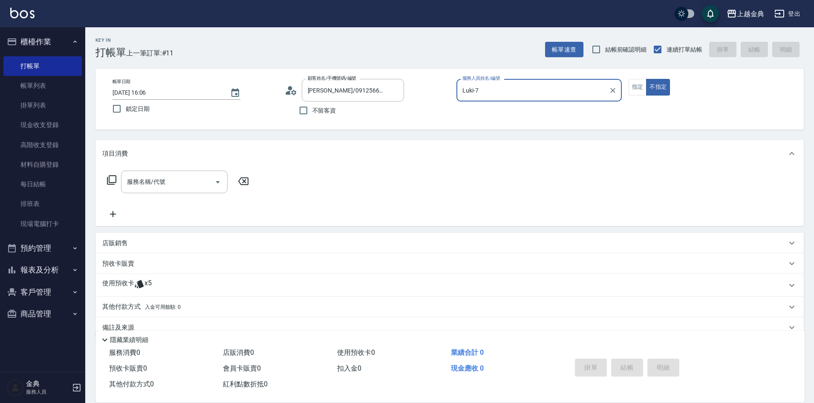
click at [546, 87] on input "Luki-7" at bounding box center [533, 90] width 145 height 15
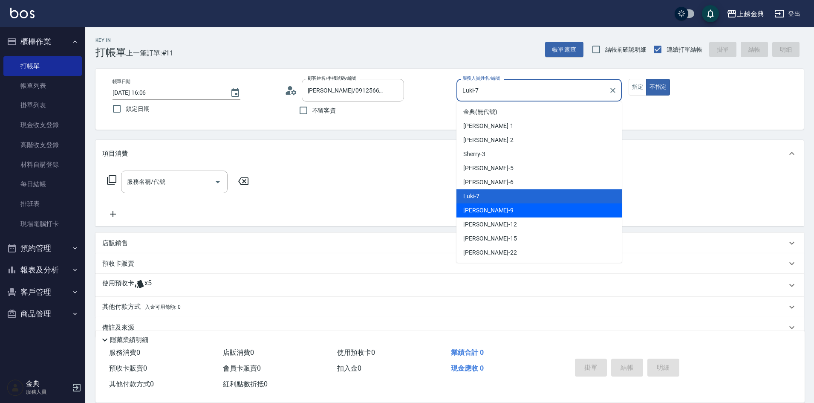
click at [514, 214] on div "[PERSON_NAME] -9" at bounding box center [539, 210] width 165 height 14
type input "[PERSON_NAME]-9"
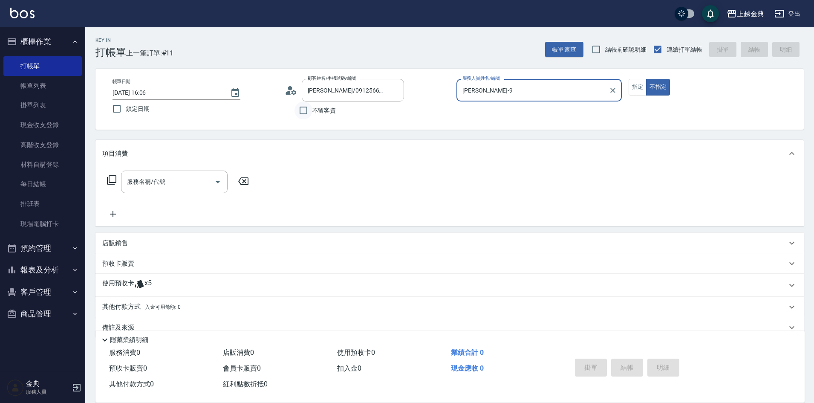
click at [304, 111] on input "不留客資" at bounding box center [304, 110] width 18 height 18
checkbox input "true"
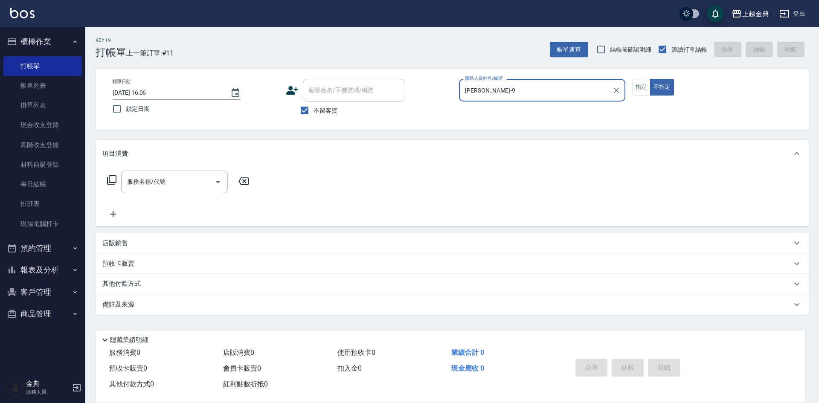
click at [111, 181] on icon at bounding box center [112, 180] width 10 height 10
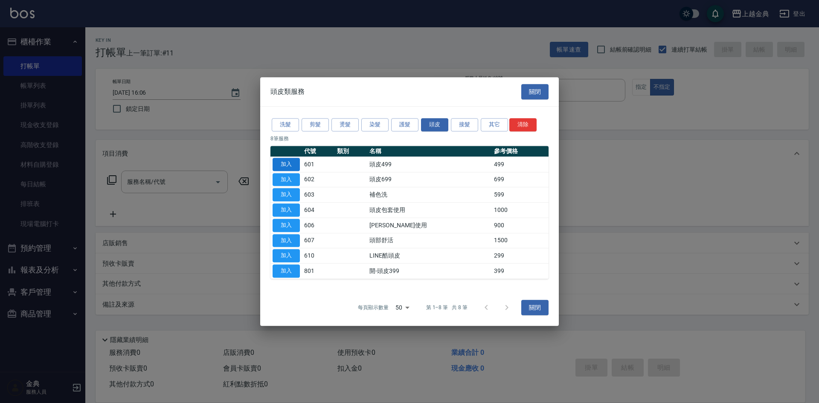
click at [292, 165] on button "加入" at bounding box center [285, 164] width 27 height 13
type input "頭皮499(601)"
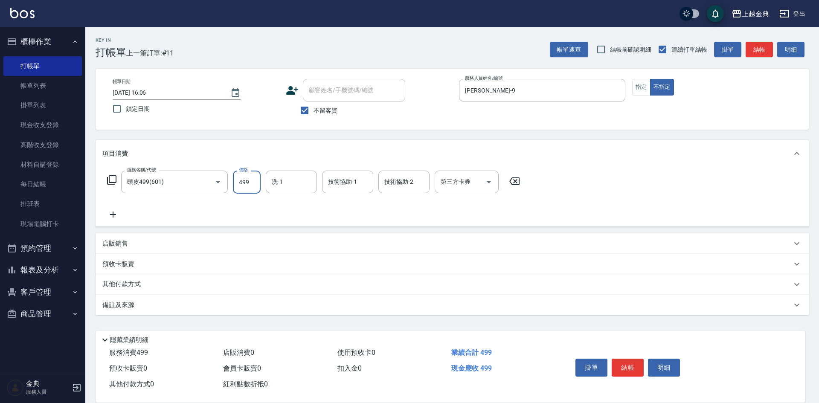
click at [249, 182] on input "499" at bounding box center [247, 182] width 28 height 23
type input "599"
click at [624, 365] on button "結帳" at bounding box center [627, 368] width 32 height 18
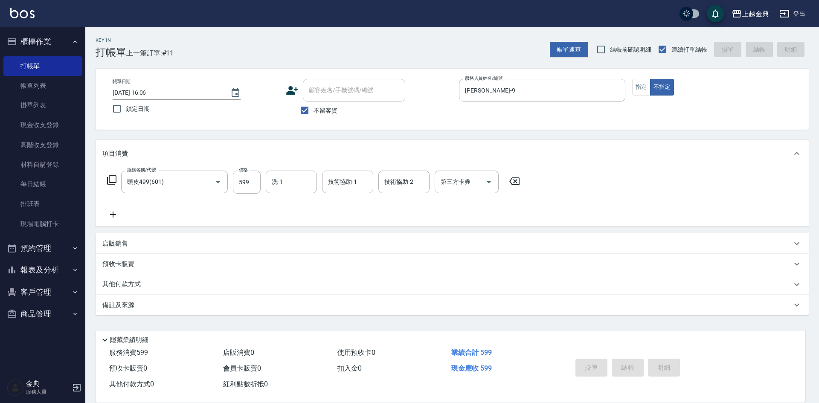
type input "[DATE] 18:32"
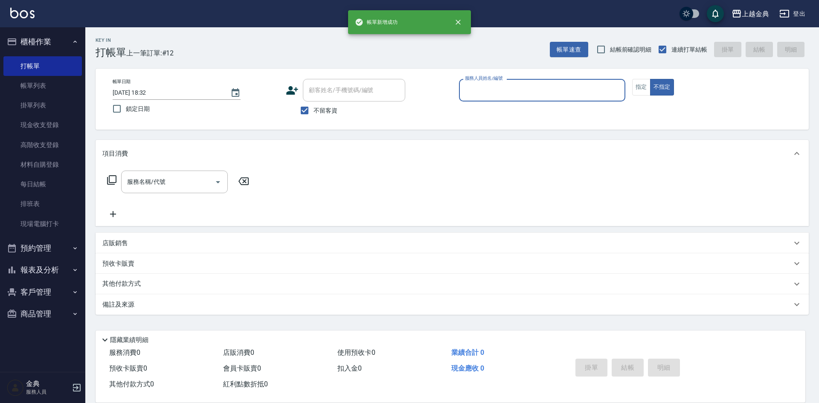
click at [546, 89] on input "服務人員姓名/編號" at bounding box center [542, 90] width 159 height 15
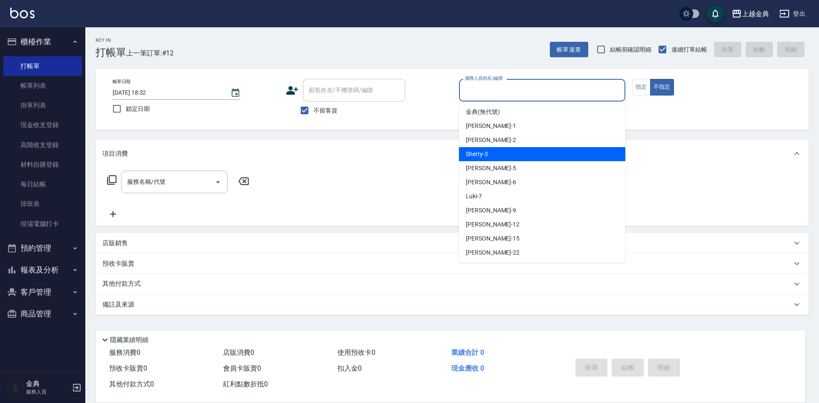
click at [539, 153] on div "Sherry -3" at bounding box center [542, 154] width 166 height 14
type input "Sherry-3"
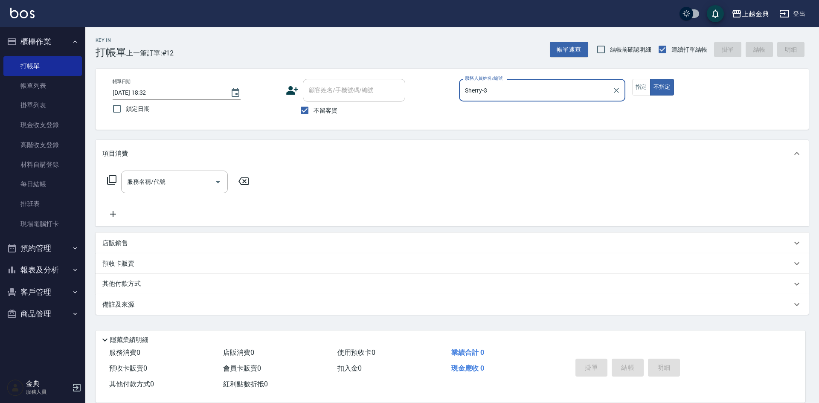
click at [109, 177] on icon at bounding box center [111, 179] width 9 height 9
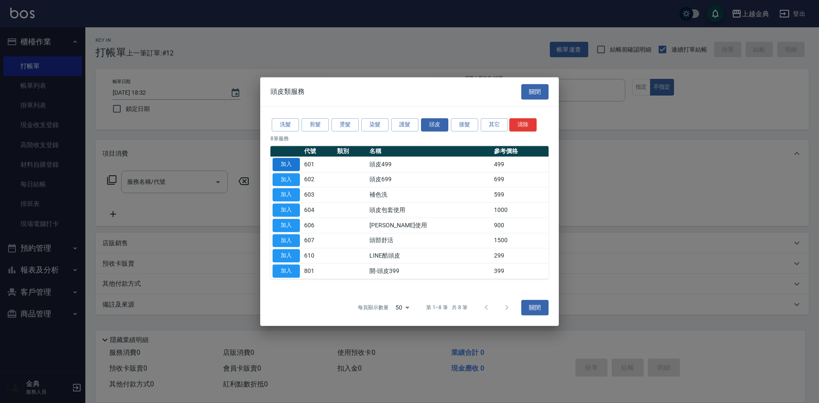
click at [285, 160] on button "加入" at bounding box center [285, 164] width 27 height 13
type input "頭皮499(601)"
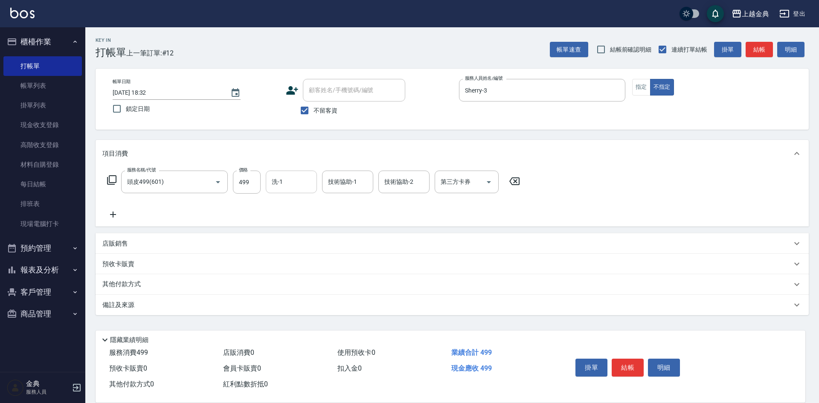
click at [295, 185] on input "洗-1" at bounding box center [290, 181] width 43 height 15
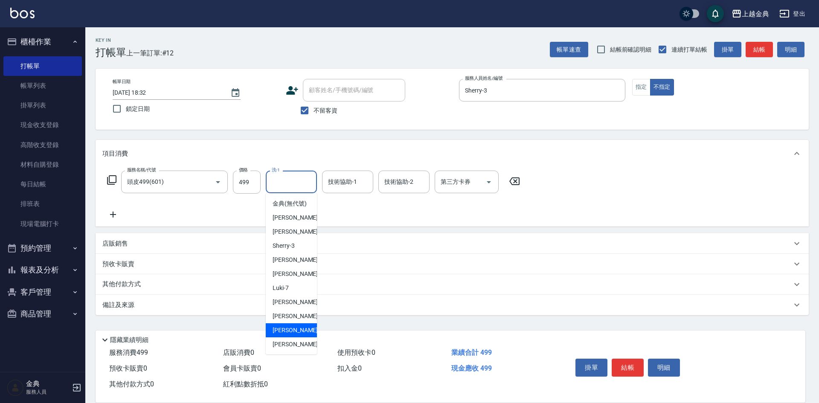
click at [297, 335] on span "[PERSON_NAME] -15" at bounding box center [299, 330] width 54 height 9
type input "[PERSON_NAME]-15"
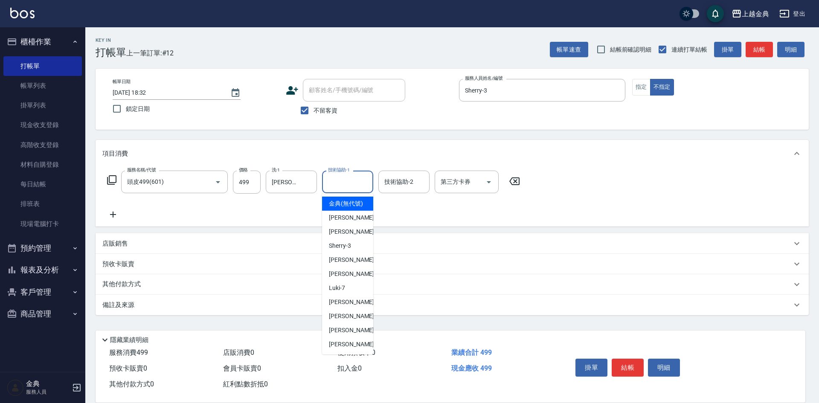
drag, startPoint x: 346, startPoint y: 186, endPoint x: 337, endPoint y: 194, distance: 11.5
click at [345, 186] on input "技術協助-1" at bounding box center [347, 181] width 43 height 15
click at [344, 335] on span "[PERSON_NAME] -15" at bounding box center [356, 330] width 54 height 9
type input "[PERSON_NAME]-15"
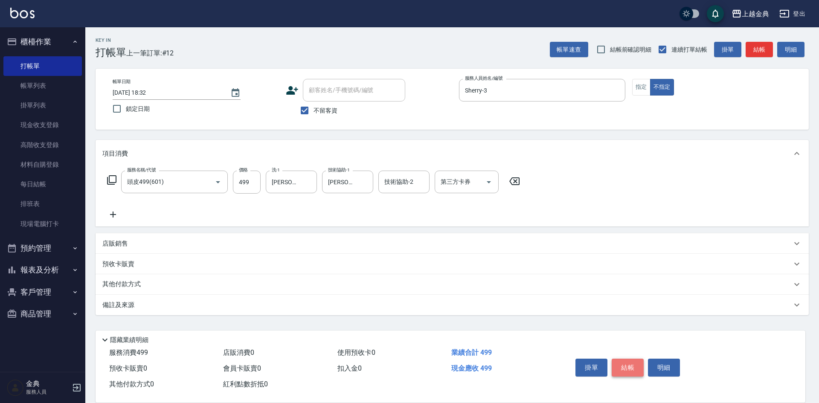
click at [630, 363] on button "結帳" at bounding box center [627, 368] width 32 height 18
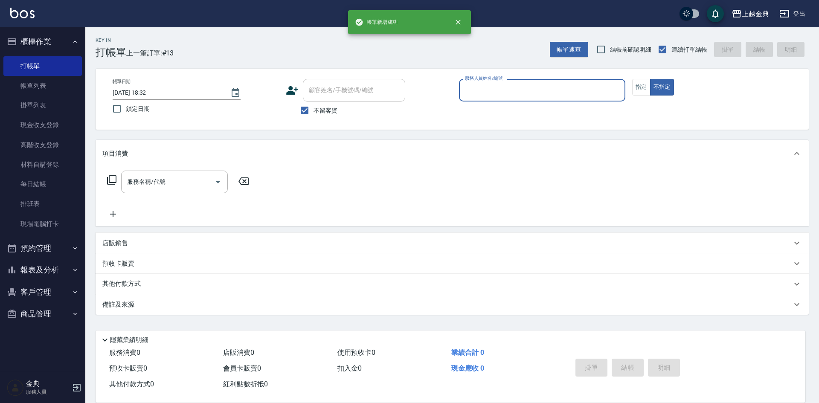
click at [539, 89] on input "服務人員姓名/編號" at bounding box center [542, 90] width 159 height 15
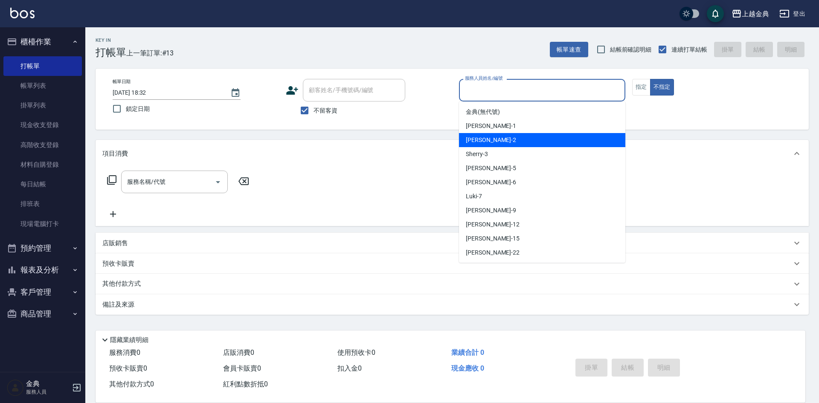
click at [522, 142] on div "Cindy -2" at bounding box center [542, 140] width 166 height 14
type input "Cindy-2"
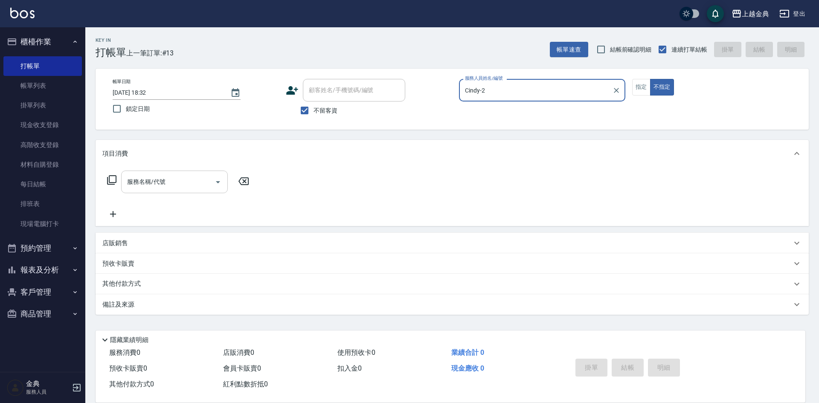
click at [216, 185] on icon "Open" at bounding box center [218, 182] width 10 height 10
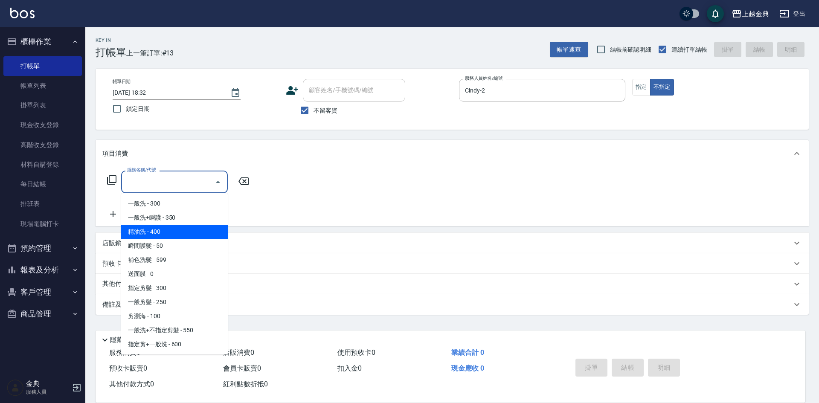
click at [186, 232] on span "精油洗 - 400" at bounding box center [174, 232] width 107 height 14
type input "精油洗(102)"
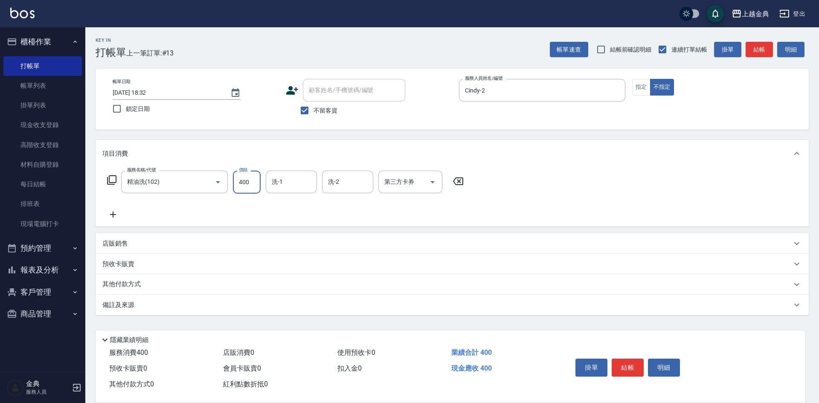
drag, startPoint x: 252, startPoint y: 184, endPoint x: 239, endPoint y: 184, distance: 12.8
click at [252, 184] on input "400" at bounding box center [247, 182] width 28 height 23
type input "500"
click at [623, 365] on button "結帳" at bounding box center [627, 368] width 32 height 18
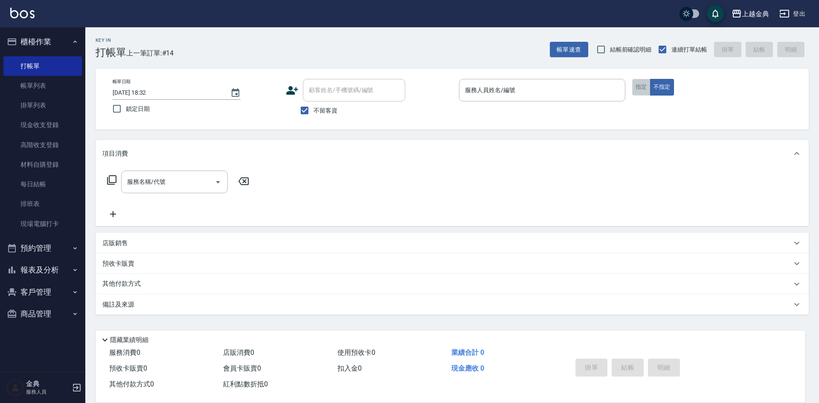
click at [642, 84] on button "指定" at bounding box center [641, 87] width 18 height 17
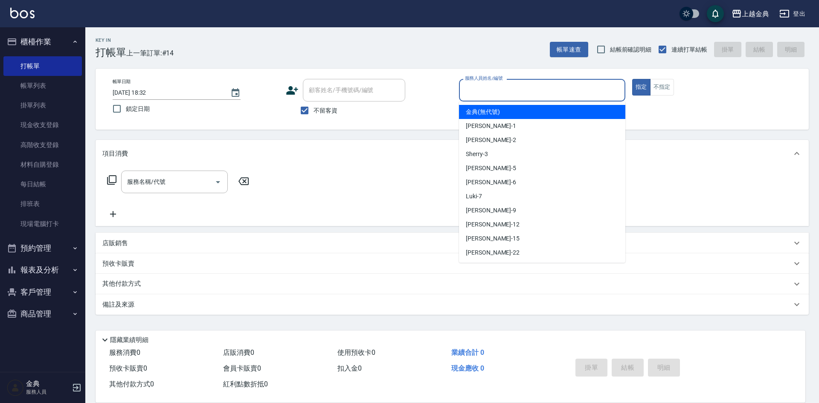
click at [555, 89] on input "服務人員姓名/編號" at bounding box center [542, 90] width 159 height 15
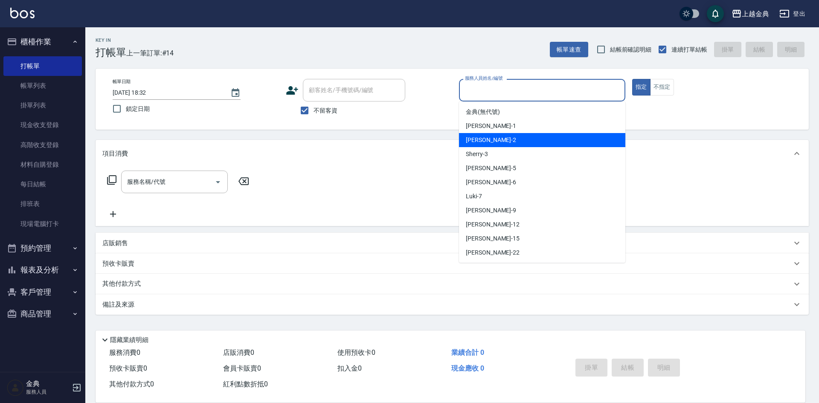
click at [528, 139] on div "Cindy -2" at bounding box center [542, 140] width 166 height 14
type input "Cindy-2"
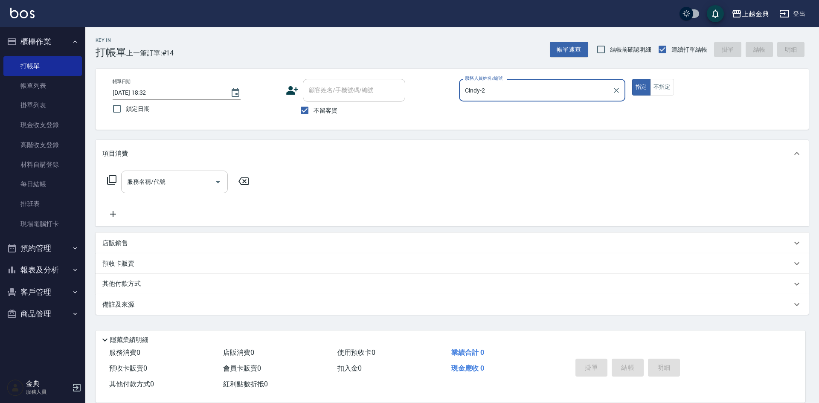
click at [217, 181] on icon "Open" at bounding box center [218, 182] width 10 height 10
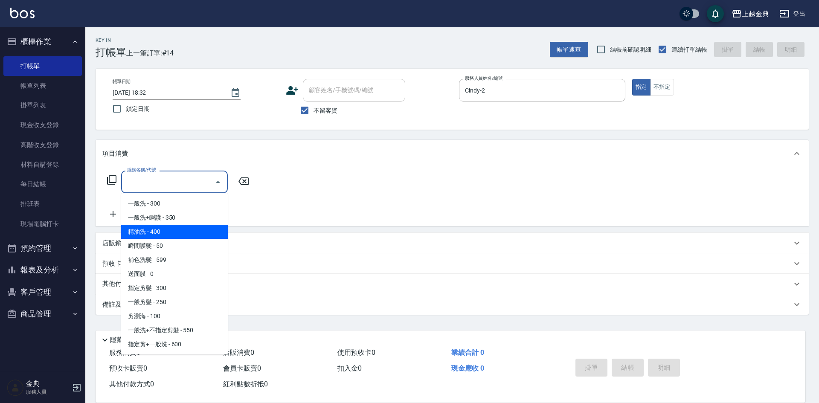
click at [194, 228] on span "精油洗 - 400" at bounding box center [174, 232] width 107 height 14
type input "精油洗(102)"
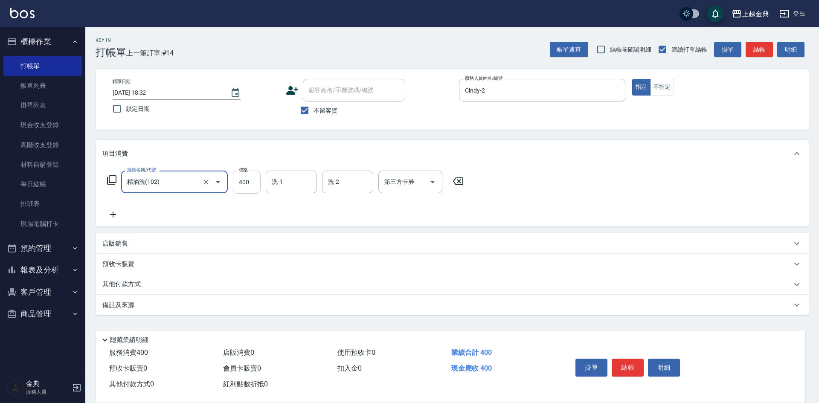
click at [255, 184] on input "400" at bounding box center [247, 182] width 28 height 23
type input "500"
click at [631, 364] on button "結帳" at bounding box center [627, 368] width 32 height 18
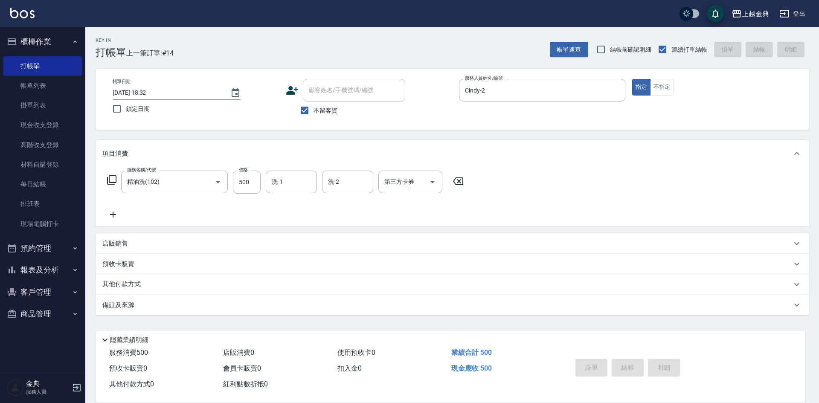
type input "[DATE] 18:33"
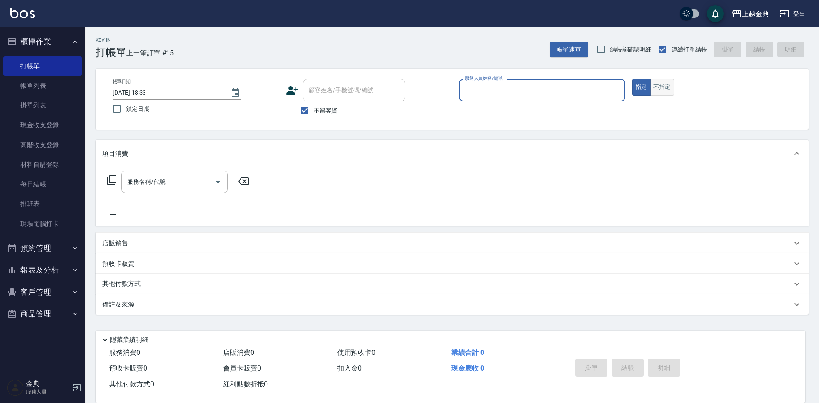
click at [658, 83] on button "不指定" at bounding box center [662, 87] width 24 height 17
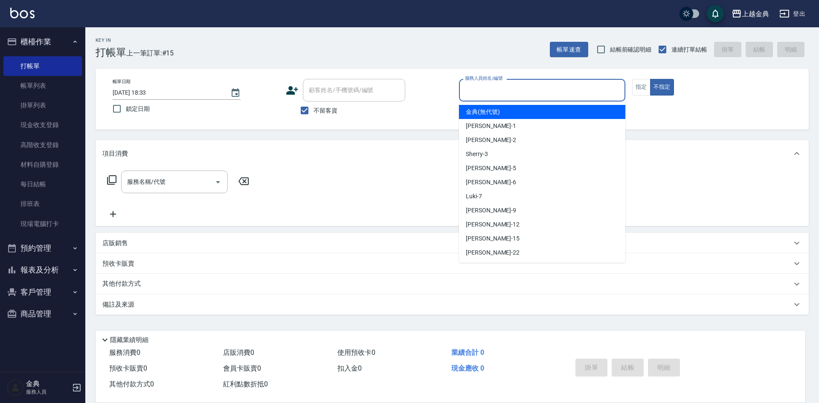
click at [596, 88] on input "服務人員姓名/編號" at bounding box center [542, 90] width 159 height 15
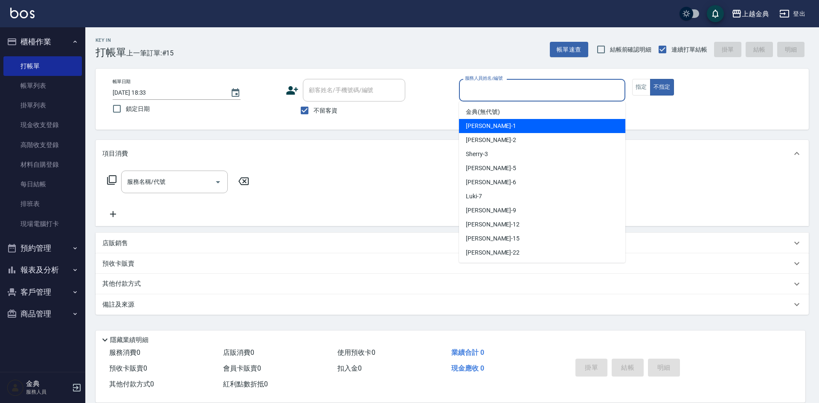
click at [577, 127] on div "Emma -1" at bounding box center [542, 126] width 166 height 14
type input "Emma-1"
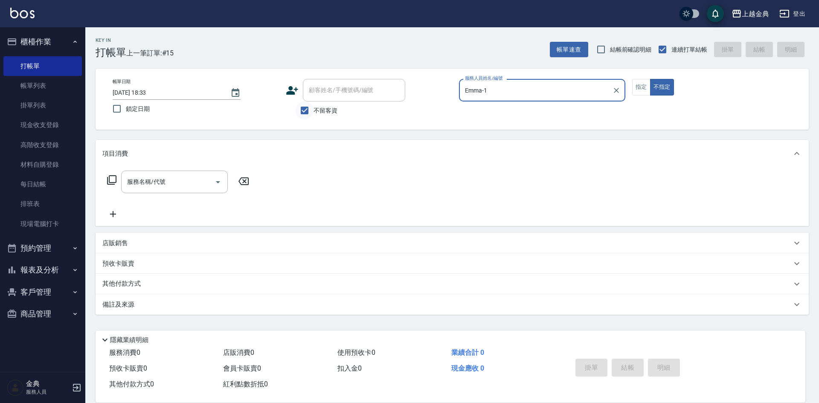
click at [305, 110] on input "不留客資" at bounding box center [305, 110] width 18 height 18
checkbox input "false"
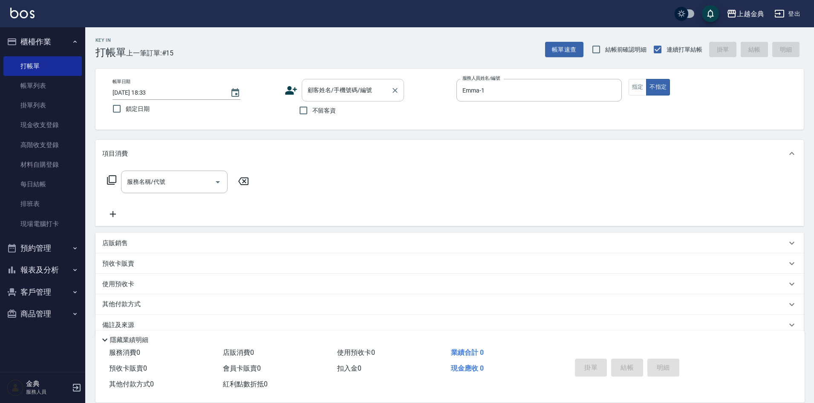
click at [339, 90] on input "顧客姓名/手機號碼/編號" at bounding box center [347, 90] width 82 height 15
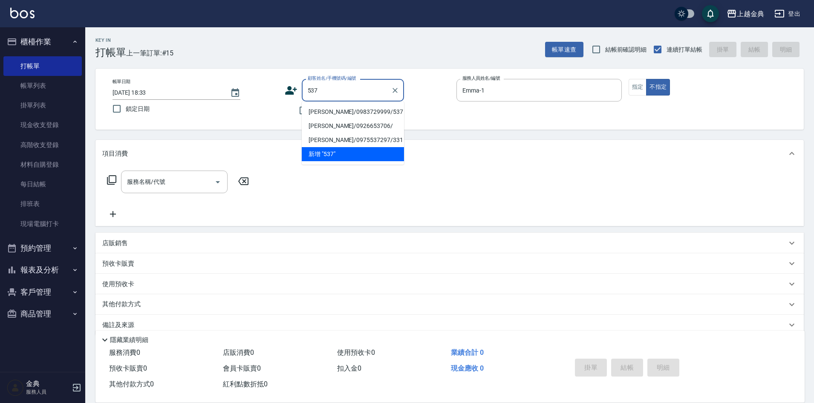
click at [352, 110] on li "[PERSON_NAME]/0983729999/537" at bounding box center [353, 112] width 102 height 14
type input "[PERSON_NAME]/0983729999/537"
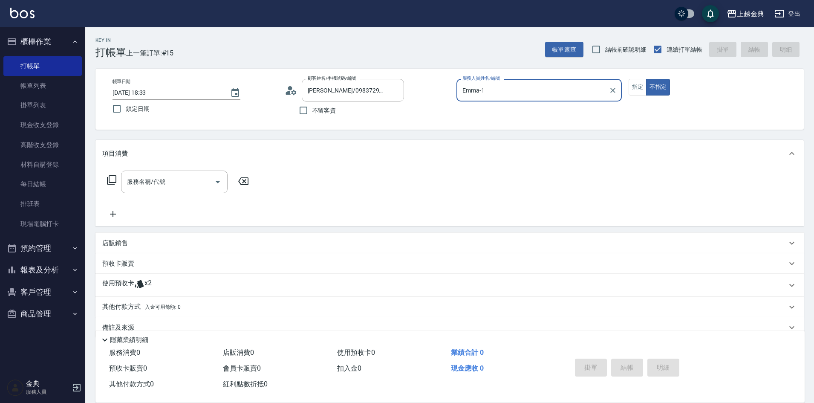
click at [148, 282] on span "x2" at bounding box center [148, 285] width 7 height 13
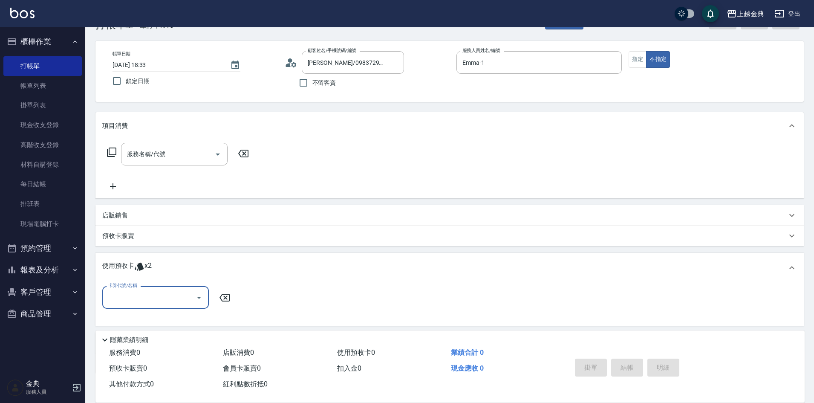
scroll to position [43, 0]
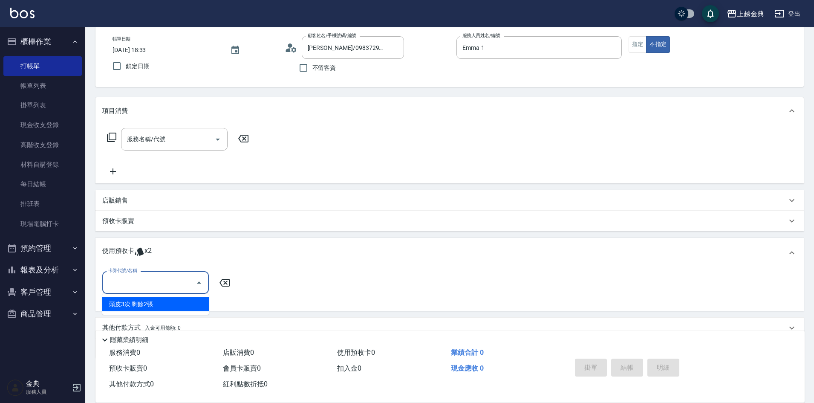
click at [163, 282] on input "卡券代號/名稱" at bounding box center [149, 282] width 86 height 15
click at [165, 303] on div "頭皮3次 剩餘2張" at bounding box center [155, 304] width 107 height 14
type input "頭皮3次"
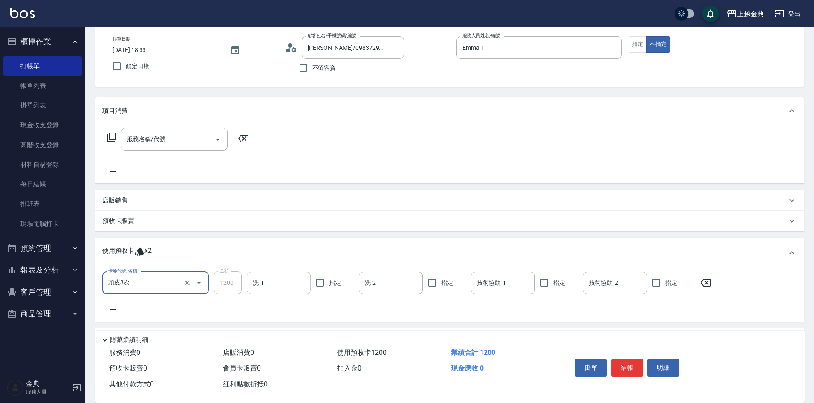
click at [284, 278] on input "洗-1" at bounding box center [279, 282] width 56 height 15
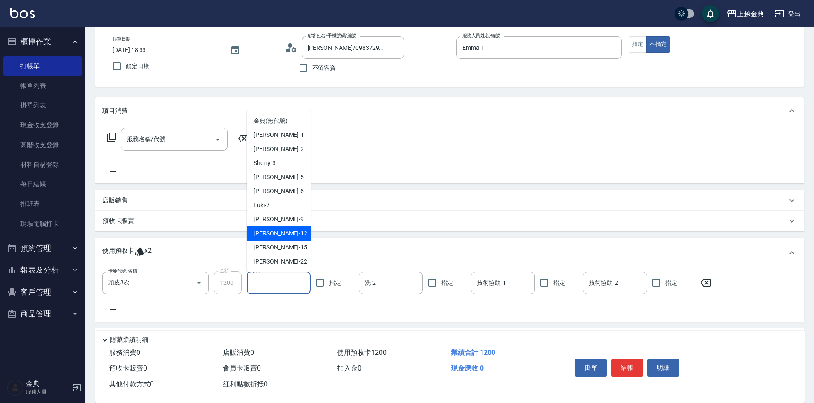
click at [282, 236] on div "[PERSON_NAME]-12" at bounding box center [279, 233] width 64 height 14
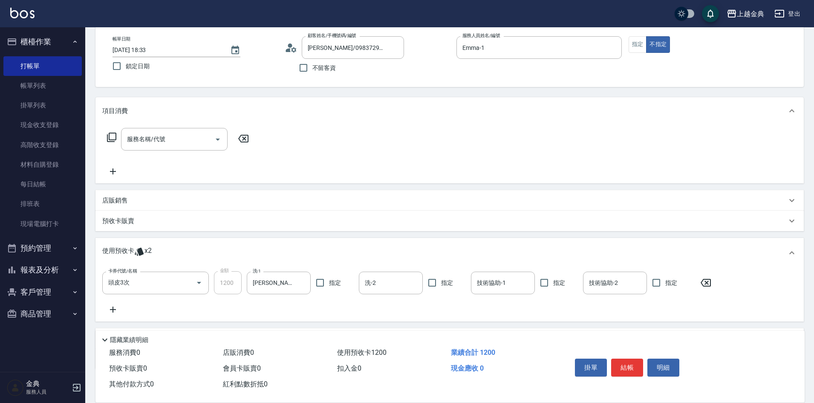
type input "[PERSON_NAME]-12"
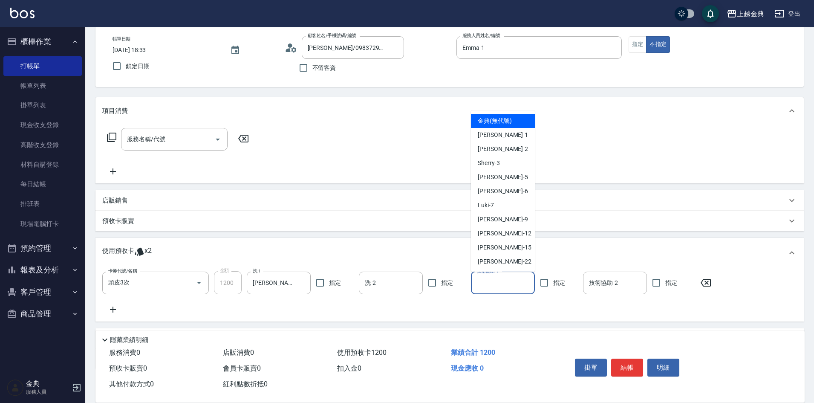
click at [501, 283] on input "技術協助-1" at bounding box center [503, 282] width 56 height 15
click at [494, 235] on span "[PERSON_NAME]-12" at bounding box center [505, 233] width 54 height 9
type input "[PERSON_NAME]-12"
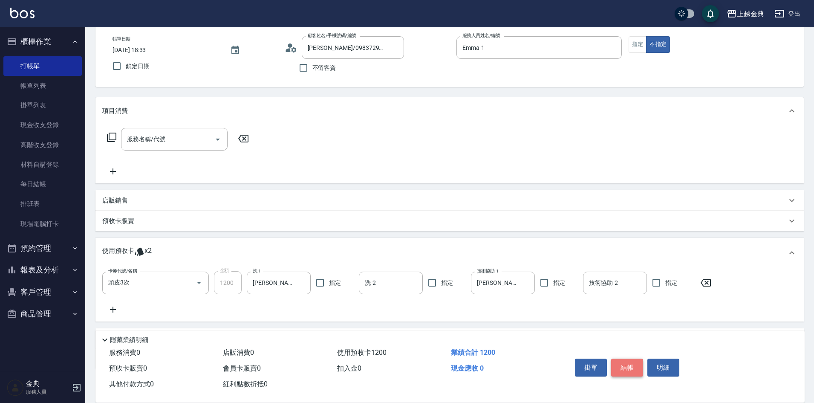
click at [628, 368] on button "結帳" at bounding box center [627, 368] width 32 height 18
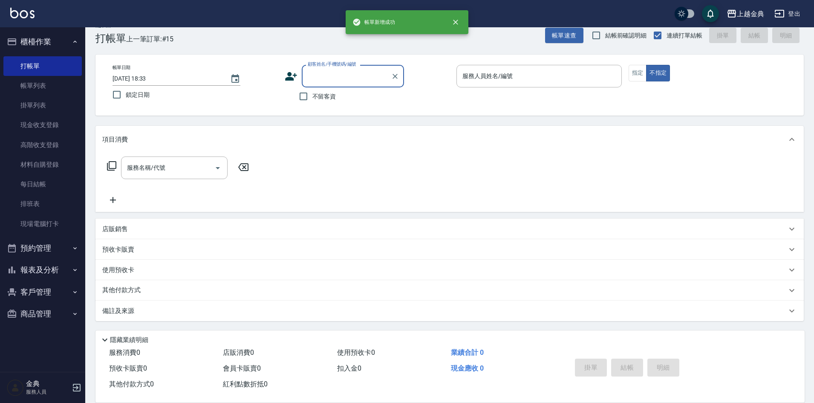
scroll to position [14, 0]
click at [573, 72] on input "服務人員姓名/編號" at bounding box center [540, 76] width 158 height 15
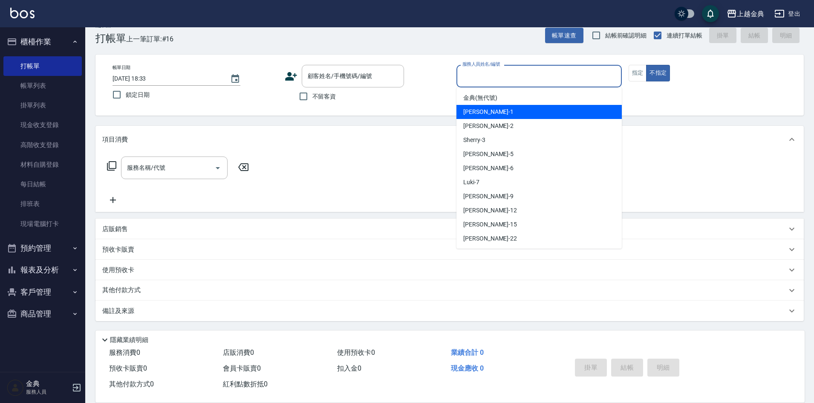
click at [537, 116] on div "Emma -1" at bounding box center [539, 112] width 165 height 14
type input "Emma-1"
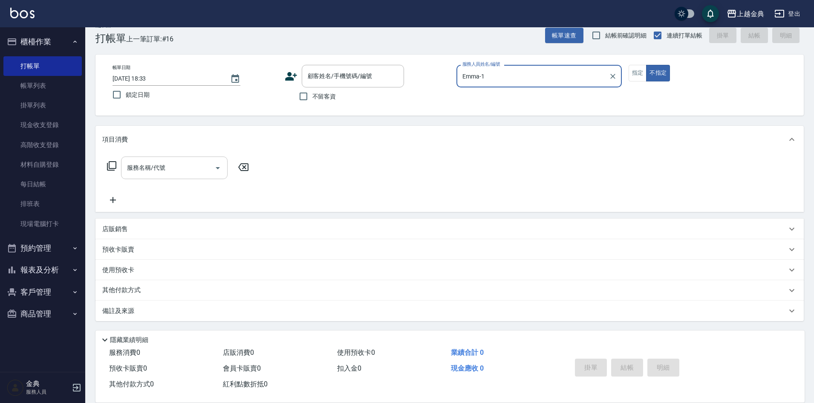
click at [220, 169] on icon "Open" at bounding box center [218, 168] width 10 height 10
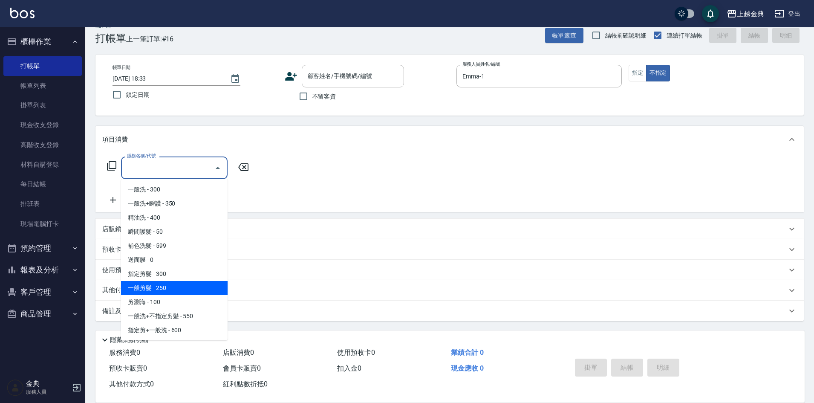
click at [168, 287] on span "一般剪髮 - 250" at bounding box center [174, 288] width 107 height 14
type input "一般剪髮(200)"
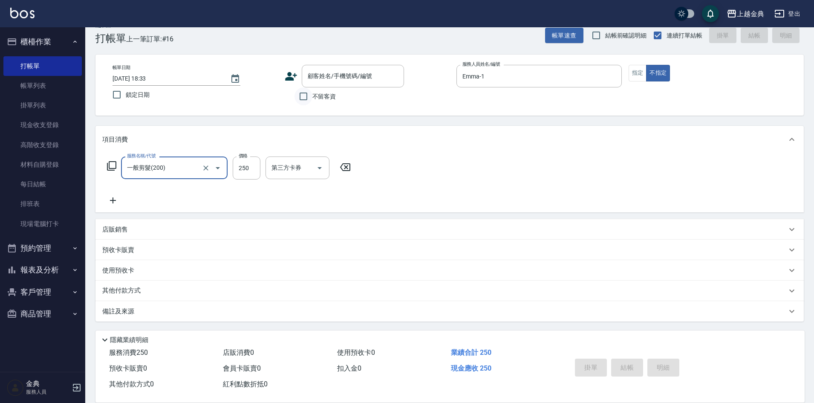
click at [299, 96] on input "不留客資" at bounding box center [304, 96] width 18 height 18
checkbox input "true"
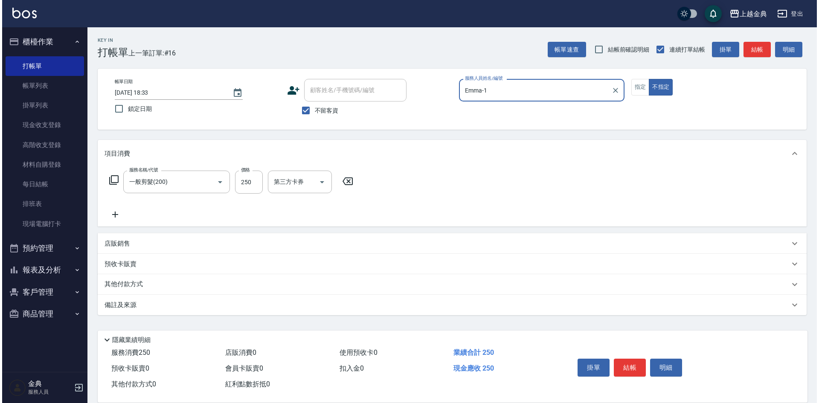
scroll to position [0, 0]
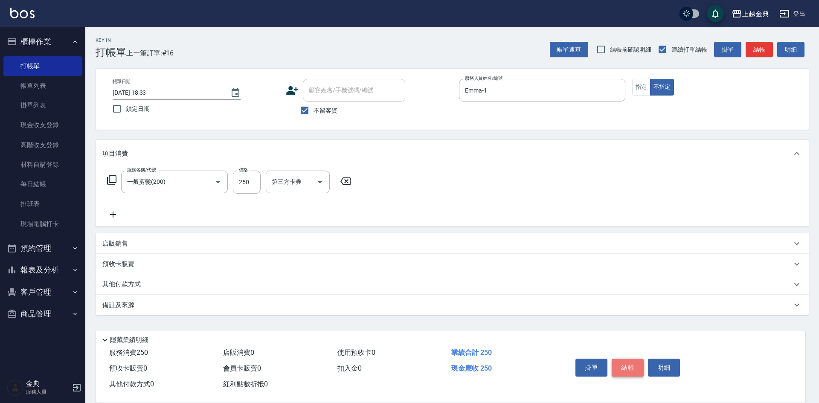
click at [633, 360] on button "結帳" at bounding box center [627, 368] width 32 height 18
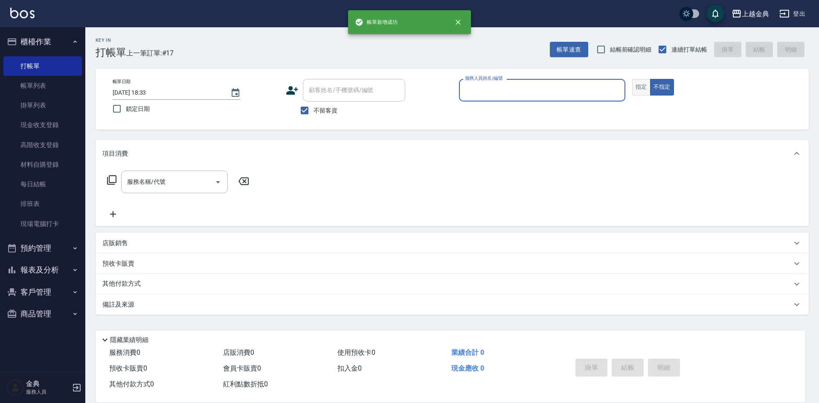
click at [638, 90] on button "指定" at bounding box center [641, 87] width 18 height 17
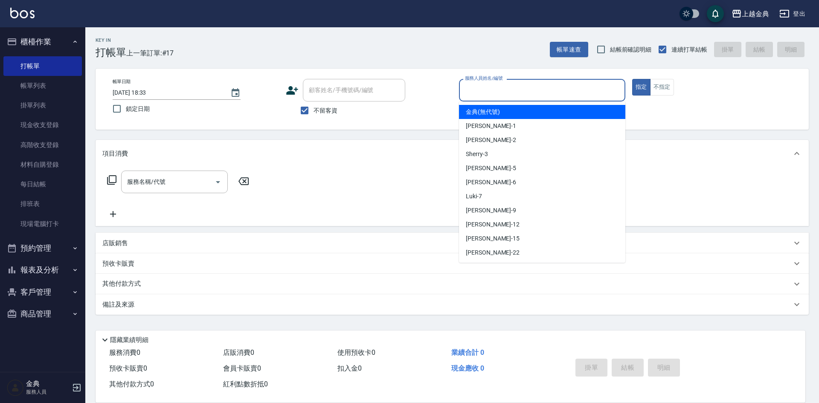
click at [558, 90] on input "服務人員姓名/編號" at bounding box center [542, 90] width 159 height 15
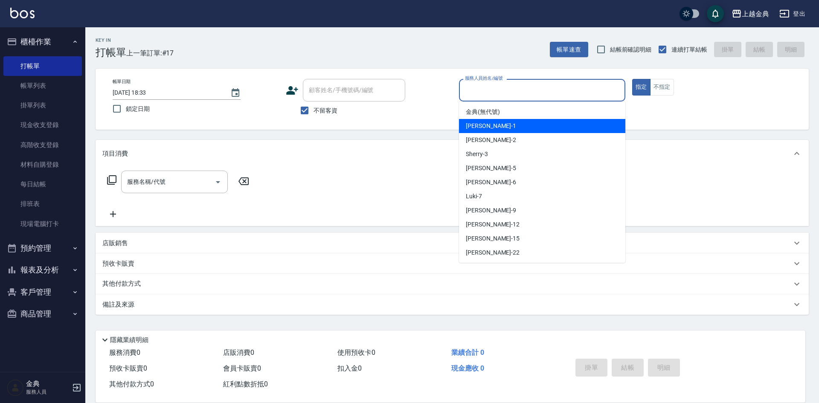
click at [532, 125] on div "Emma -1" at bounding box center [542, 126] width 166 height 14
type input "Emma-1"
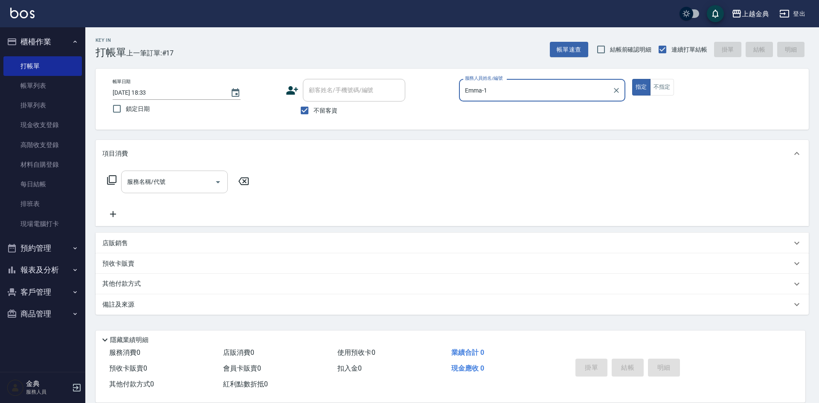
click at [212, 183] on button "Open" at bounding box center [218, 182] width 14 height 14
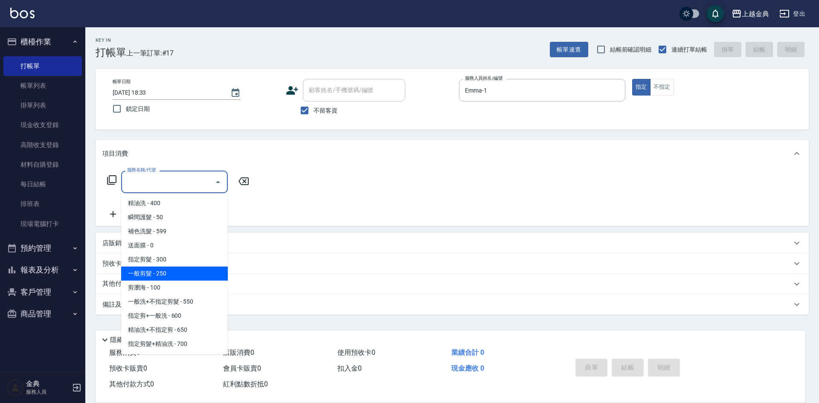
scroll to position [43, 0]
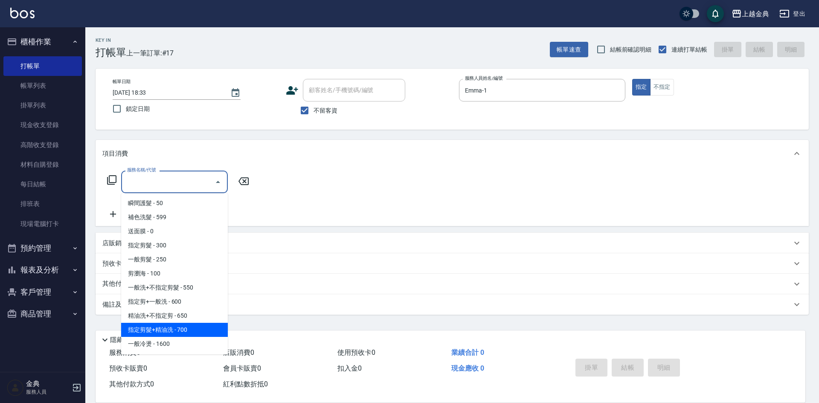
click at [204, 325] on span "指定剪髮+精油洗 - 700" at bounding box center [174, 330] width 107 height 14
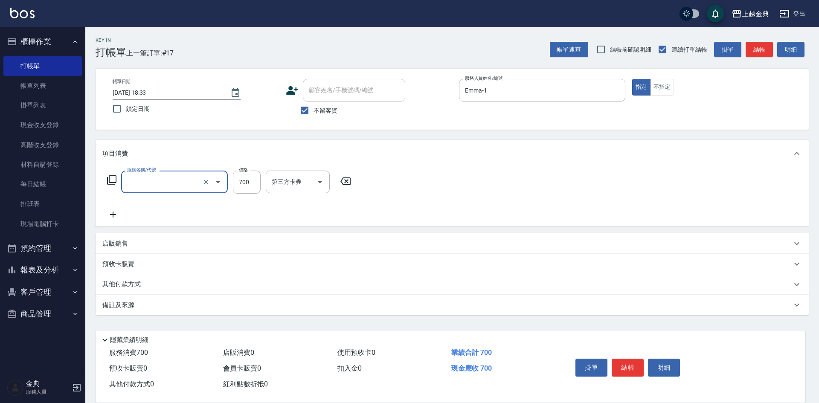
type input "指定剪髮+精油洗(207)"
click at [302, 177] on input "洗-1" at bounding box center [290, 181] width 43 height 15
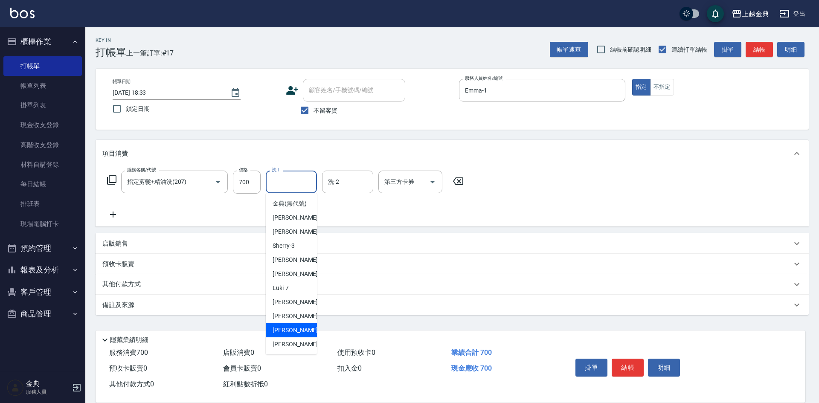
click at [300, 335] on div "[PERSON_NAME] -15" at bounding box center [291, 330] width 51 height 14
type input "[PERSON_NAME]-15"
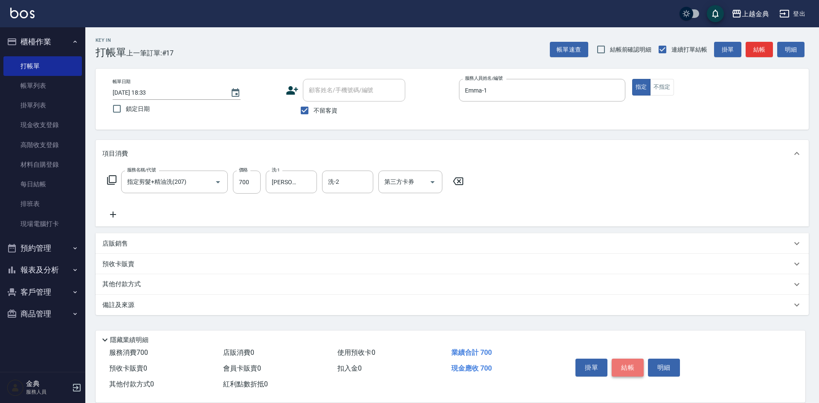
click at [634, 364] on button "結帳" at bounding box center [627, 368] width 32 height 18
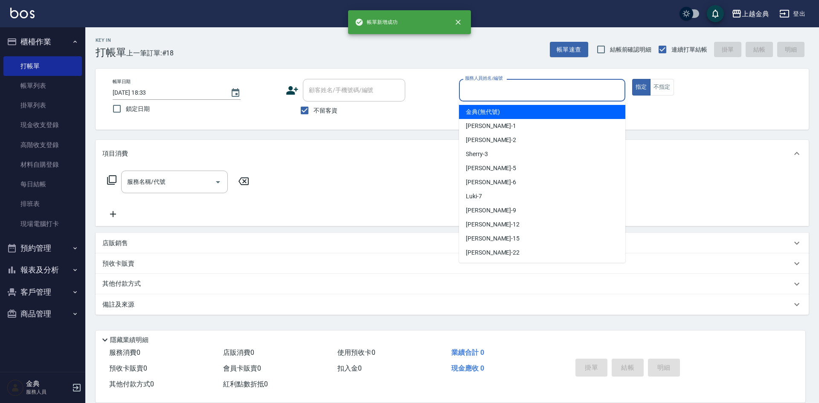
click at [554, 88] on input "服務人員姓名/編號" at bounding box center [542, 90] width 159 height 15
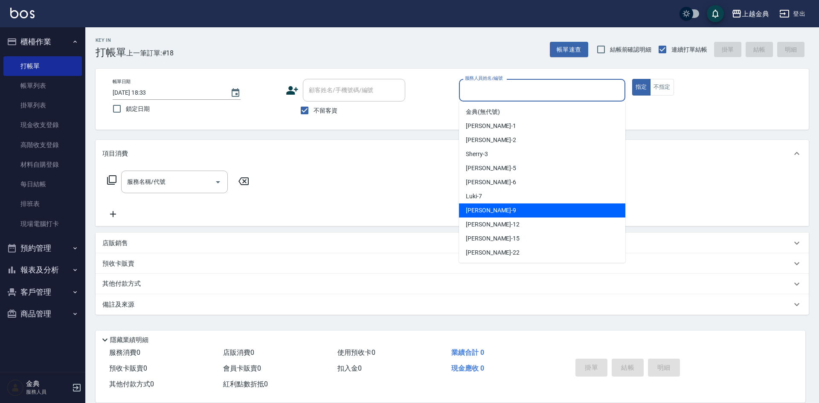
click at [533, 206] on div "[PERSON_NAME] -9" at bounding box center [542, 210] width 166 height 14
type input "[PERSON_NAME]-9"
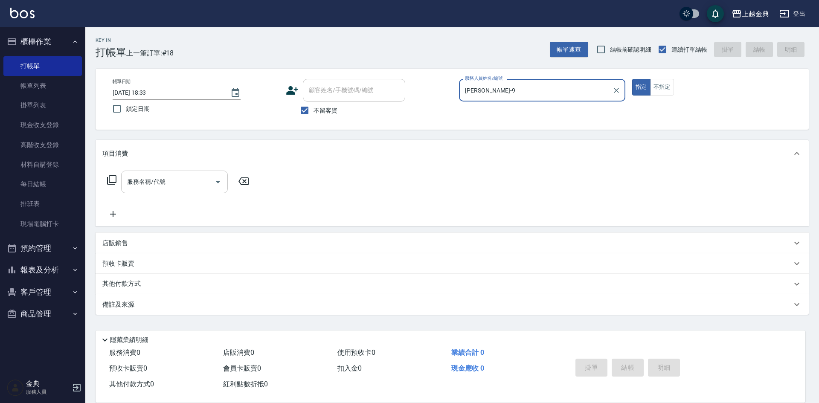
click at [218, 185] on icon "Open" at bounding box center [218, 182] width 10 height 10
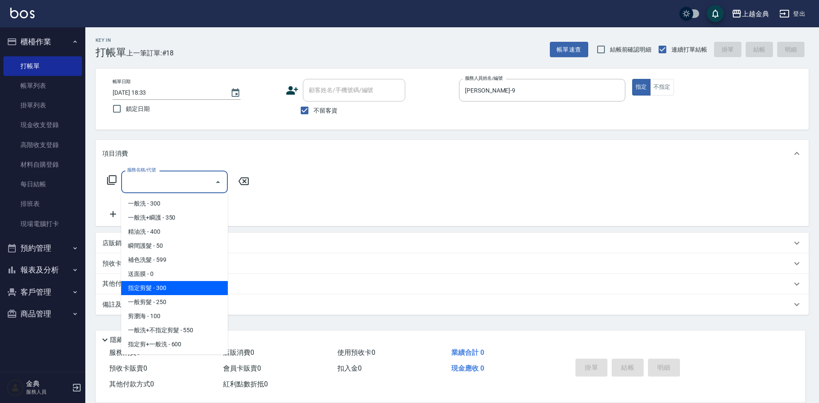
click at [185, 285] on span "指定剪髮 - 300" at bounding box center [174, 288] width 107 height 14
type input "指定剪髮(199)"
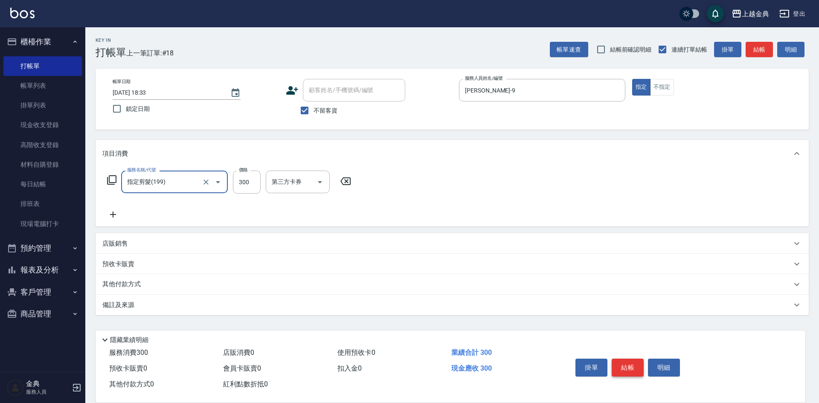
click at [611, 362] on button "結帳" at bounding box center [627, 368] width 32 height 18
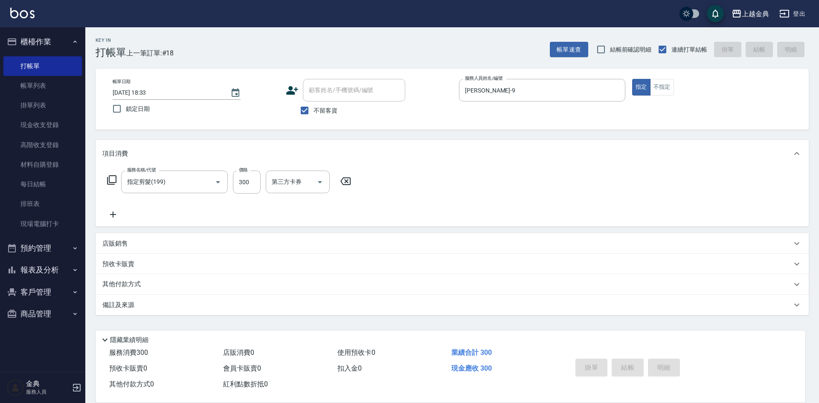
type input "[DATE] 18:34"
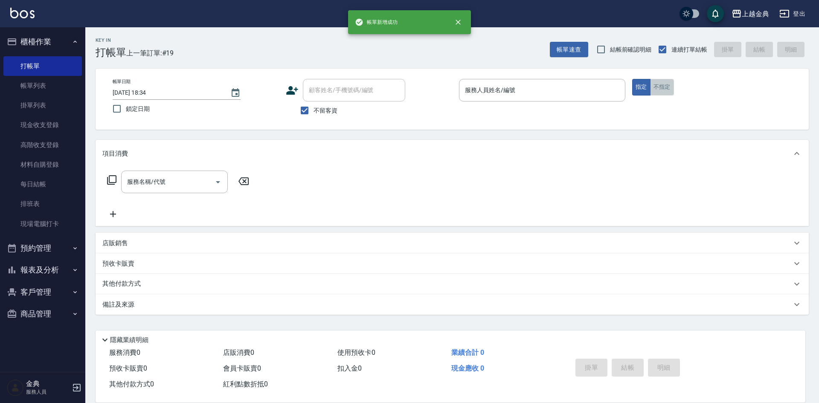
click at [660, 85] on button "不指定" at bounding box center [662, 87] width 24 height 17
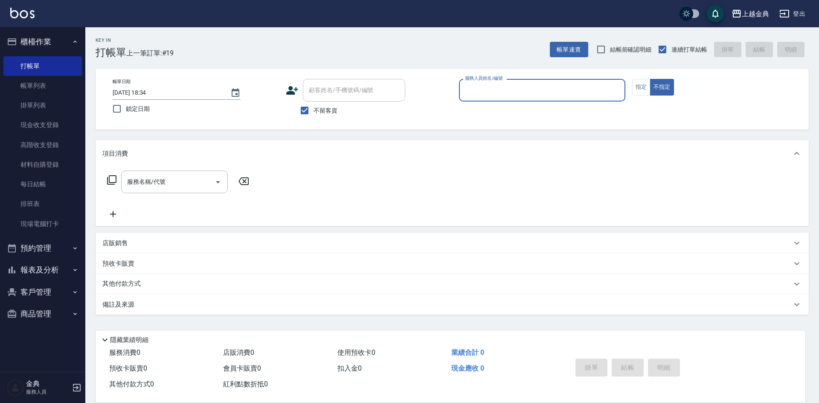
click at [573, 91] on input "服務人員姓名/編號" at bounding box center [542, 90] width 159 height 15
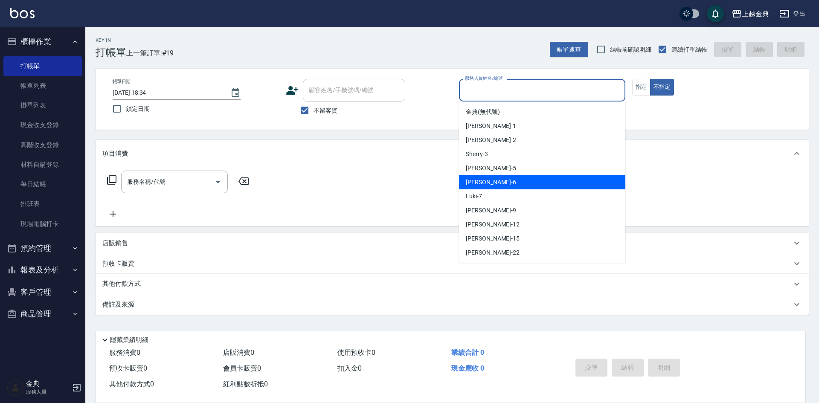
click at [553, 180] on div "[PERSON_NAME] -6" at bounding box center [542, 182] width 166 height 14
type input "[PERSON_NAME]-6"
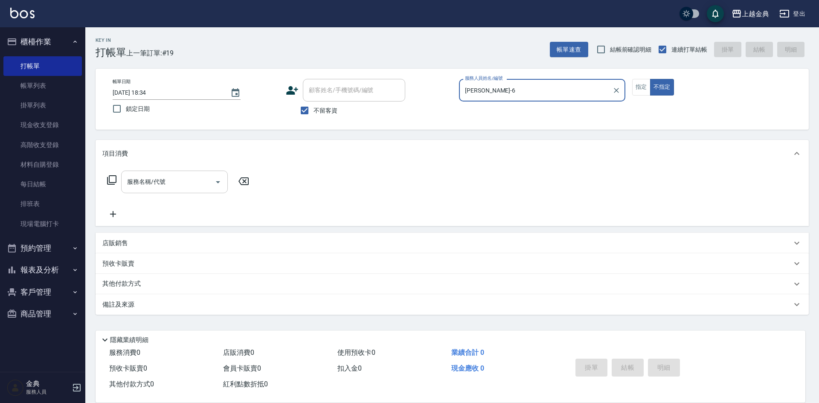
click at [216, 180] on icon "Open" at bounding box center [218, 182] width 10 height 10
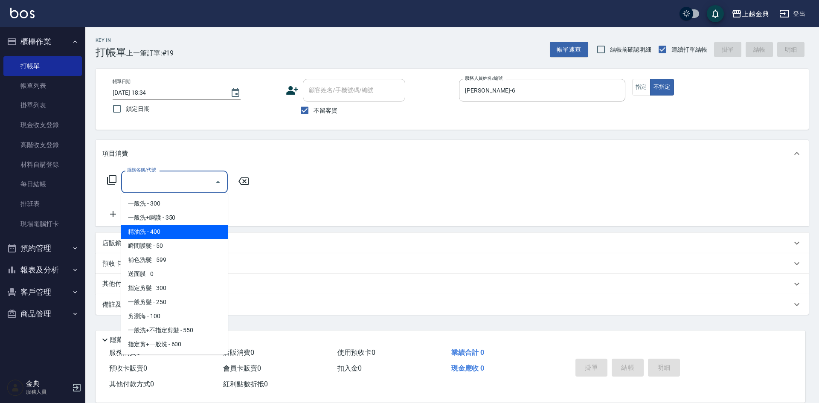
click at [193, 237] on span "精油洗 - 400" at bounding box center [174, 232] width 107 height 14
type input "精油洗(102)"
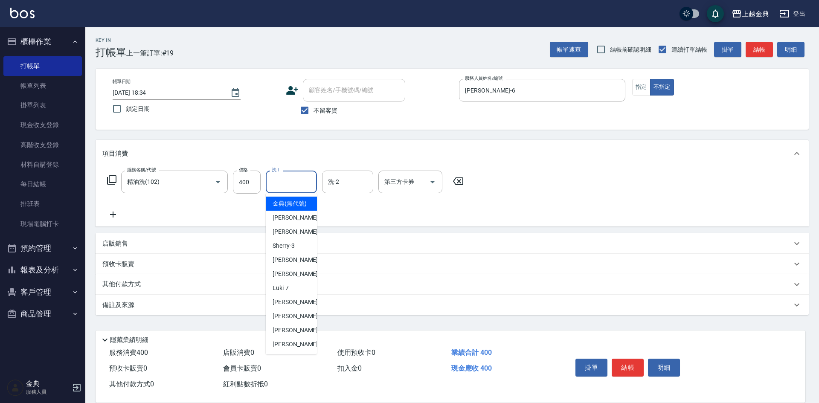
click at [293, 180] on input "洗-1" at bounding box center [290, 181] width 43 height 15
click at [307, 334] on div "[PERSON_NAME] -15" at bounding box center [291, 330] width 51 height 14
type input "[PERSON_NAME]-15"
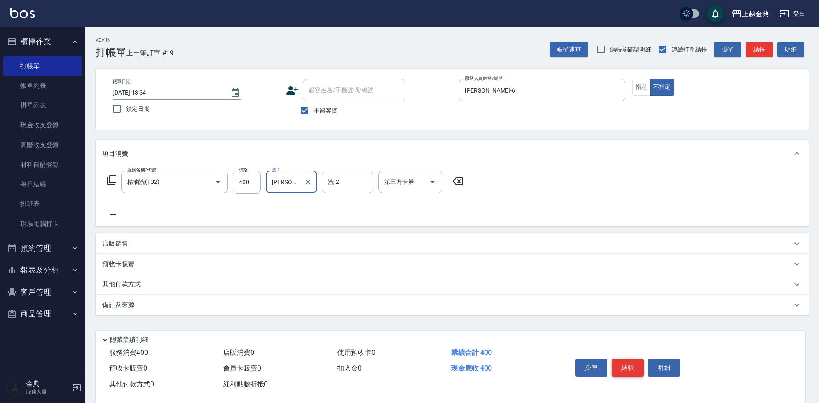
click at [626, 363] on button "結帳" at bounding box center [627, 368] width 32 height 18
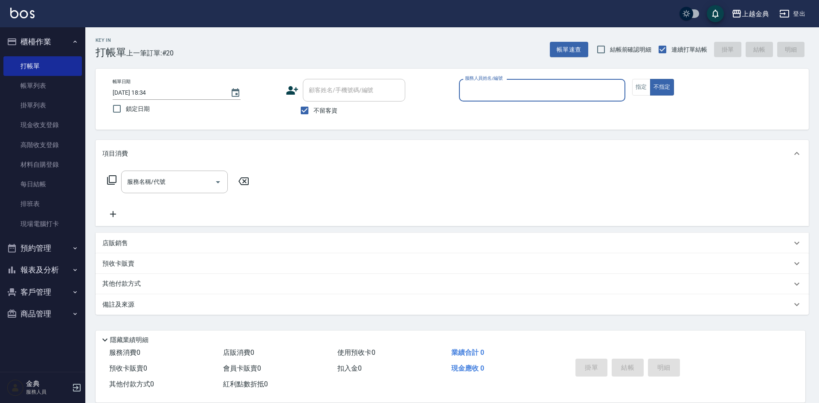
click at [540, 85] on input "服務人員姓名/編號" at bounding box center [542, 90] width 159 height 15
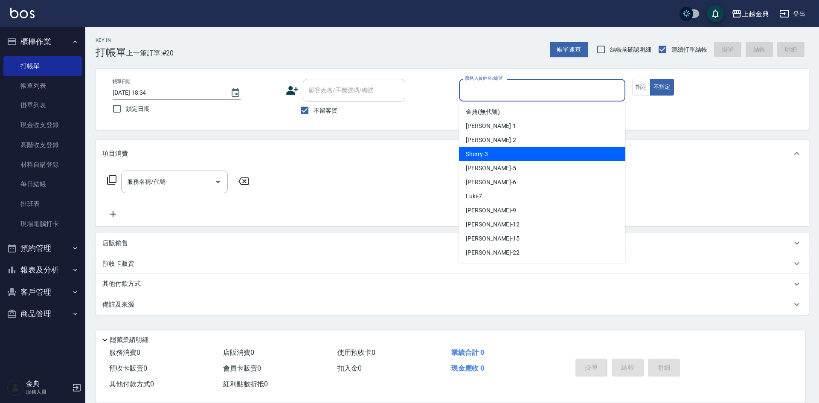
click at [545, 151] on div "Sherry -3" at bounding box center [542, 154] width 166 height 14
type input "Sherry-3"
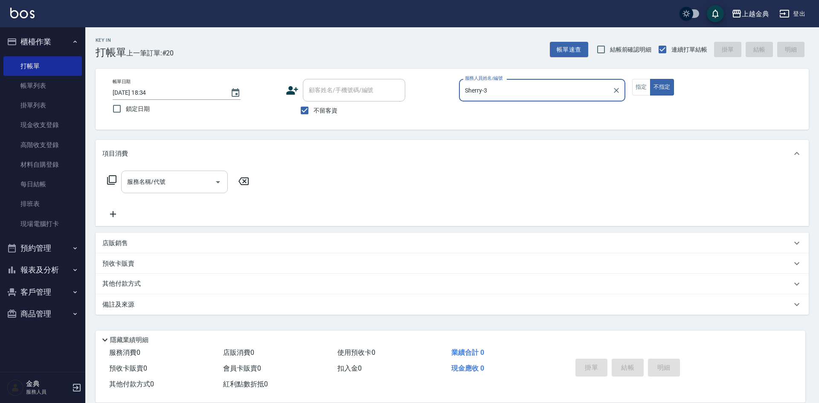
click at [214, 184] on icon "Open" at bounding box center [218, 182] width 10 height 10
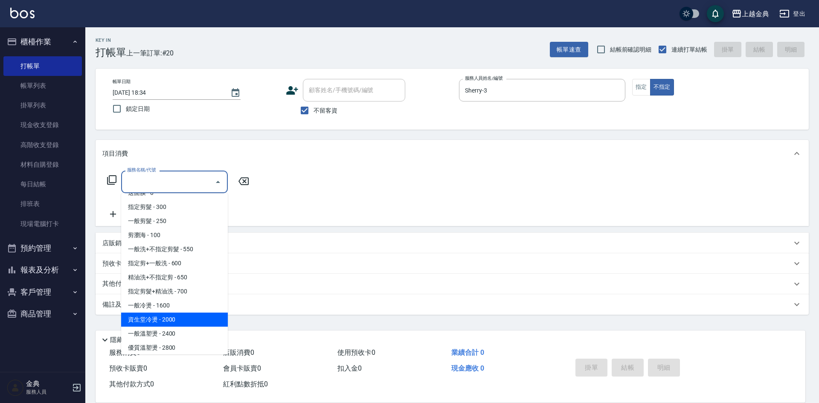
scroll to position [85, 0]
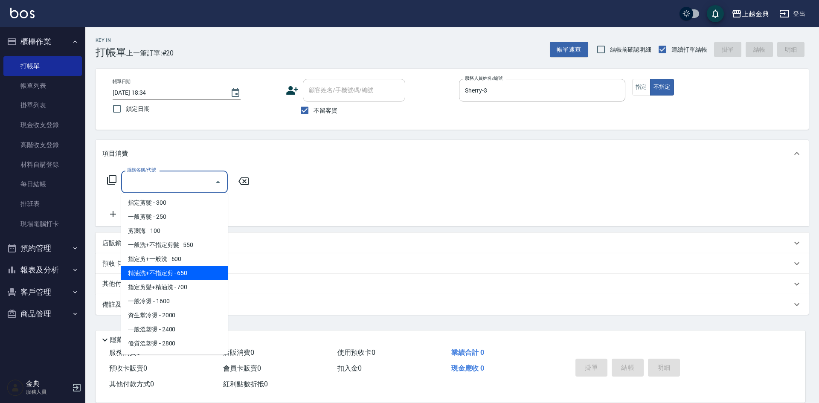
click at [216, 270] on span "精油洗+不指定剪 - 650" at bounding box center [174, 273] width 107 height 14
type input "精油洗+不指定剪(205)"
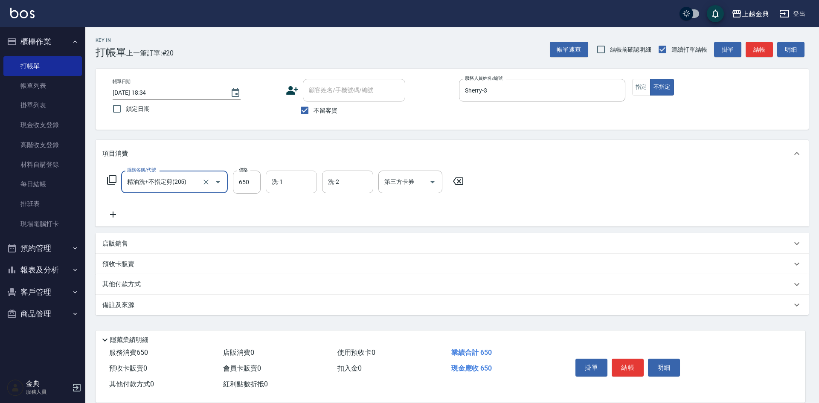
click at [279, 183] on input "洗-1" at bounding box center [290, 181] width 43 height 15
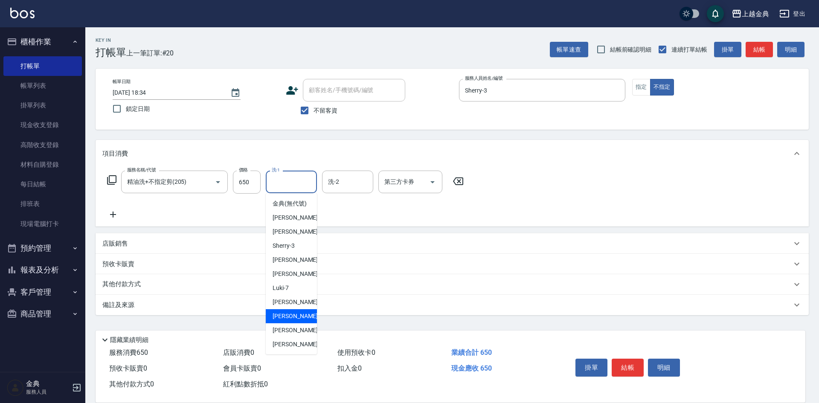
click at [298, 321] on span "[PERSON_NAME]-12" at bounding box center [299, 316] width 54 height 9
type input "[PERSON_NAME]-12"
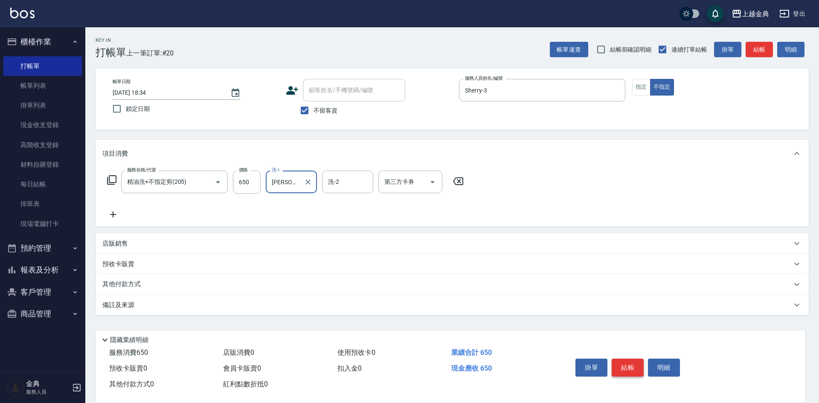
click at [632, 361] on button "結帳" at bounding box center [627, 368] width 32 height 18
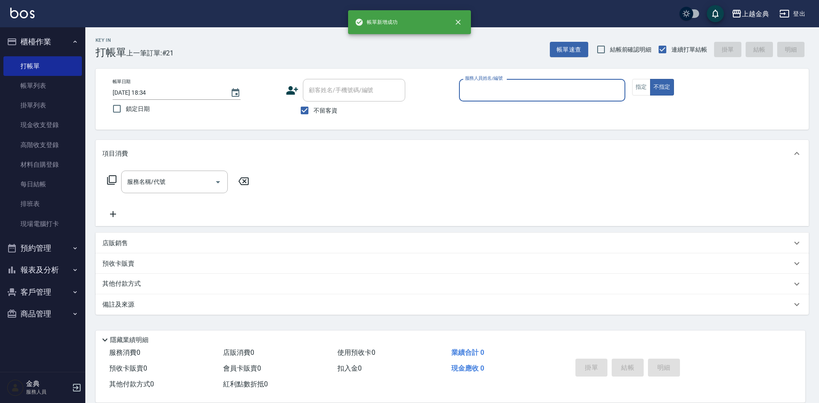
click at [544, 84] on input "服務人員姓名/編號" at bounding box center [542, 90] width 159 height 15
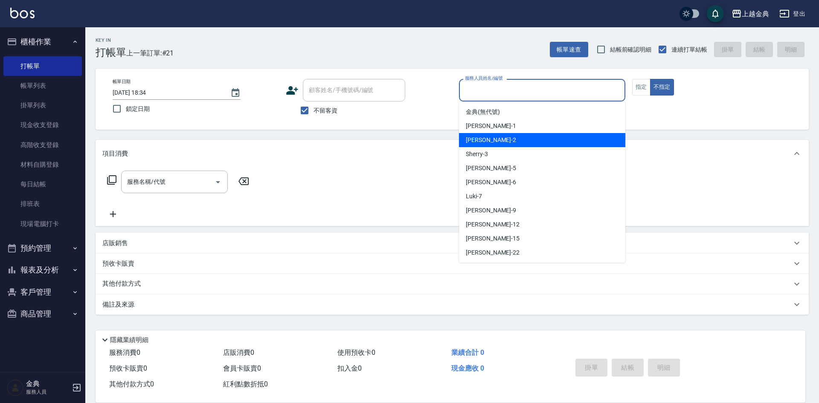
click at [548, 144] on div "Cindy -2" at bounding box center [542, 140] width 166 height 14
type input "Cindy-2"
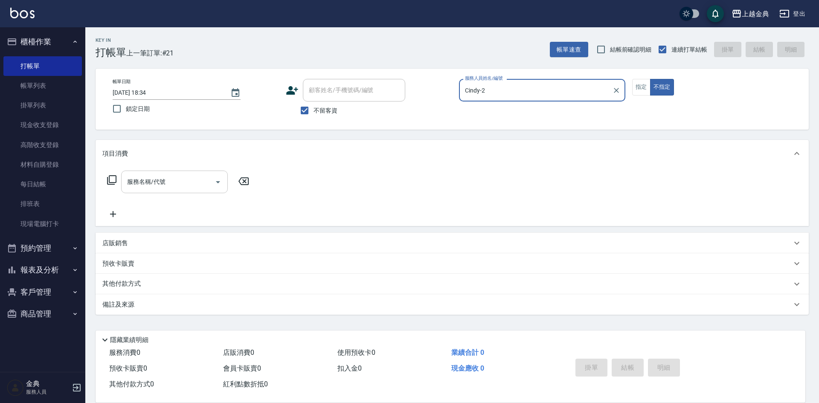
click at [220, 183] on icon "Open" at bounding box center [218, 182] width 10 height 10
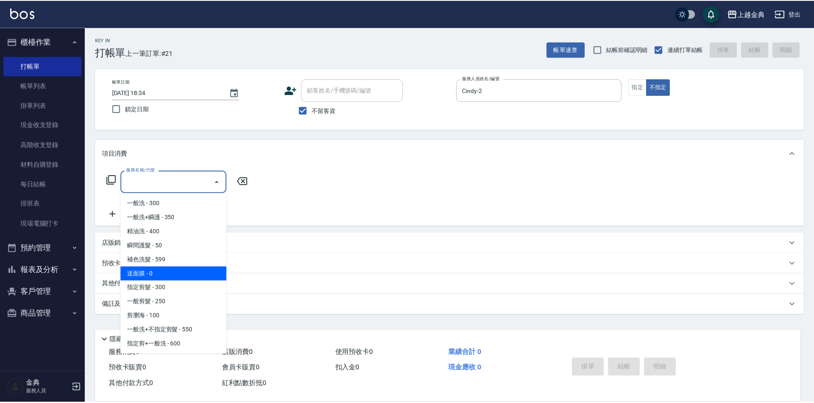
scroll to position [43, 0]
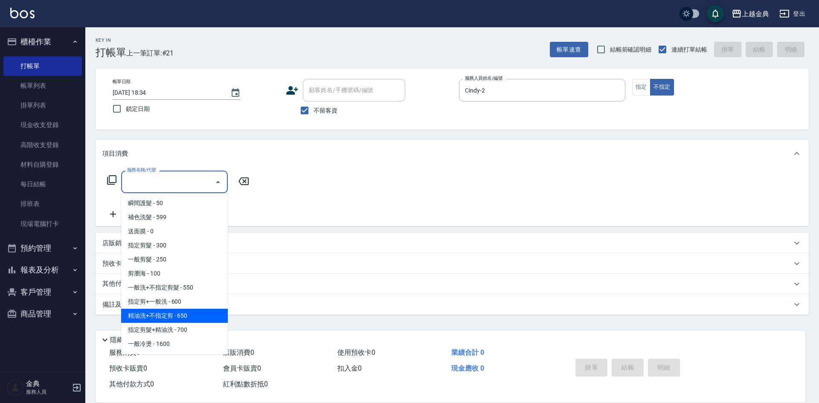
click at [187, 311] on span "精油洗+不指定剪 - 650" at bounding box center [174, 316] width 107 height 14
type input "精油洗+不指定剪(205)"
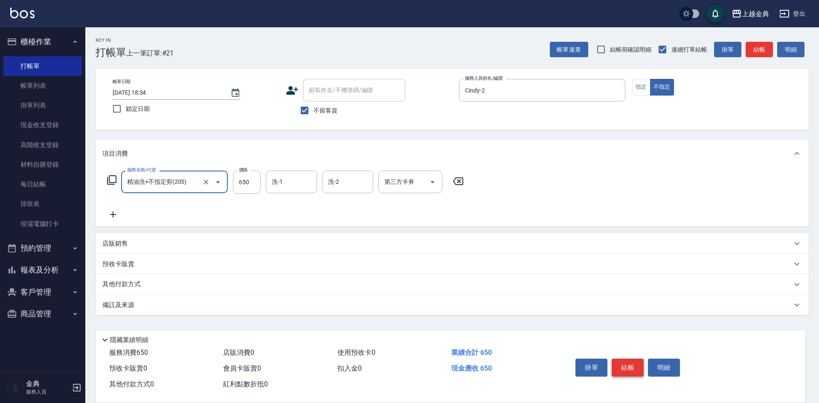
click at [630, 366] on button "結帳" at bounding box center [627, 368] width 32 height 18
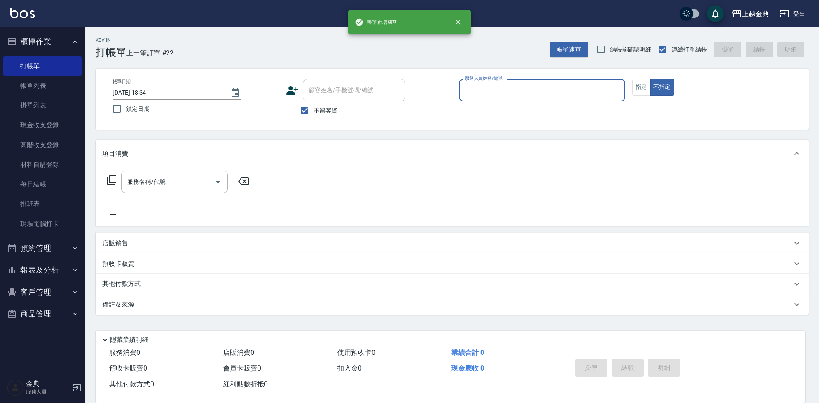
click at [560, 90] on input "服務人員姓名/編號" at bounding box center [542, 90] width 159 height 15
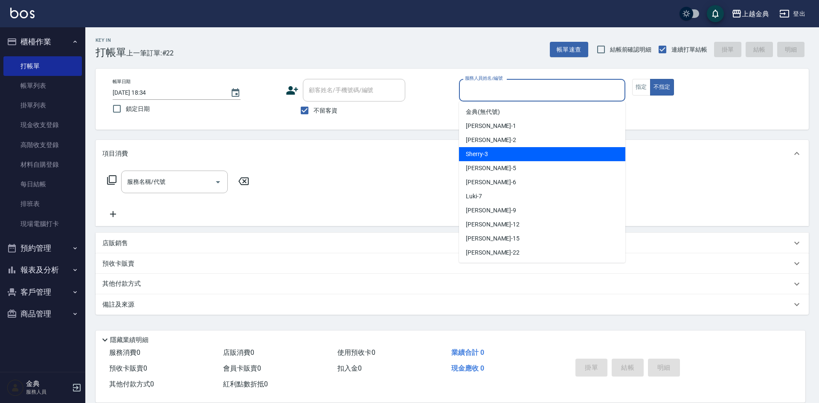
click at [557, 149] on div "Sherry -3" at bounding box center [542, 154] width 166 height 14
type input "Sherry-3"
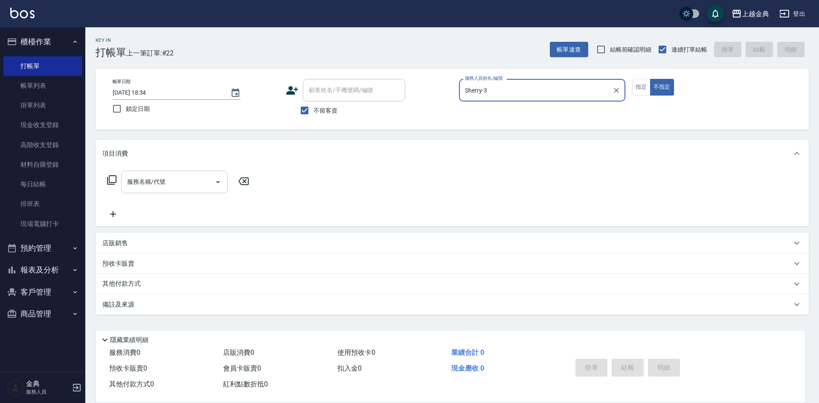
click at [217, 181] on icon "Open" at bounding box center [218, 182] width 4 height 2
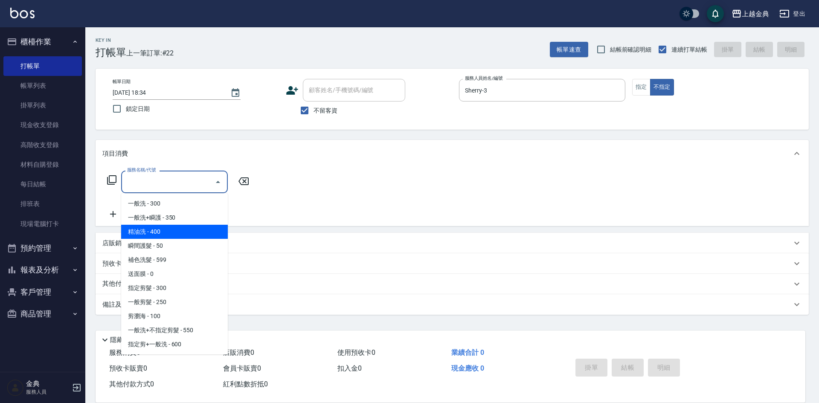
click at [206, 231] on span "精油洗 - 400" at bounding box center [174, 232] width 107 height 14
type input "精油洗(102)"
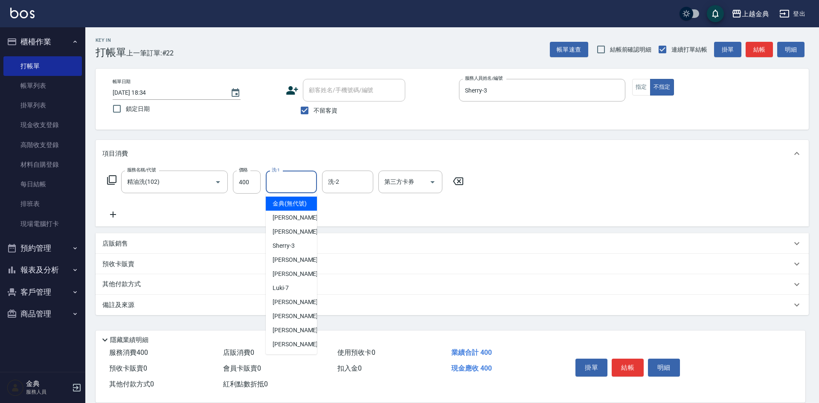
click at [295, 189] on input "洗-1" at bounding box center [290, 181] width 43 height 15
click at [295, 321] on span "[PERSON_NAME]-12" at bounding box center [299, 316] width 54 height 9
type input "[PERSON_NAME]-12"
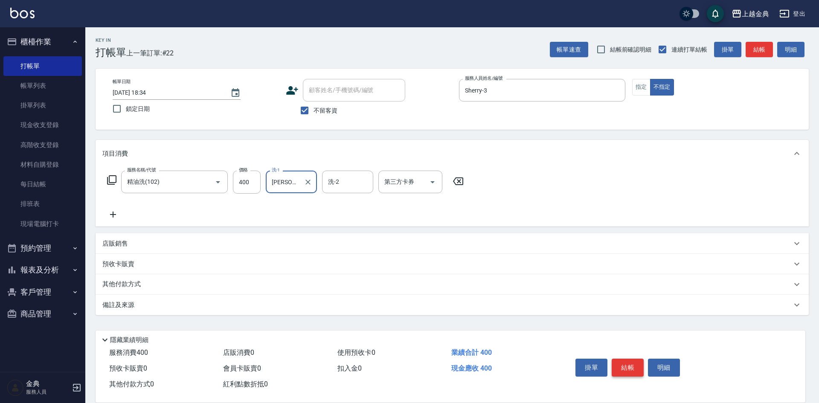
click at [626, 366] on button "結帳" at bounding box center [627, 368] width 32 height 18
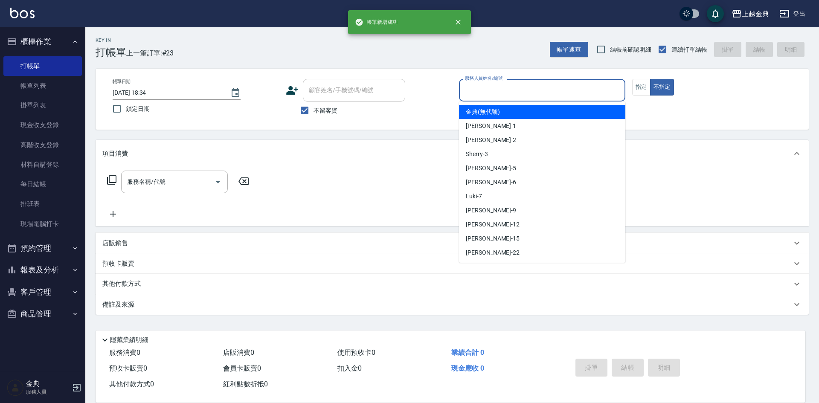
click at [520, 94] on input "服務人員姓名/編號" at bounding box center [542, 90] width 159 height 15
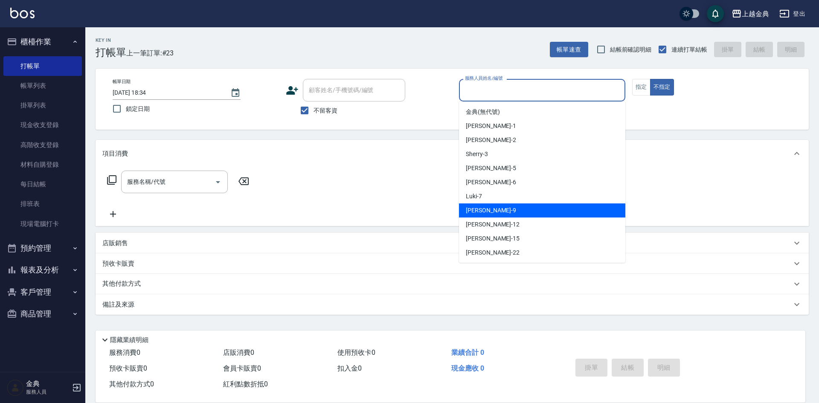
click at [505, 210] on div "[PERSON_NAME] -9" at bounding box center [542, 210] width 166 height 14
type input "[PERSON_NAME]-9"
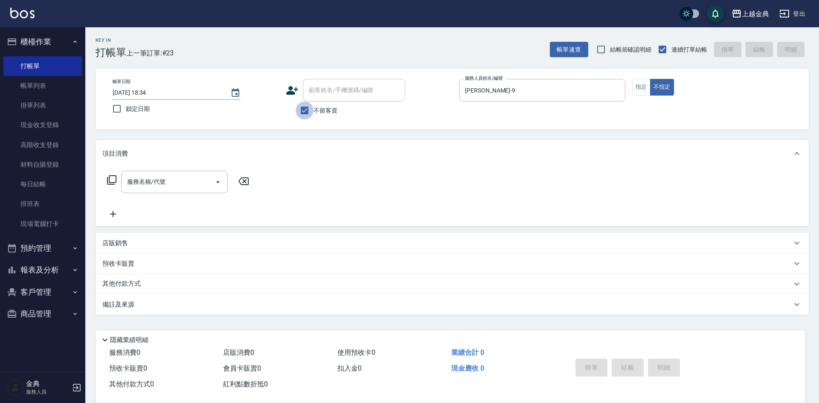
click at [301, 113] on input "不留客資" at bounding box center [305, 110] width 18 height 18
checkbox input "false"
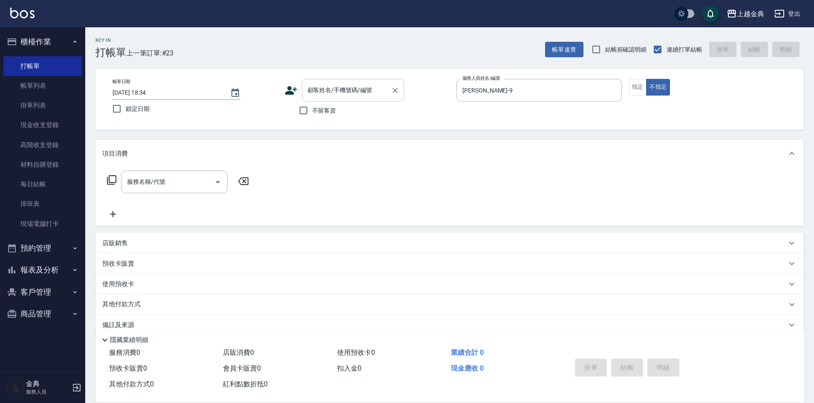
click at [327, 93] on input "顧客姓名/手機號碼/編號" at bounding box center [347, 90] width 82 height 15
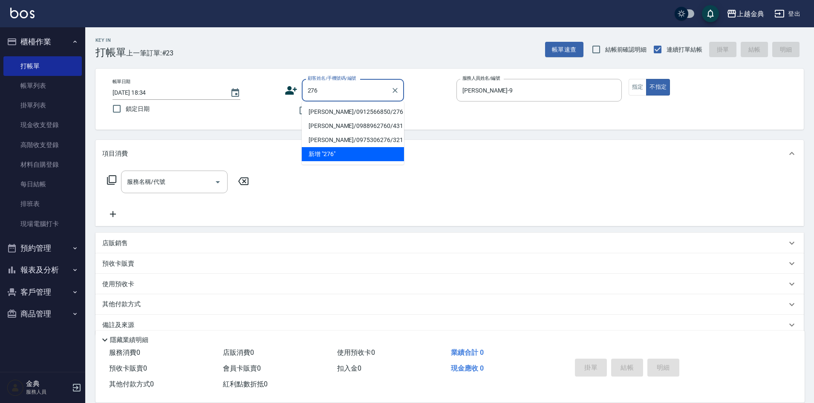
click at [361, 109] on li "[PERSON_NAME]/0912566850/276" at bounding box center [353, 112] width 102 height 14
type input "[PERSON_NAME]/0912566850/276"
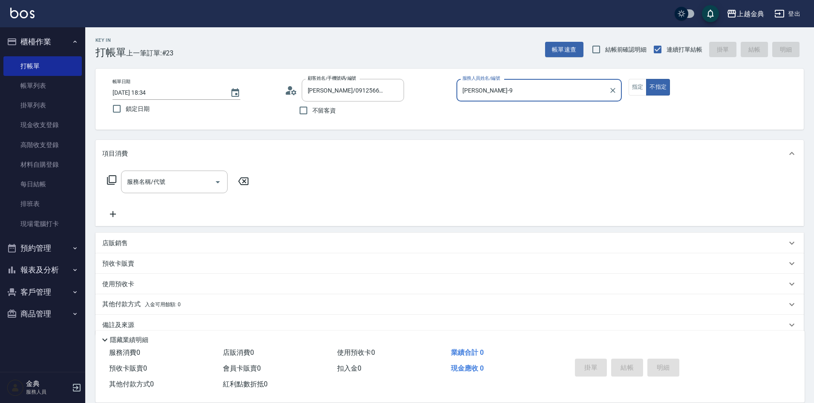
type input "Luki-7"
click at [168, 279] on div "使用預收卡 x5" at bounding box center [444, 285] width 685 height 13
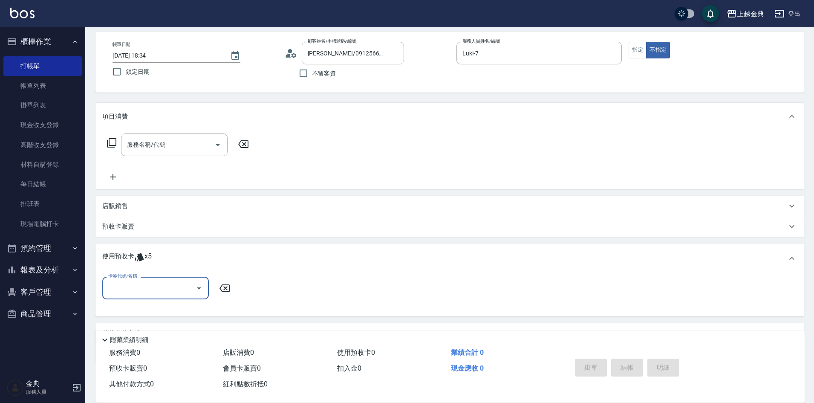
scroll to position [80, 0]
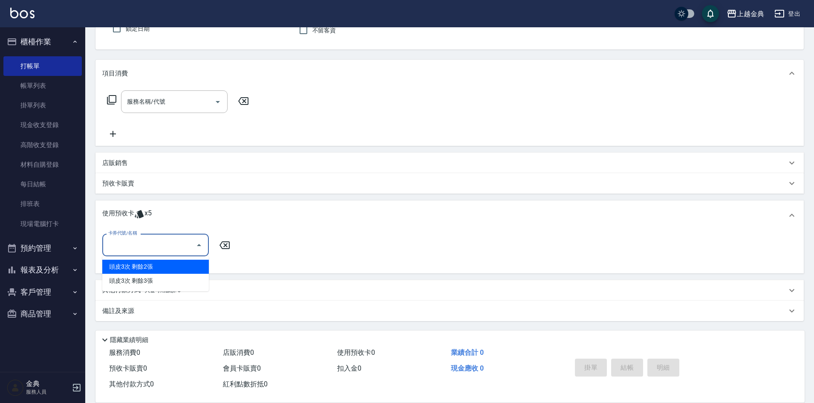
click at [167, 246] on input "卡券代號/名稱" at bounding box center [149, 245] width 86 height 15
click at [165, 269] on div "頭皮3次 剩餘2張" at bounding box center [155, 267] width 107 height 14
type input "頭皮3次"
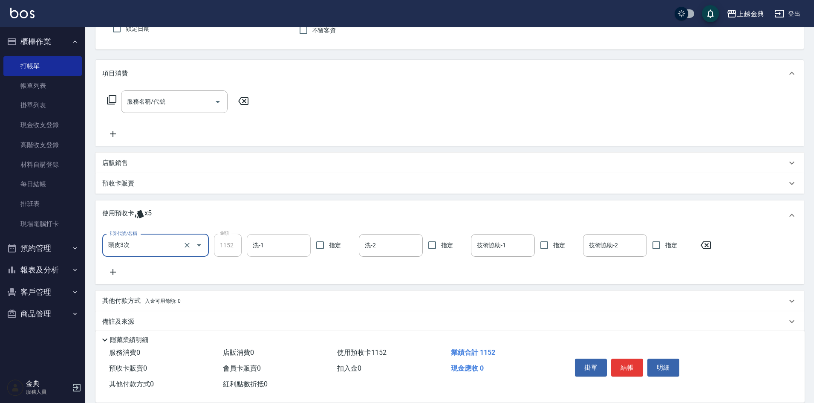
click at [287, 247] on input "洗-1" at bounding box center [279, 245] width 56 height 15
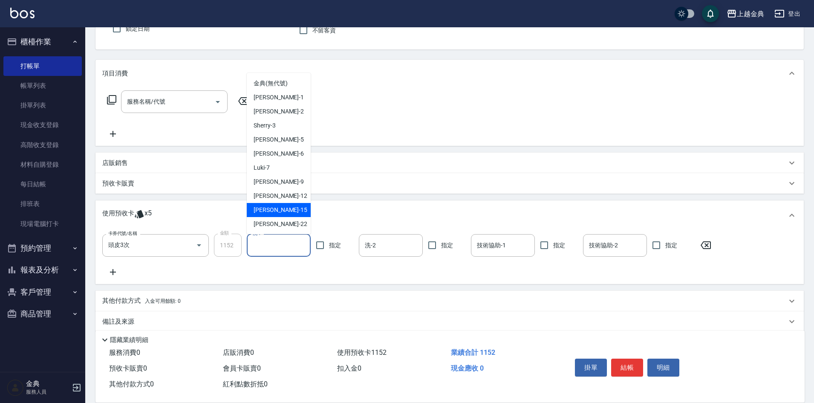
click at [285, 211] on div "[PERSON_NAME] -15" at bounding box center [279, 210] width 64 height 14
type input "[PERSON_NAME]-15"
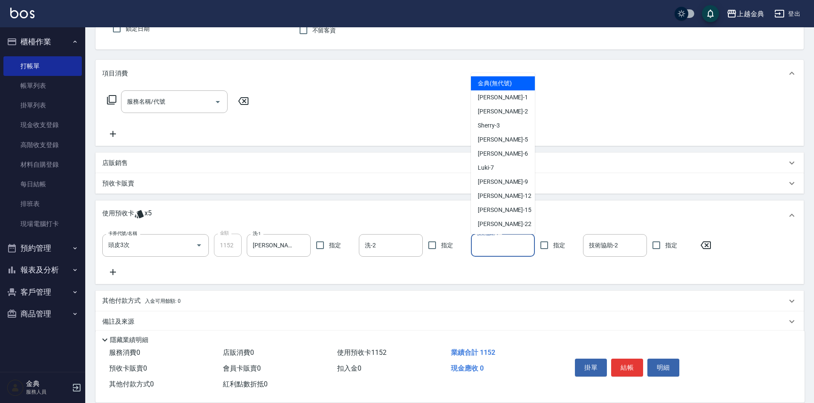
click at [500, 248] on input "技術協助-1" at bounding box center [503, 245] width 56 height 15
click at [507, 204] on div "[PERSON_NAME] -15" at bounding box center [503, 210] width 64 height 14
type input "[PERSON_NAME]-15"
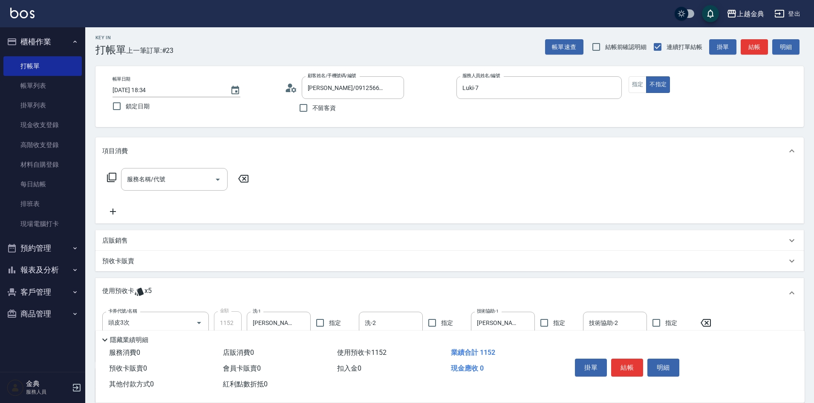
scroll to position [0, 0]
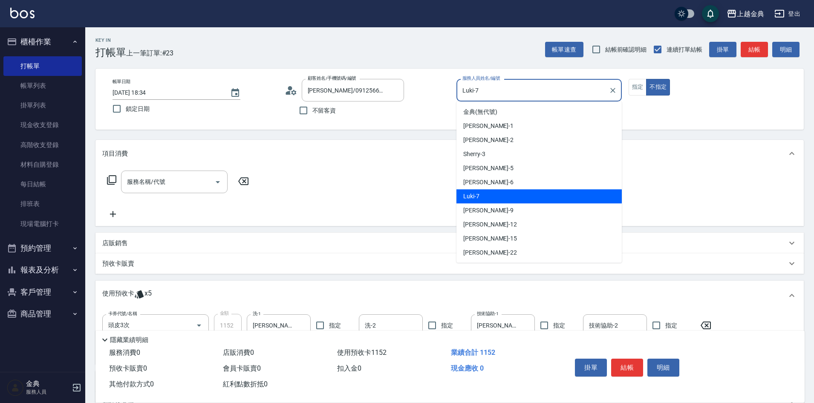
click at [542, 90] on input "Luki-7" at bounding box center [533, 90] width 145 height 15
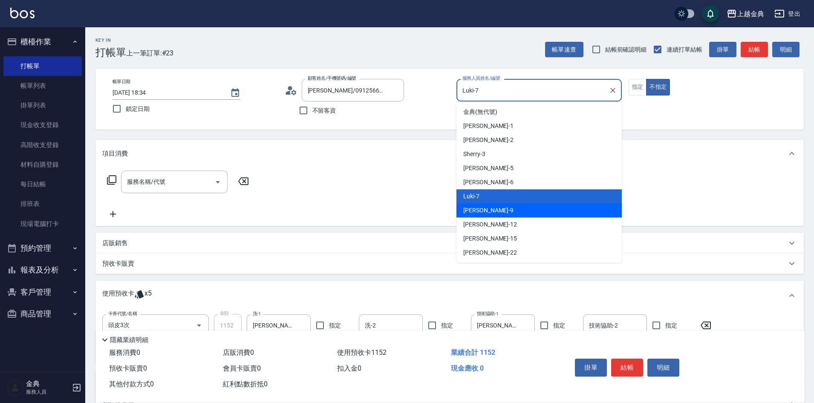
click at [505, 206] on div "[PERSON_NAME] -9" at bounding box center [539, 210] width 165 height 14
type input "[PERSON_NAME]-9"
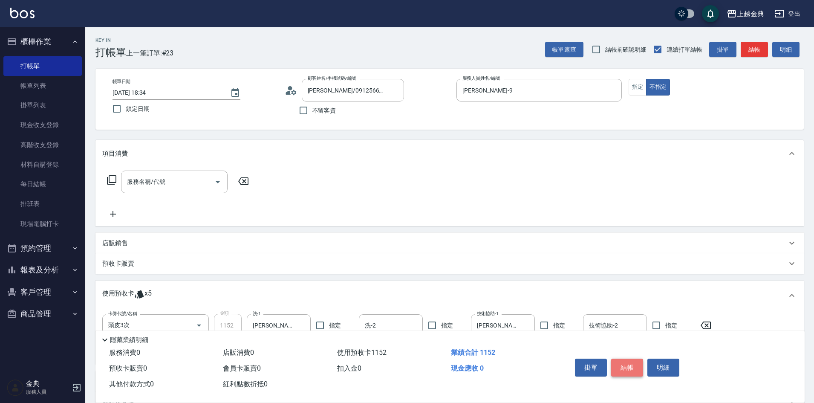
click at [631, 362] on button "結帳" at bounding box center [627, 368] width 32 height 18
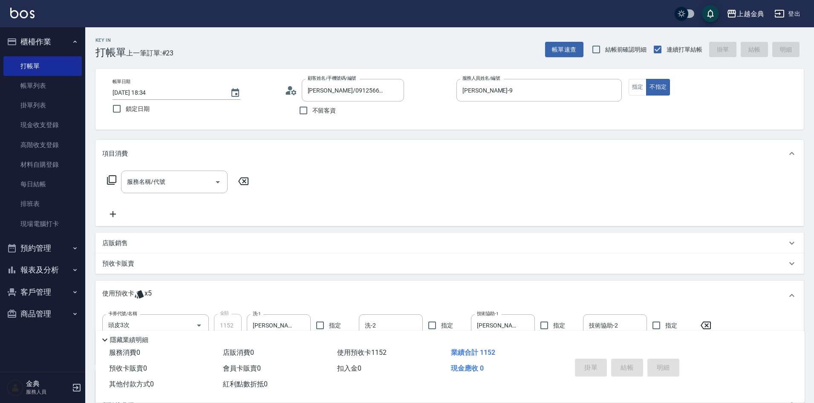
type input "[DATE] 18:35"
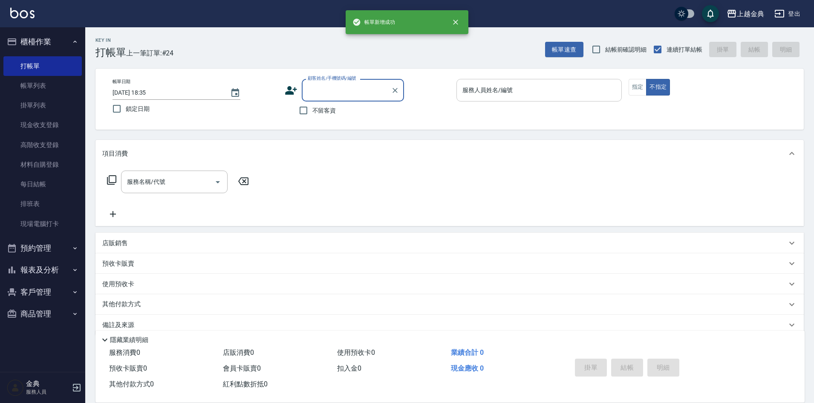
click at [582, 89] on input "服務人員姓名/編號" at bounding box center [540, 90] width 158 height 15
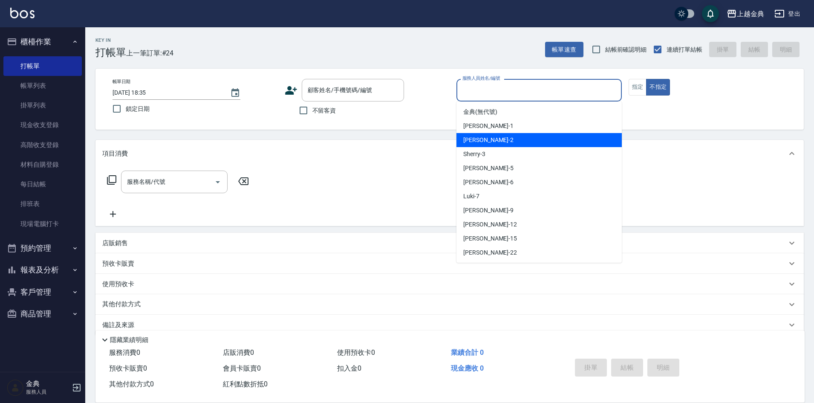
click at [557, 137] on div "Cindy -2" at bounding box center [539, 140] width 165 height 14
type input "Cindy-2"
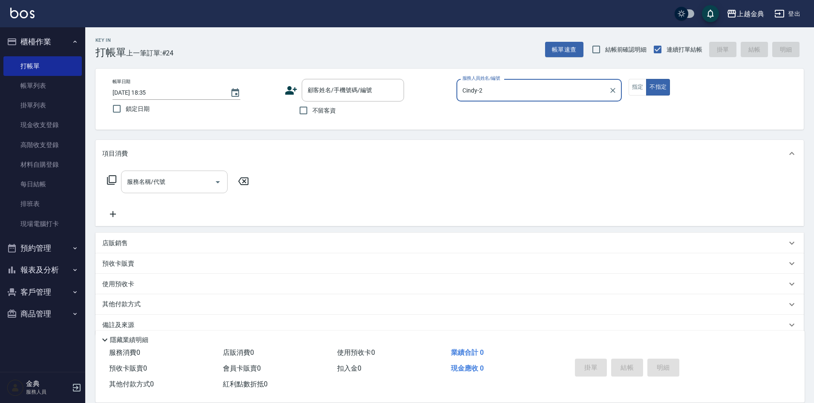
click at [218, 177] on icon "Open" at bounding box center [218, 182] width 10 height 10
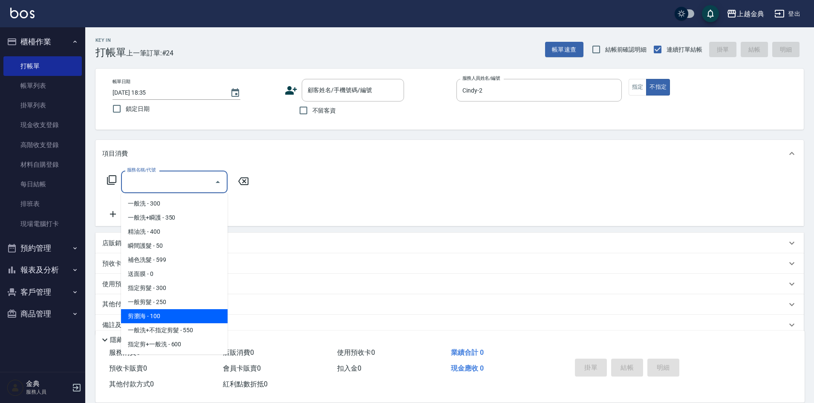
click at [188, 316] on span "剪瀏海 - 100" at bounding box center [174, 316] width 107 height 14
type input "剪瀏海(202)"
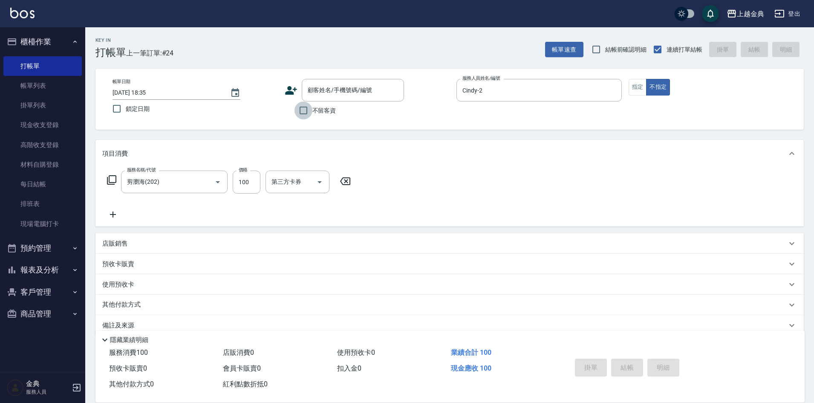
click at [301, 109] on input "不留客資" at bounding box center [304, 110] width 18 height 18
checkbox input "true"
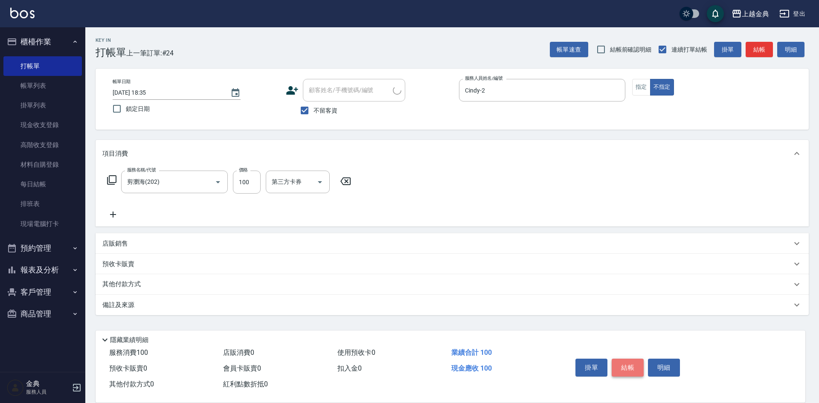
click at [623, 368] on button "結帳" at bounding box center [627, 368] width 32 height 18
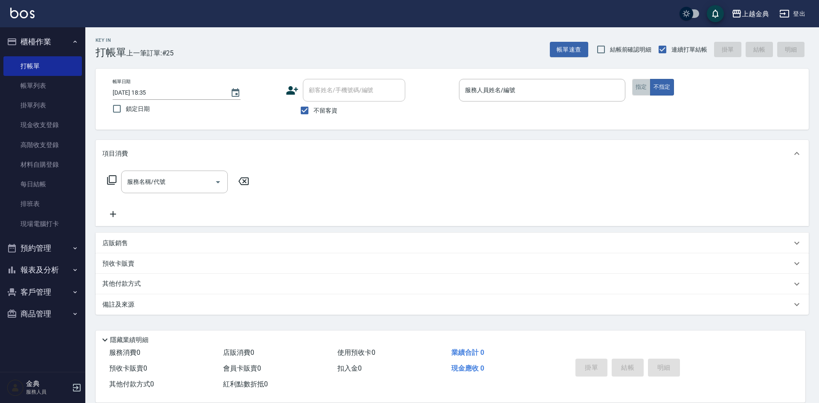
click at [643, 88] on button "指定" at bounding box center [641, 87] width 18 height 17
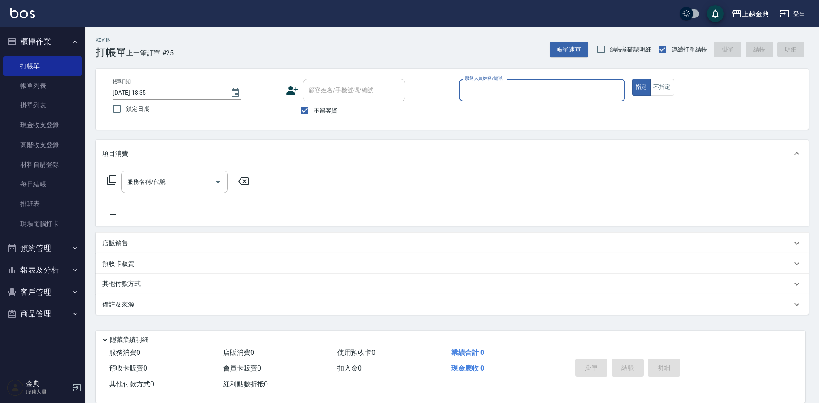
click at [546, 87] on input "服務人員姓名/編號" at bounding box center [542, 90] width 159 height 15
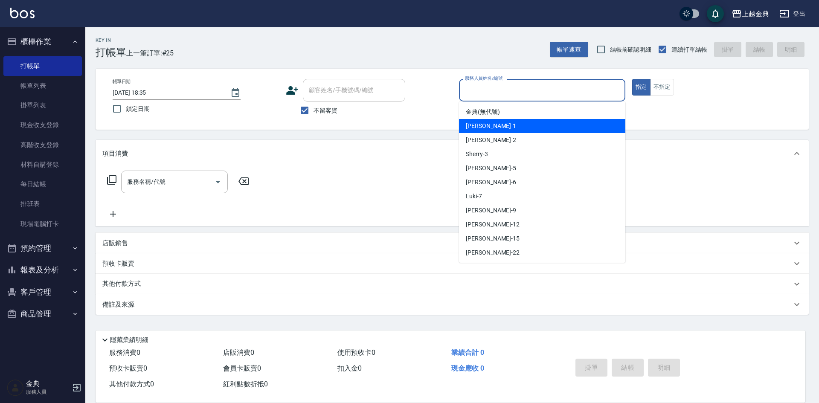
click at [526, 127] on div "Emma -1" at bounding box center [542, 126] width 166 height 14
type input "Emma-1"
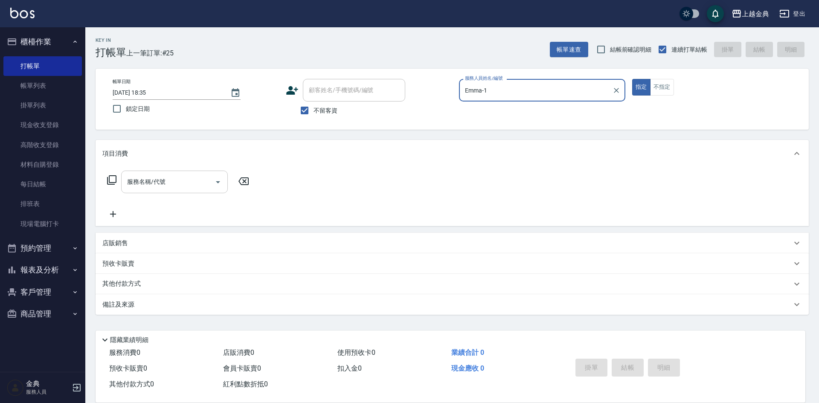
click at [216, 183] on icon "Open" at bounding box center [218, 182] width 10 height 10
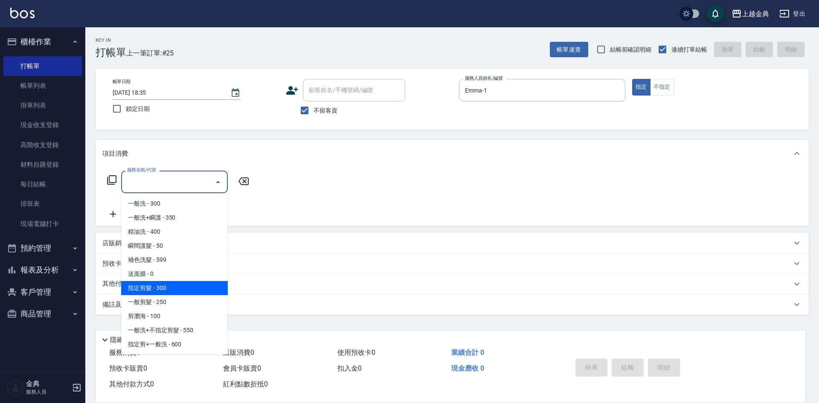
click at [170, 290] on span "指定剪髮 - 300" at bounding box center [174, 288] width 107 height 14
type input "指定剪髮(199)"
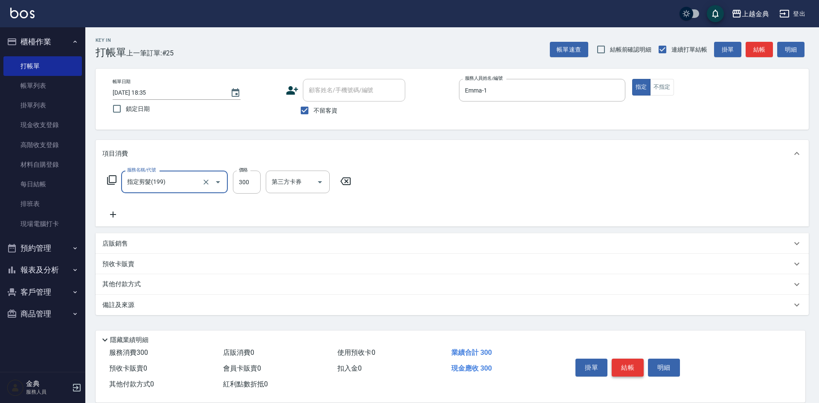
click at [624, 364] on button "結帳" at bounding box center [627, 368] width 32 height 18
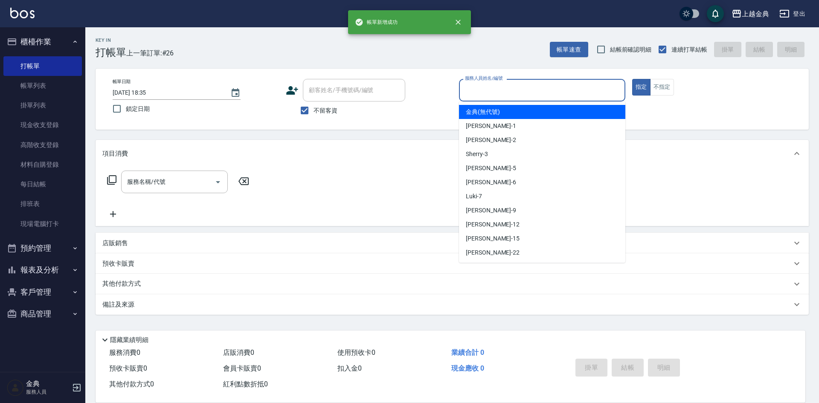
click at [555, 89] on input "服務人員姓名/編號" at bounding box center [542, 90] width 159 height 15
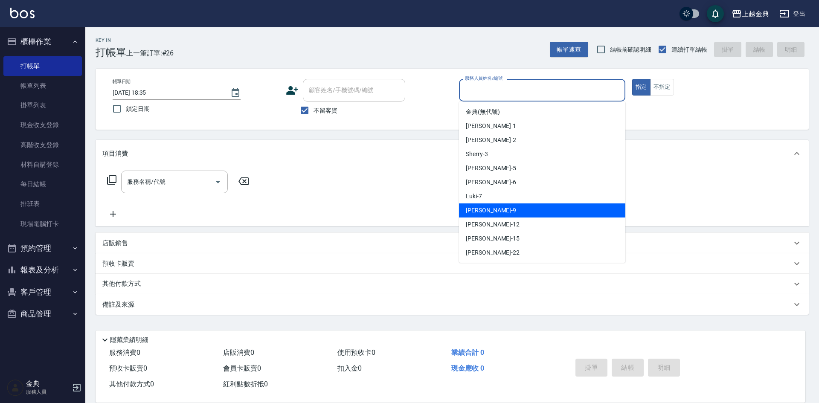
click at [530, 210] on div "[PERSON_NAME] -9" at bounding box center [542, 210] width 166 height 14
type input "[PERSON_NAME]-9"
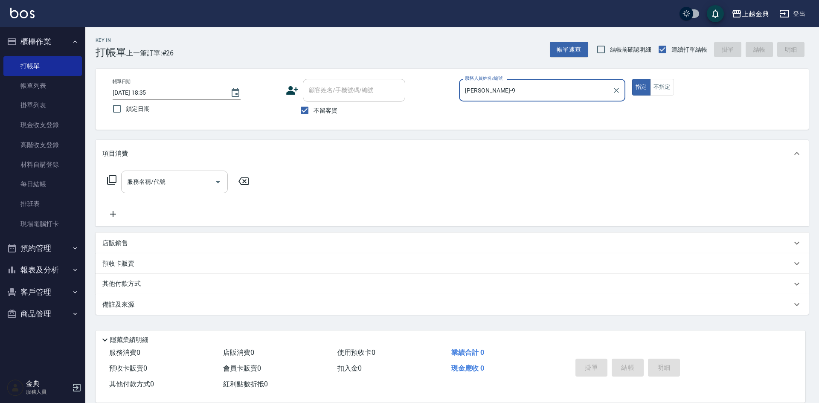
click at [217, 181] on icon "Open" at bounding box center [218, 182] width 4 height 2
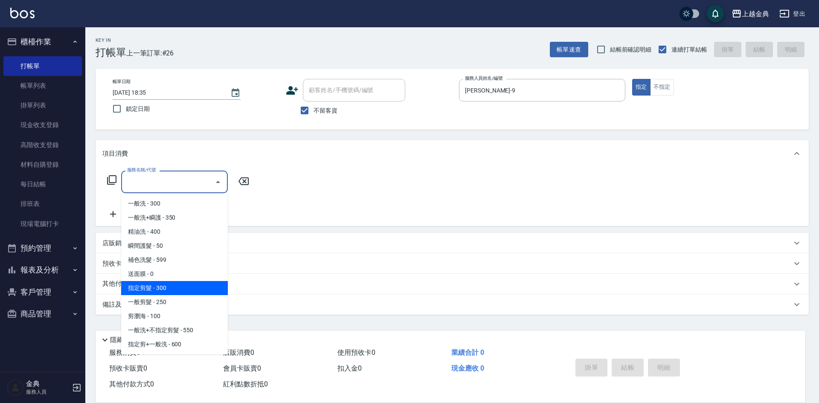
click at [193, 287] on span "指定剪髮 - 300" at bounding box center [174, 288] width 107 height 14
type input "指定剪髮(199)"
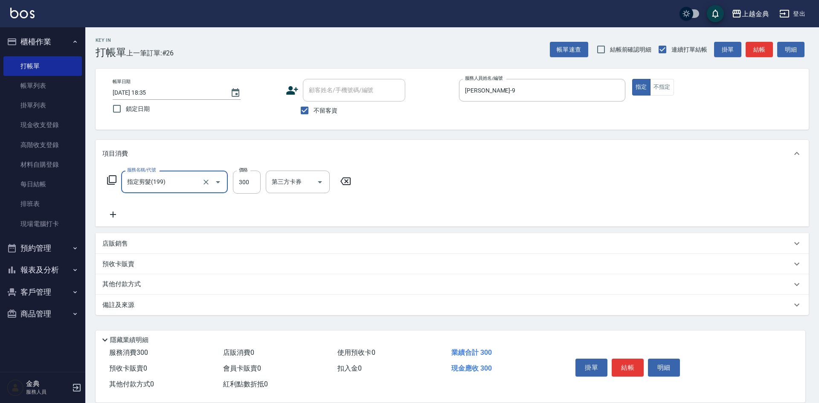
click at [162, 285] on div "其他付款方式" at bounding box center [446, 284] width 689 height 9
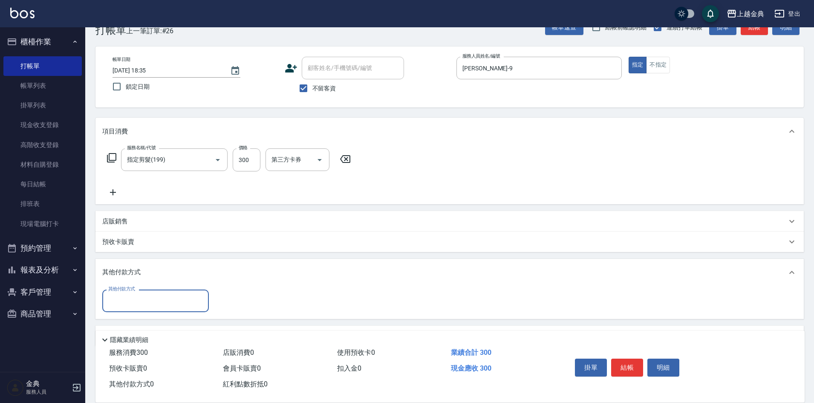
scroll to position [43, 0]
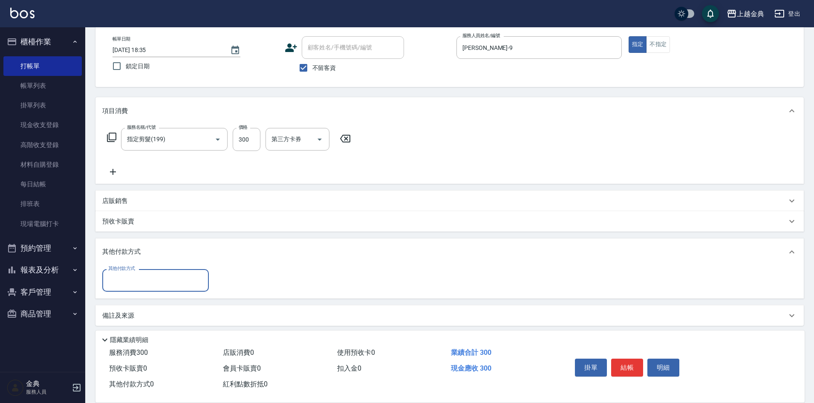
click at [162, 285] on input "其他付款方式" at bounding box center [155, 280] width 99 height 15
click at [133, 346] on span "轉帳" at bounding box center [155, 344] width 107 height 14
type input "轉帳"
click at [218, 278] on input "0" at bounding box center [246, 280] width 64 height 23
type input "300"
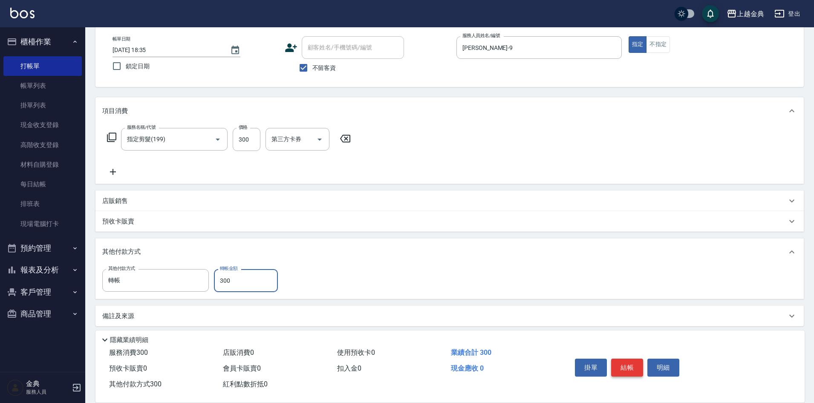
click at [630, 359] on button "結帳" at bounding box center [627, 368] width 32 height 18
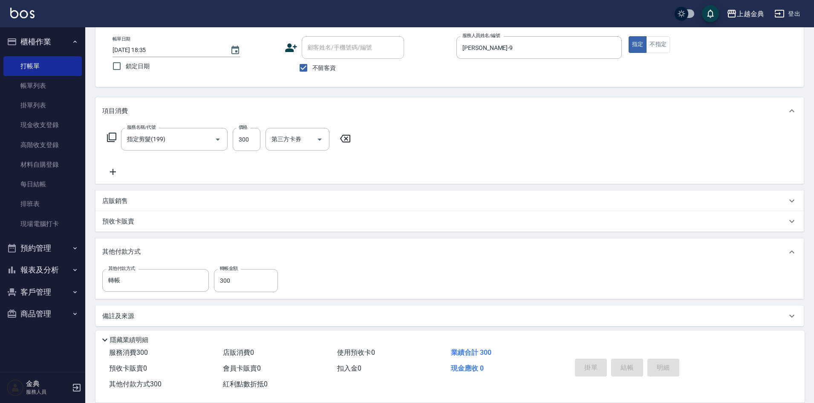
type input "[DATE] 18:36"
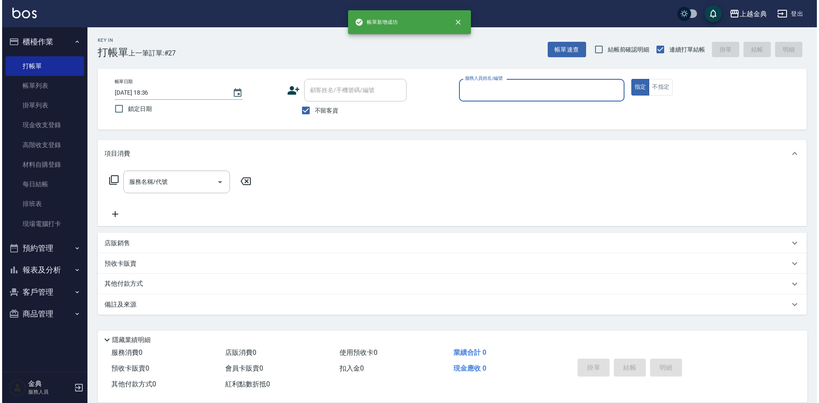
scroll to position [0, 0]
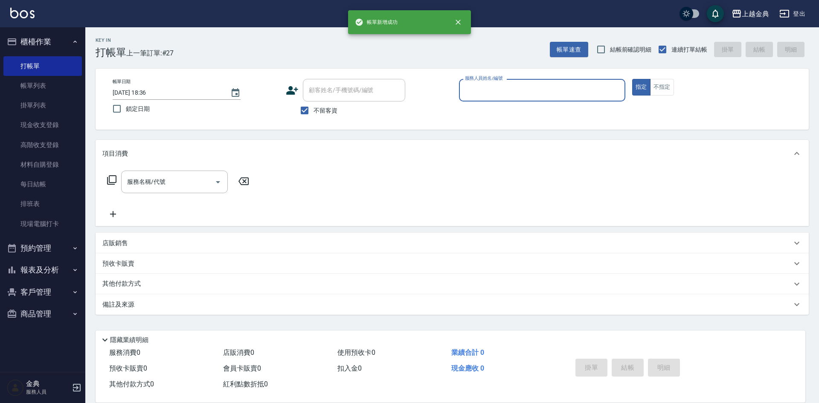
click at [563, 79] on div "服務人員姓名/編號" at bounding box center [542, 90] width 166 height 23
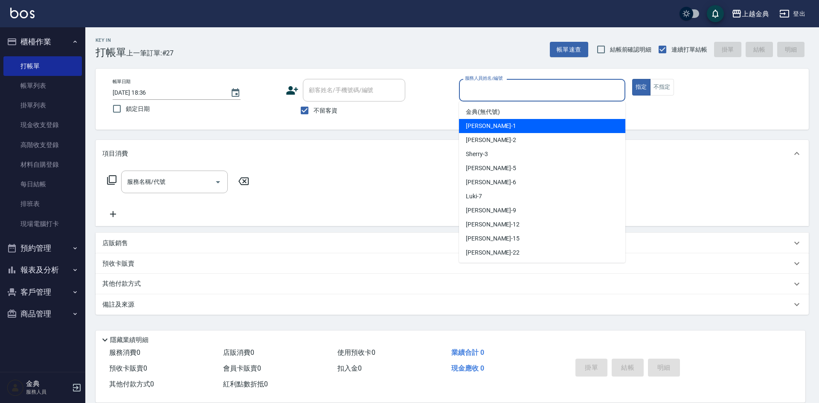
click at [538, 122] on div "Emma -1" at bounding box center [542, 126] width 166 height 14
type input "Emma-1"
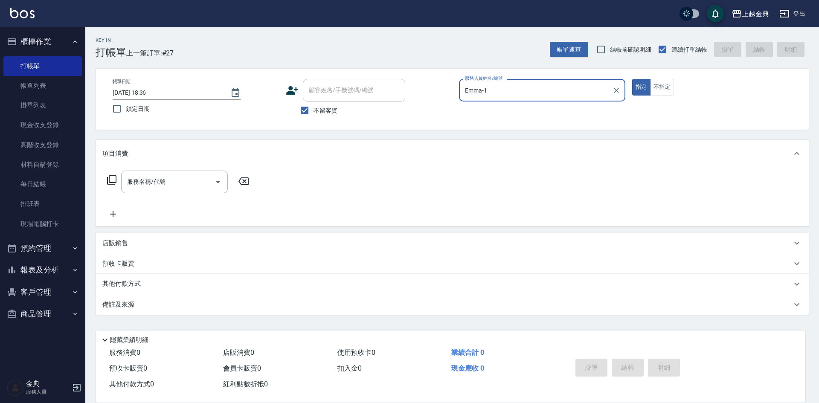
click at [113, 177] on icon at bounding box center [112, 180] width 10 height 10
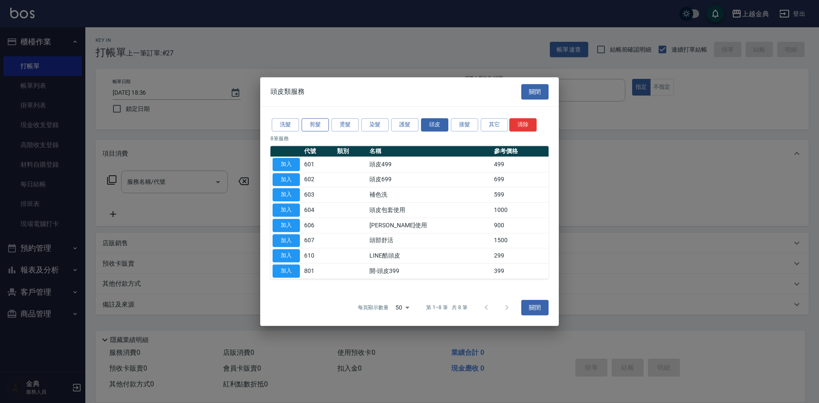
click at [312, 122] on button "剪髮" at bounding box center [314, 124] width 27 height 13
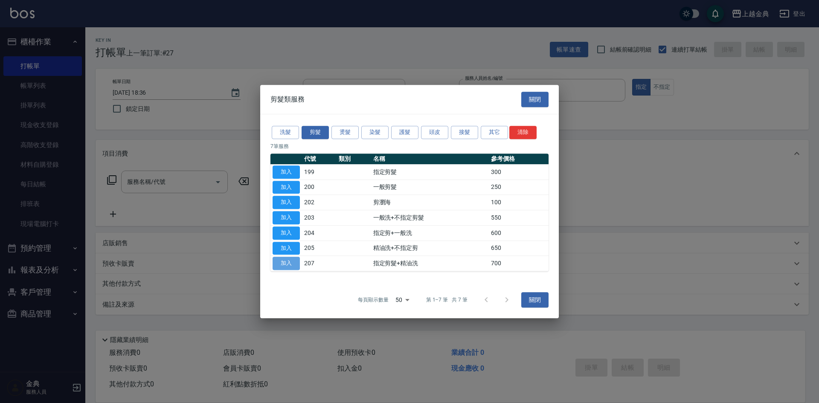
click at [290, 264] on button "加入" at bounding box center [285, 263] width 27 height 13
type input "指定剪髮+精油洗(207)"
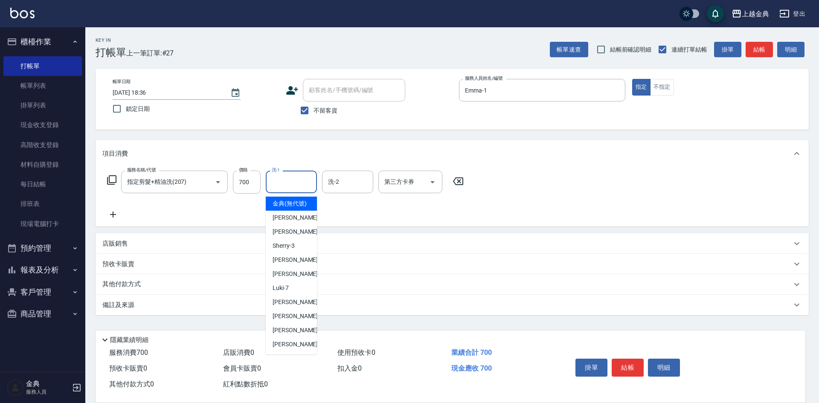
click at [289, 187] on input "洗-1" at bounding box center [290, 181] width 43 height 15
click at [303, 337] on div "[PERSON_NAME] -15" at bounding box center [291, 330] width 51 height 14
type input "[PERSON_NAME]-15"
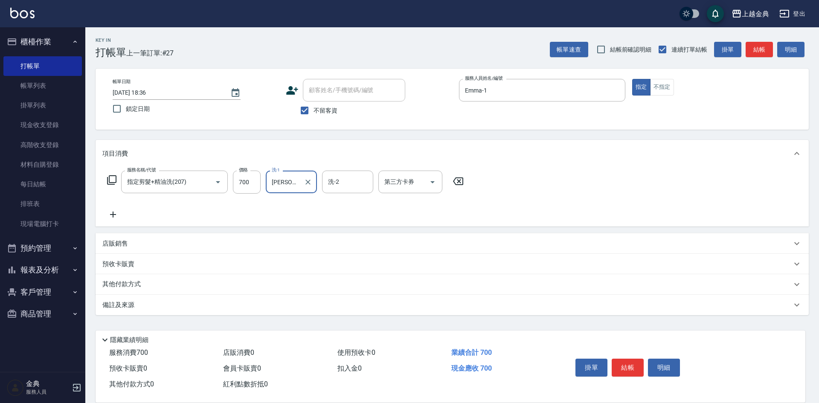
click at [109, 179] on icon at bounding box center [111, 179] width 9 height 9
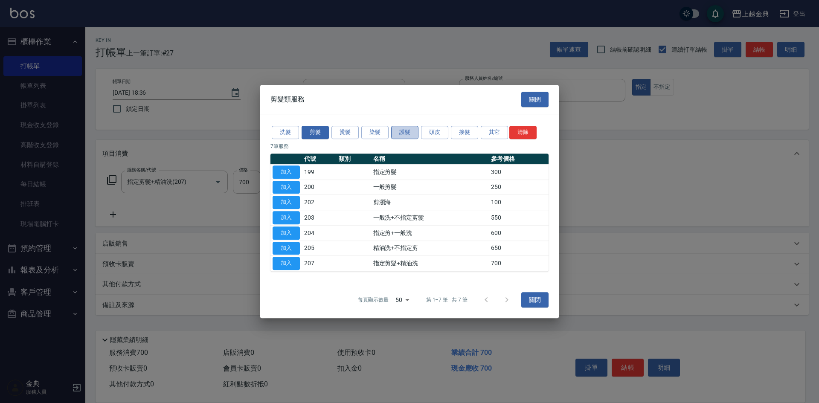
click at [408, 132] on button "護髮" at bounding box center [404, 132] width 27 height 13
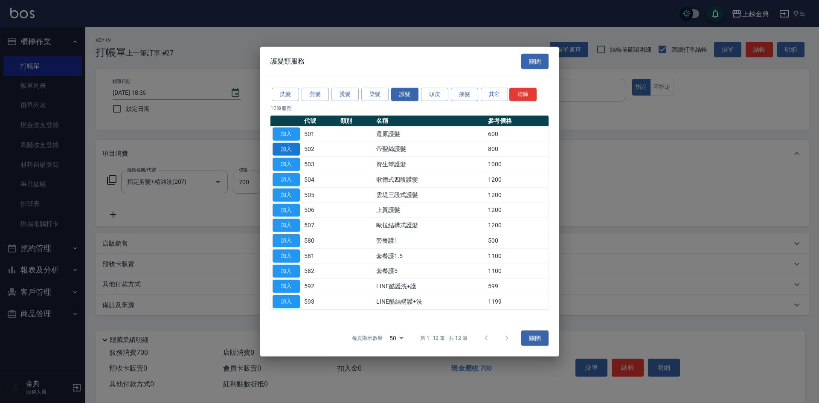
click at [290, 147] on button "加入" at bounding box center [285, 148] width 27 height 13
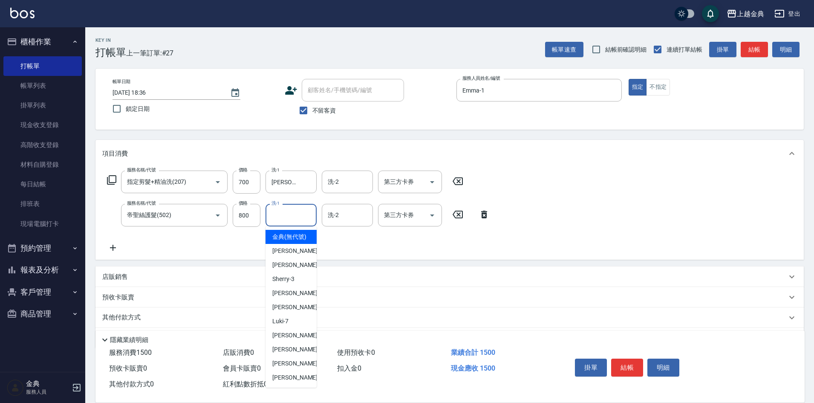
click at [289, 213] on input "洗-1" at bounding box center [290, 215] width 43 height 15
click at [293, 368] on span "[PERSON_NAME] -15" at bounding box center [299, 363] width 54 height 9
type input "[PERSON_NAME]-15"
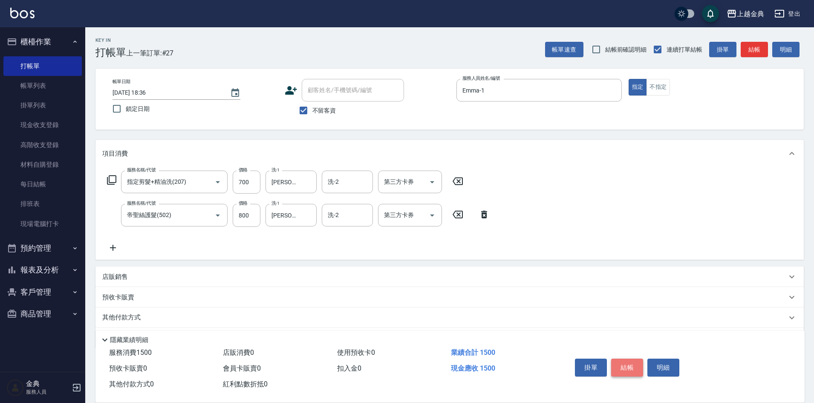
click at [624, 365] on button "結帳" at bounding box center [627, 368] width 32 height 18
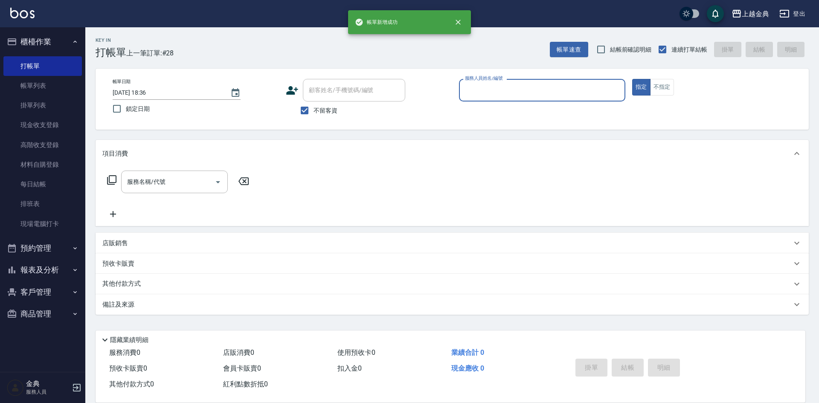
click at [559, 91] on input "服務人員姓名/編號" at bounding box center [542, 90] width 159 height 15
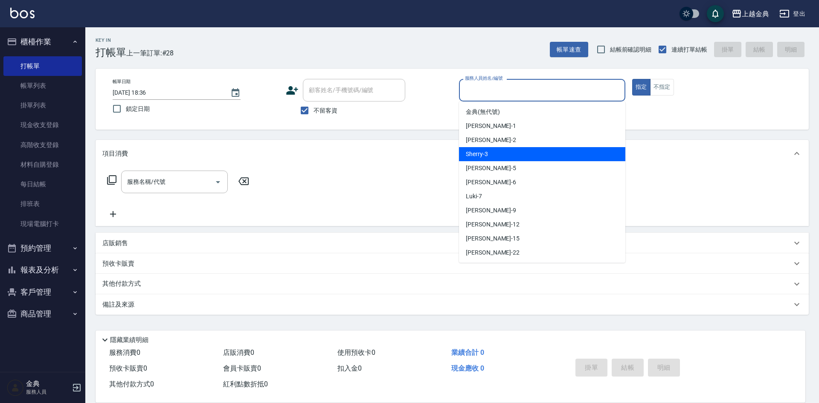
click at [550, 155] on div "Sherry -3" at bounding box center [542, 154] width 166 height 14
type input "Sherry-3"
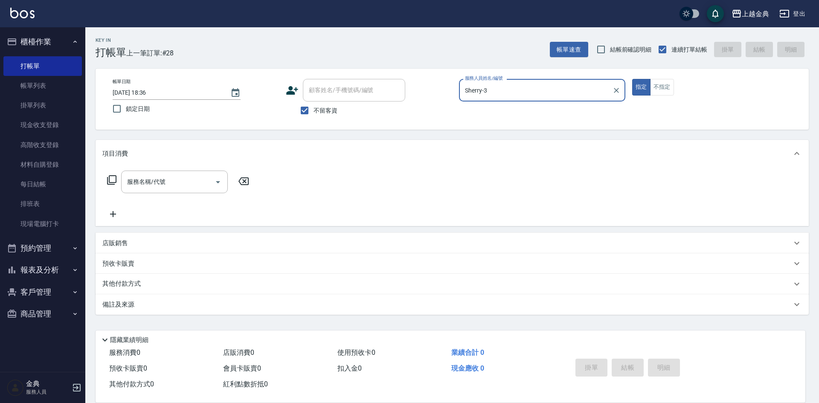
click at [113, 178] on icon at bounding box center [112, 180] width 10 height 10
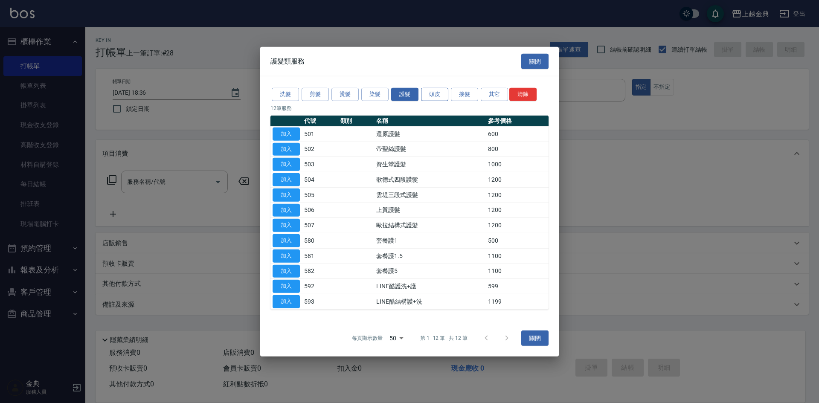
click at [435, 96] on button "頭皮" at bounding box center [434, 94] width 27 height 13
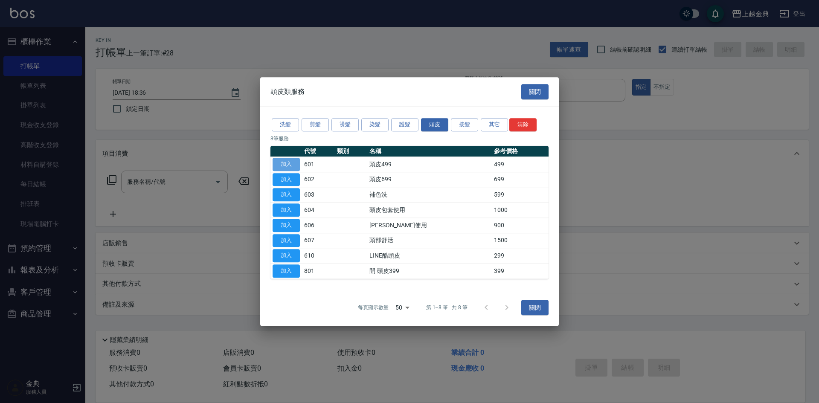
click at [296, 163] on button "加入" at bounding box center [285, 164] width 27 height 13
type input "頭皮499(601)"
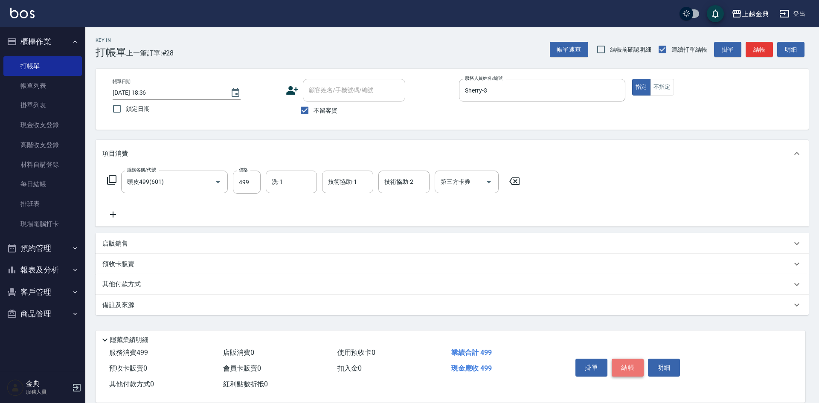
click at [629, 359] on button "結帳" at bounding box center [627, 368] width 32 height 18
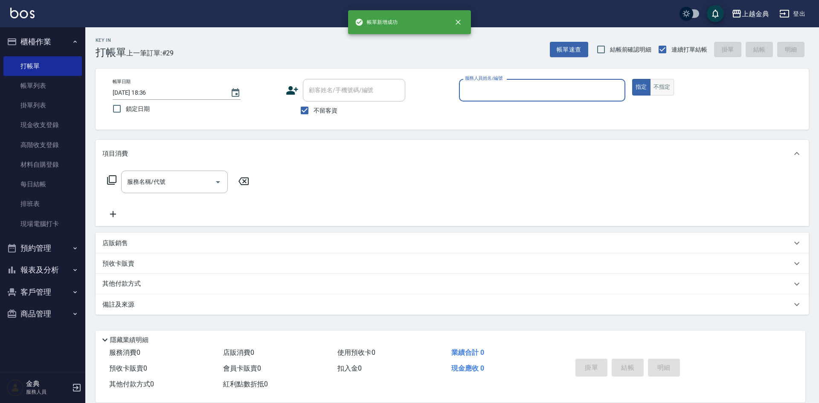
click at [667, 85] on button "不指定" at bounding box center [662, 87] width 24 height 17
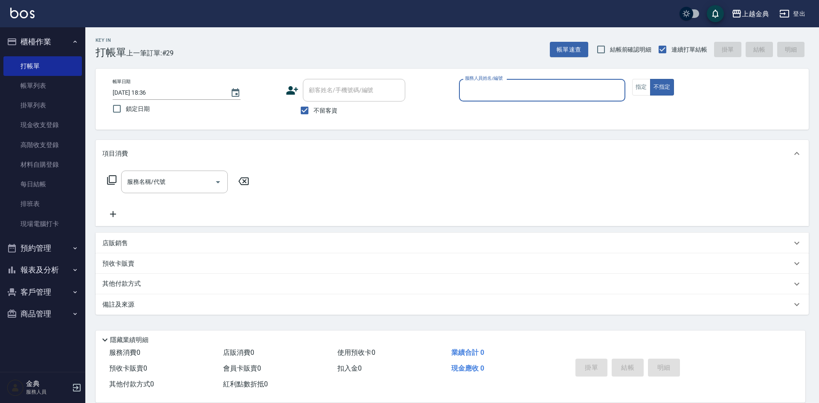
click at [565, 85] on input "服務人員姓名/編號" at bounding box center [542, 90] width 159 height 15
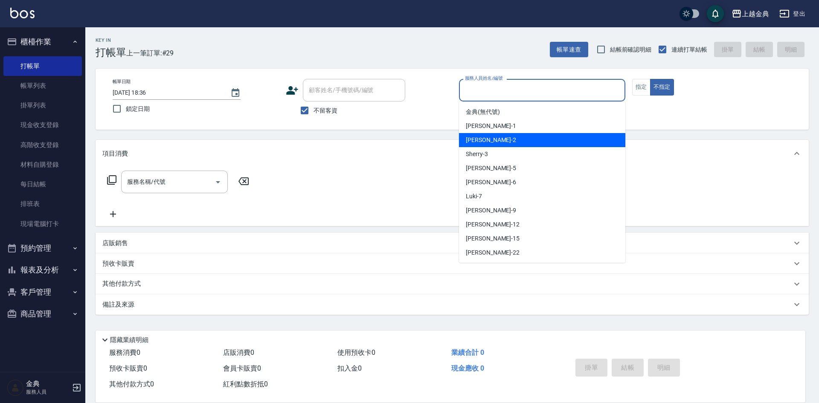
click at [554, 135] on div "Cindy -2" at bounding box center [542, 140] width 166 height 14
type input "Cindy-2"
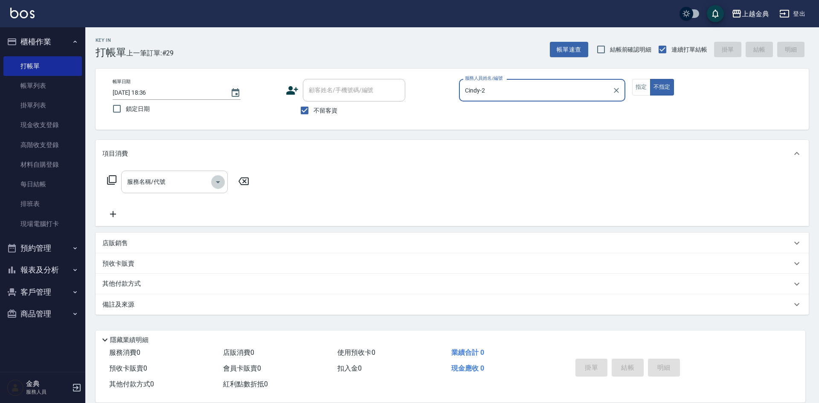
click at [217, 183] on icon "Open" at bounding box center [218, 182] width 10 height 10
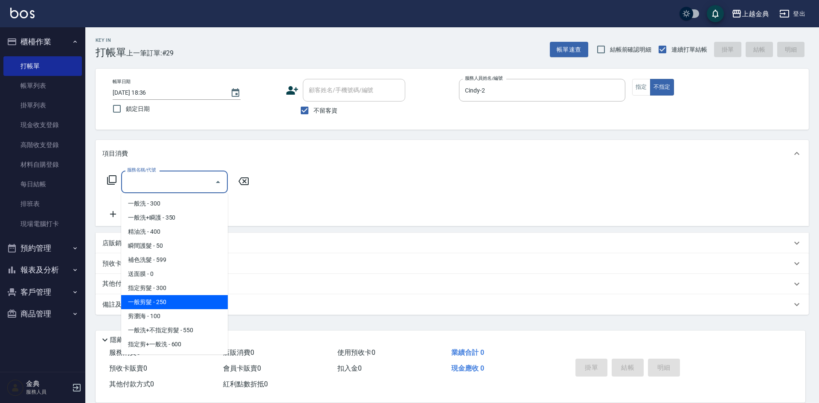
click at [181, 301] on span "一般剪髮 - 250" at bounding box center [174, 302] width 107 height 14
type input "一般剪髮(200)"
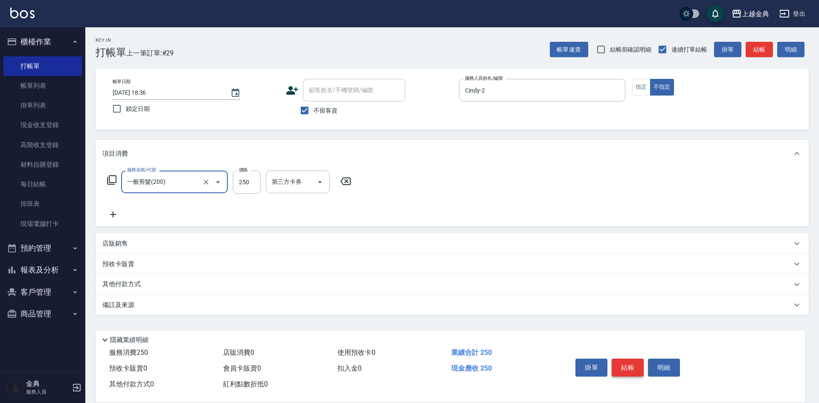
click at [615, 362] on button "結帳" at bounding box center [627, 368] width 32 height 18
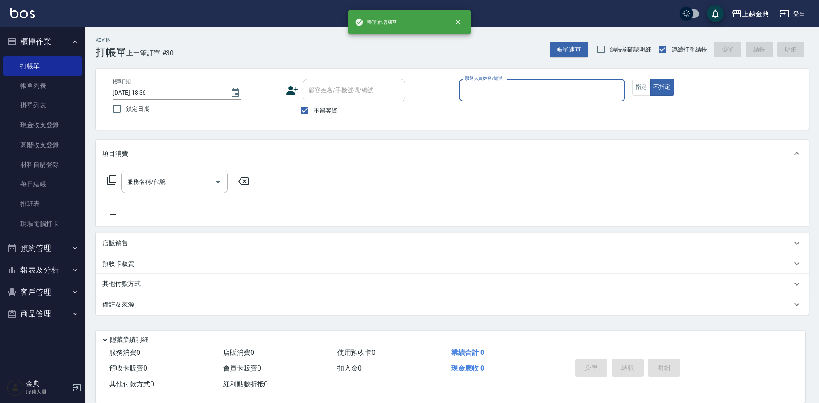
click at [541, 90] on input "服務人員姓名/編號" at bounding box center [542, 90] width 159 height 15
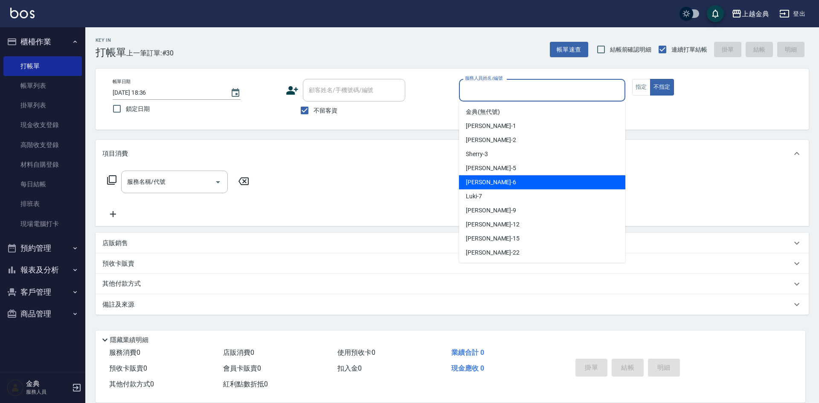
click at [525, 181] on div "[PERSON_NAME] -6" at bounding box center [542, 182] width 166 height 14
type input "[PERSON_NAME]-6"
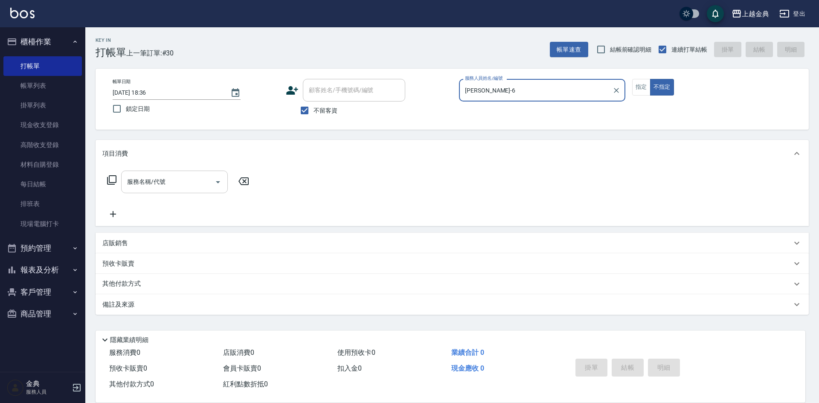
click at [220, 180] on icon "Open" at bounding box center [218, 182] width 10 height 10
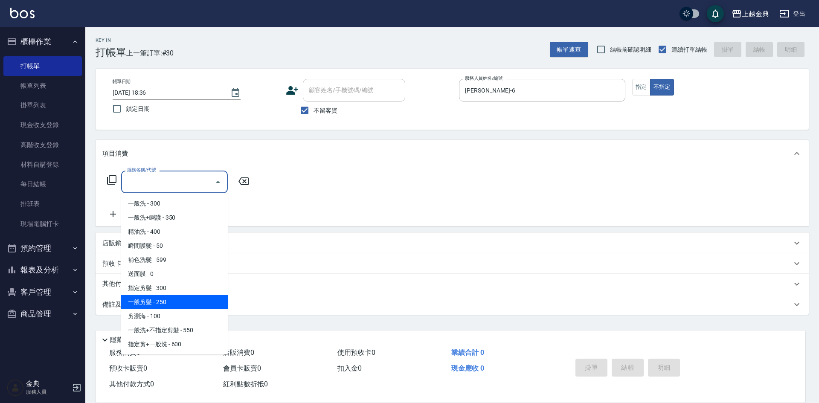
click at [190, 303] on span "一般剪髮 - 250" at bounding box center [174, 302] width 107 height 14
type input "一般剪髮(200)"
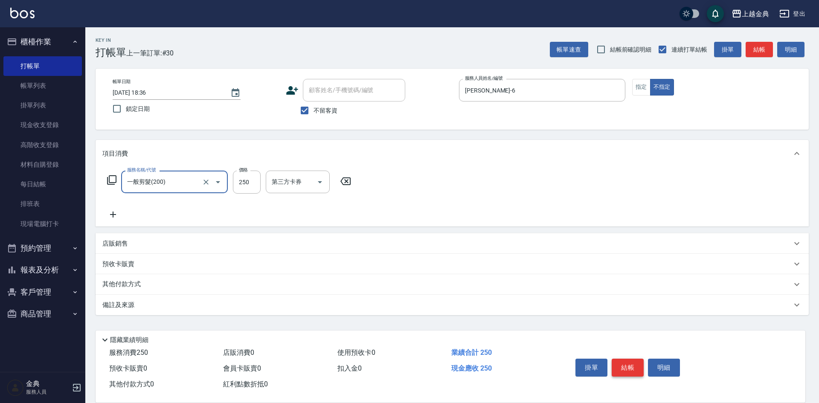
click at [620, 365] on button "結帳" at bounding box center [627, 368] width 32 height 18
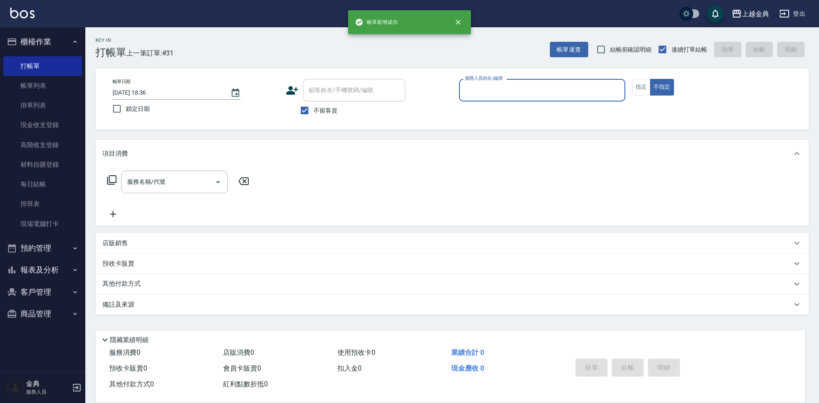
click at [559, 82] on div "服務人員姓名/編號" at bounding box center [542, 90] width 166 height 23
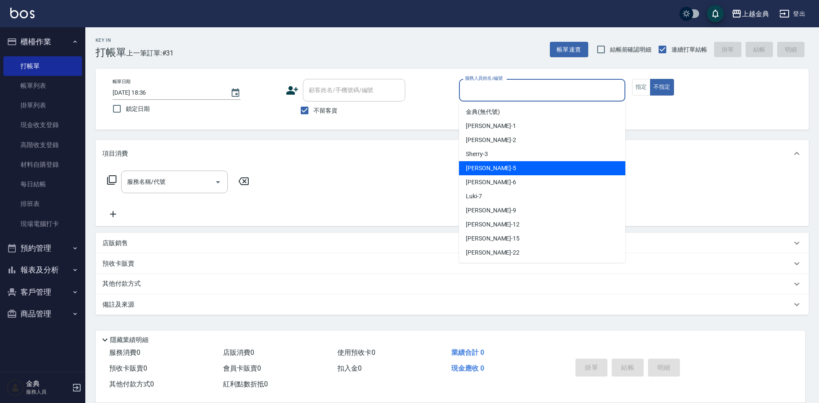
click at [536, 171] on div "[PERSON_NAME] -5" at bounding box center [542, 168] width 166 height 14
type input "[PERSON_NAME]-5"
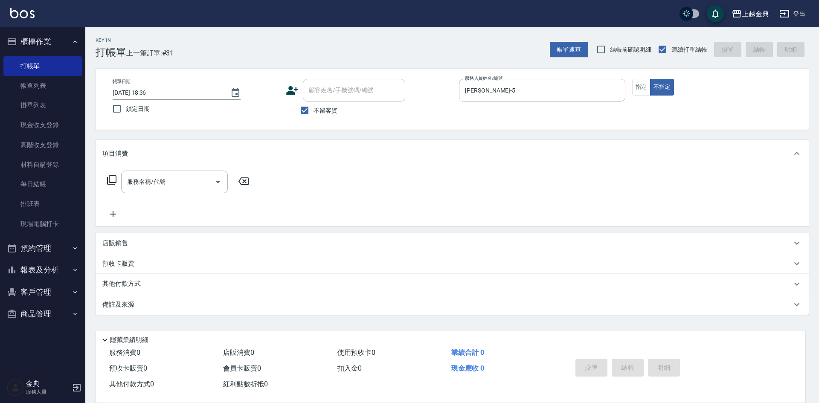
click at [116, 177] on icon at bounding box center [111, 179] width 9 height 9
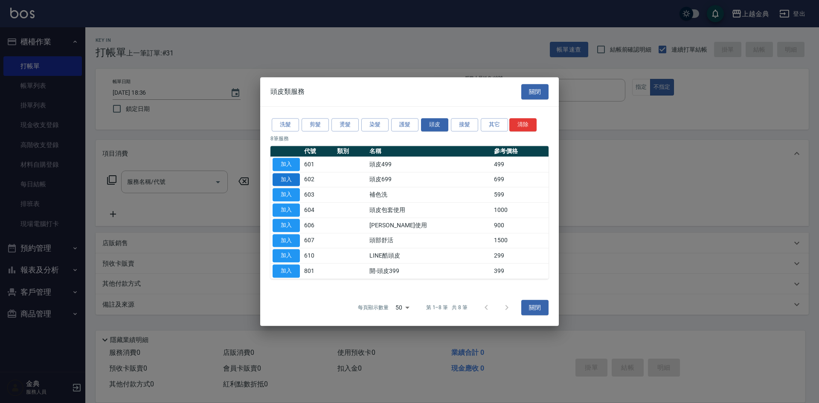
click at [292, 181] on button "加入" at bounding box center [285, 179] width 27 height 13
type input "頭皮699(602)"
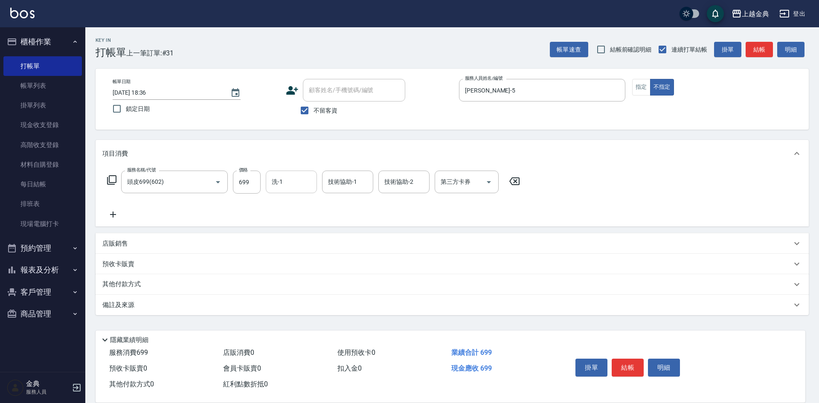
click at [295, 183] on input "洗-1" at bounding box center [290, 181] width 43 height 15
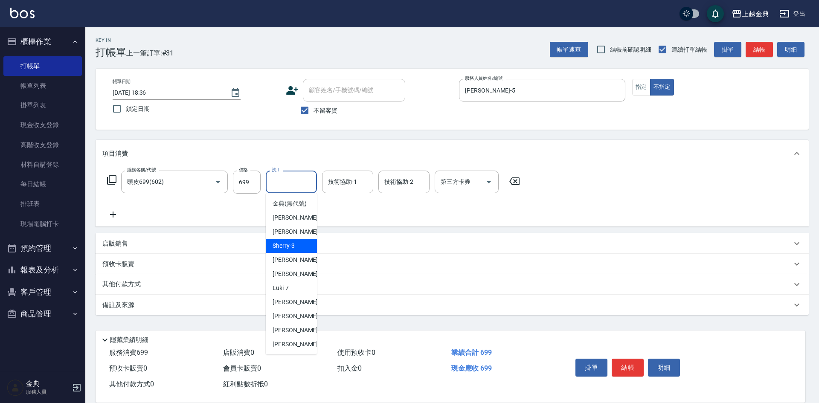
click at [295, 251] on div "Sherry -3" at bounding box center [291, 246] width 51 height 14
type input "Sherry-3"
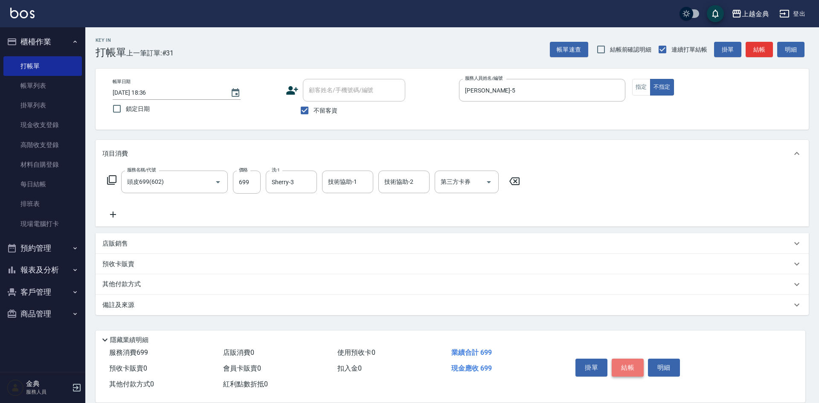
click at [625, 361] on button "結帳" at bounding box center [627, 368] width 32 height 18
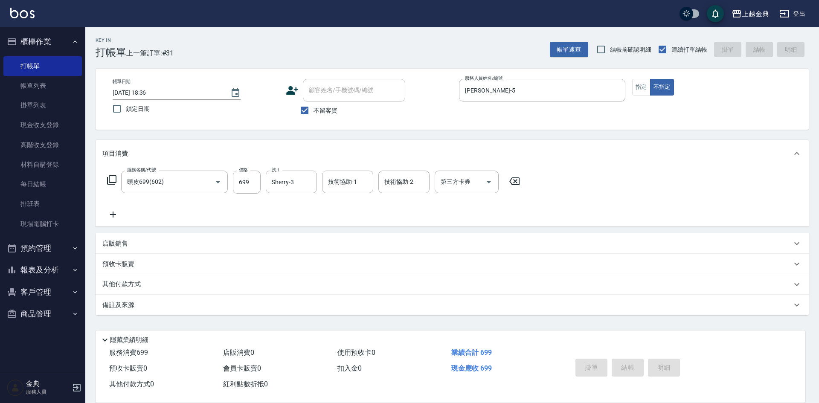
type input "[DATE] 18:37"
click at [637, 89] on button "指定" at bounding box center [641, 87] width 18 height 17
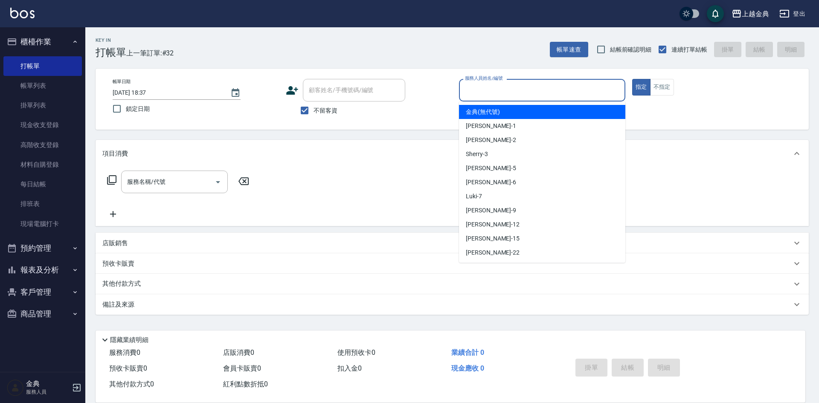
click at [546, 89] on input "服務人員姓名/編號" at bounding box center [542, 90] width 159 height 15
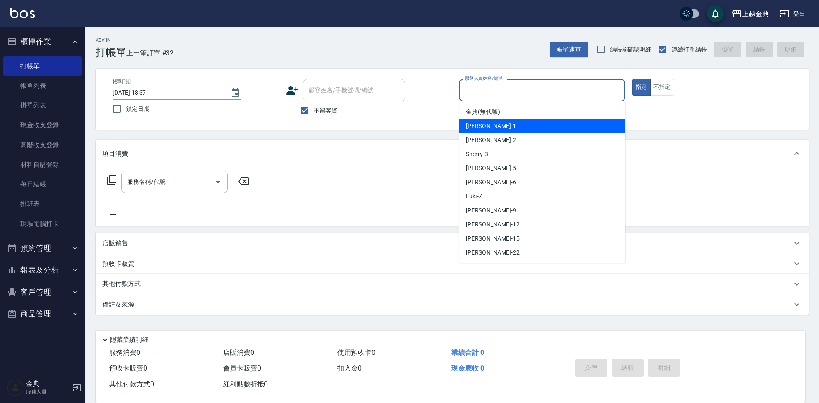
click at [539, 119] on div "Emma -1" at bounding box center [542, 126] width 166 height 14
type input "Emma-1"
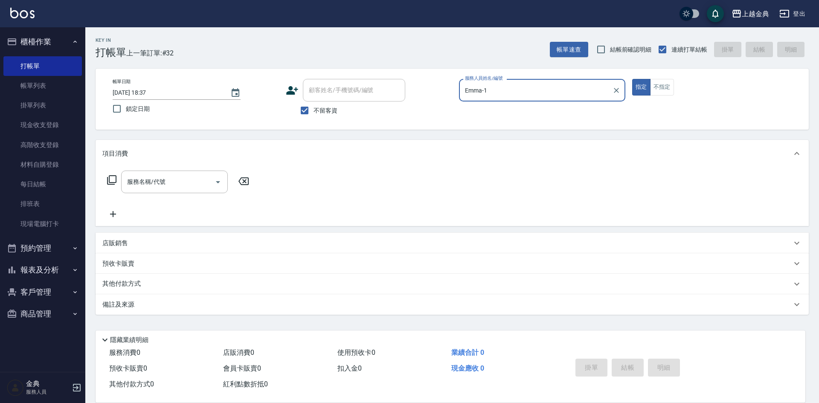
click at [111, 182] on icon at bounding box center [112, 180] width 10 height 10
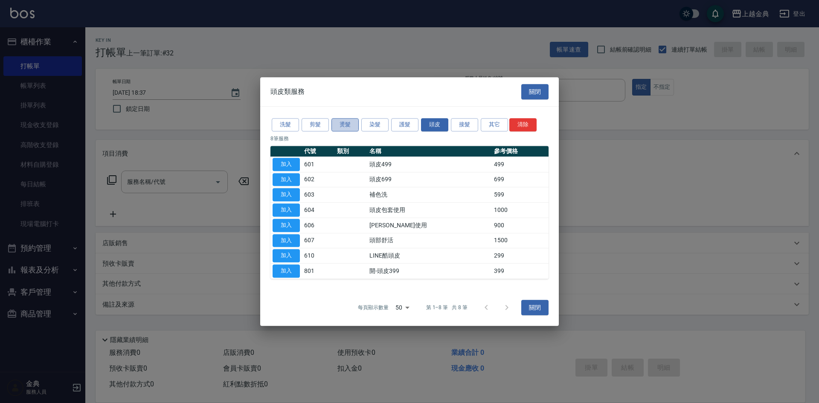
click at [351, 129] on button "燙髮" at bounding box center [344, 124] width 27 height 13
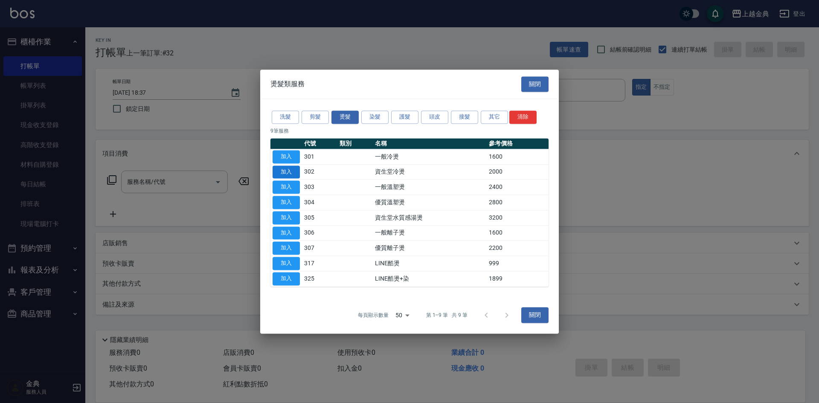
click at [284, 170] on button "加入" at bounding box center [285, 171] width 27 height 13
type input "資生堂冷燙(302)"
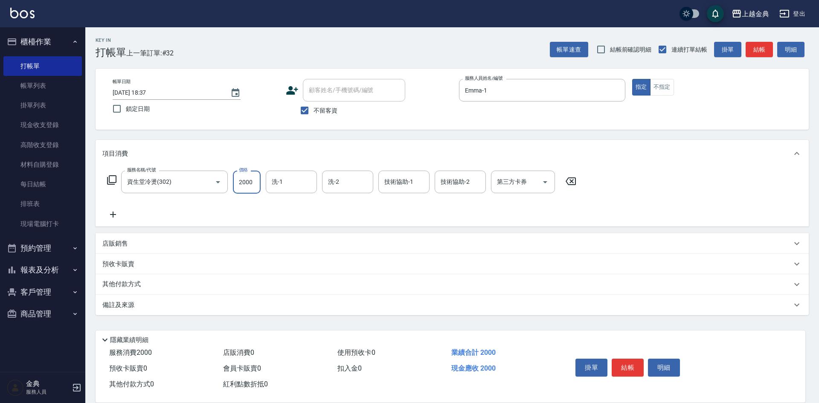
click at [252, 180] on input "2000" at bounding box center [247, 182] width 28 height 23
click at [233, 178] on input "0" at bounding box center [247, 182] width 28 height 23
type input "3000"
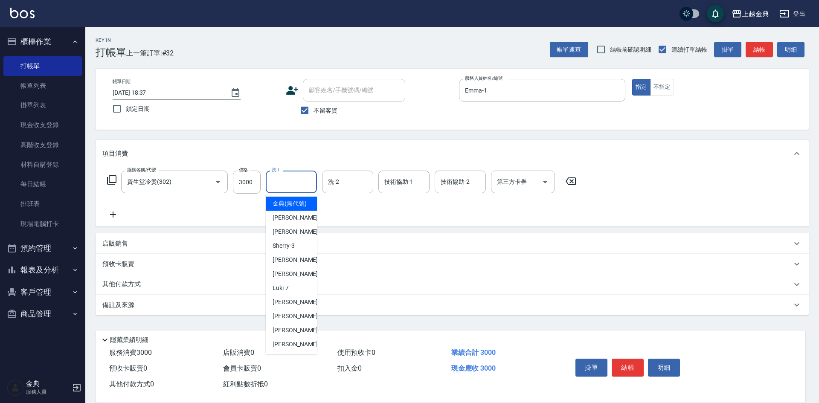
click at [290, 180] on input "洗-1" at bounding box center [290, 181] width 43 height 15
click at [293, 307] on span "[PERSON_NAME] -9" at bounding box center [297, 302] width 50 height 9
type input "[PERSON_NAME]-9"
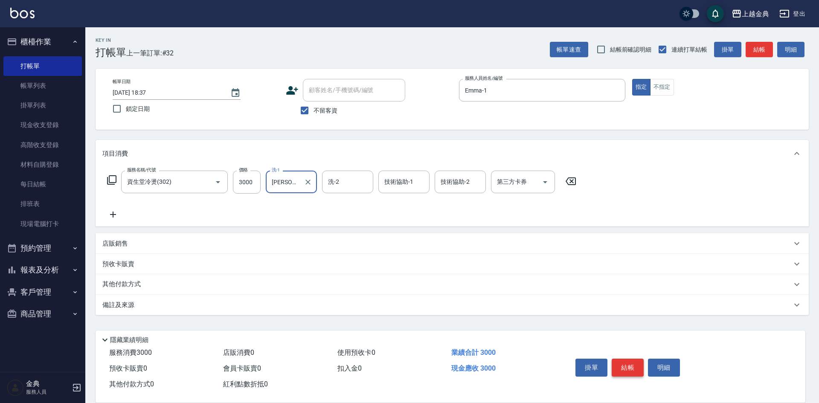
click at [621, 363] on button "結帳" at bounding box center [627, 368] width 32 height 18
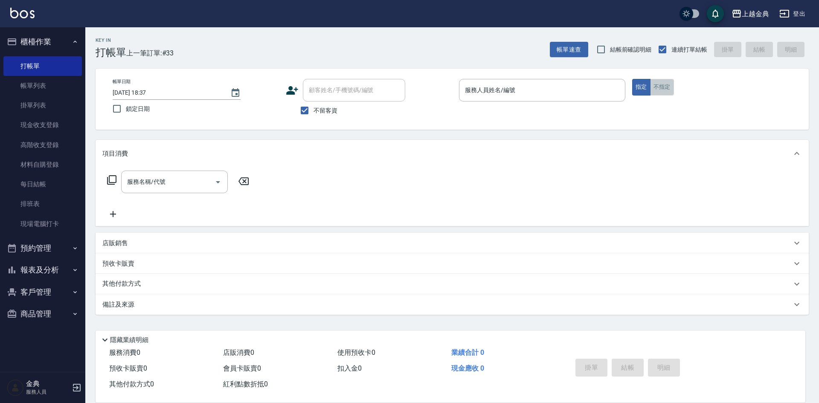
click at [659, 83] on button "不指定" at bounding box center [662, 87] width 24 height 17
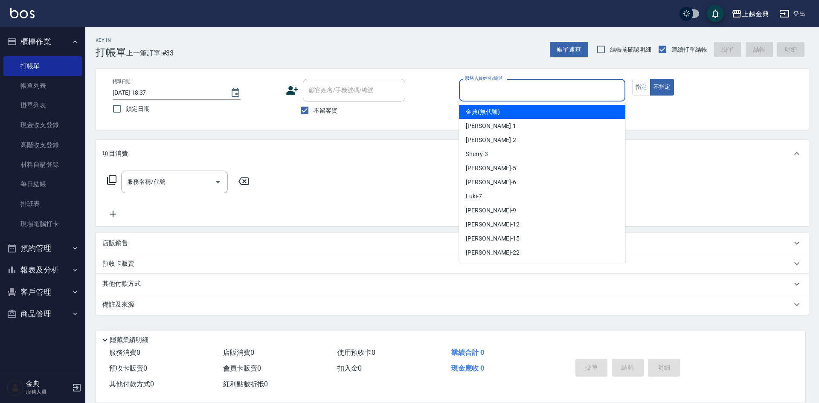
click at [525, 90] on input "服務人員姓名/編號" at bounding box center [542, 90] width 159 height 15
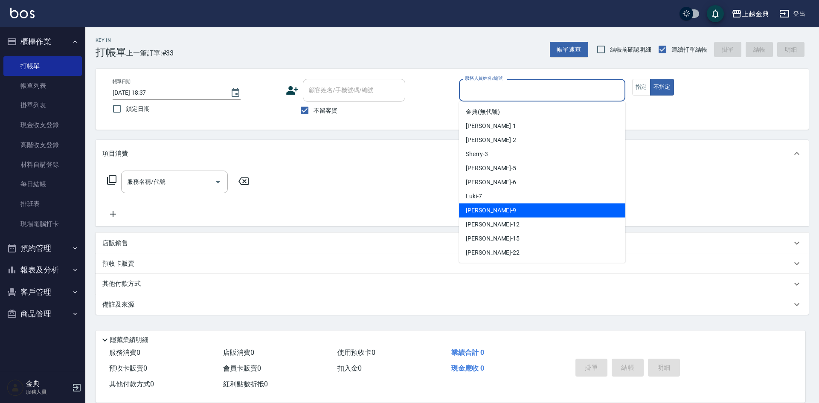
click at [520, 209] on div "[PERSON_NAME] -9" at bounding box center [542, 210] width 166 height 14
type input "[PERSON_NAME]-9"
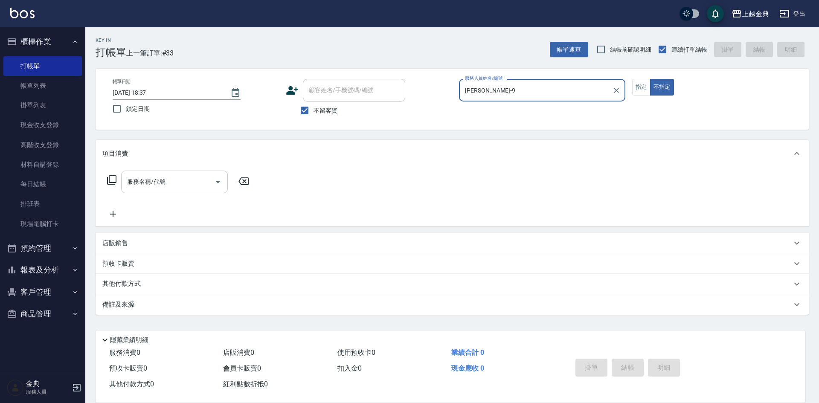
click at [218, 183] on icon "Open" at bounding box center [218, 182] width 4 height 2
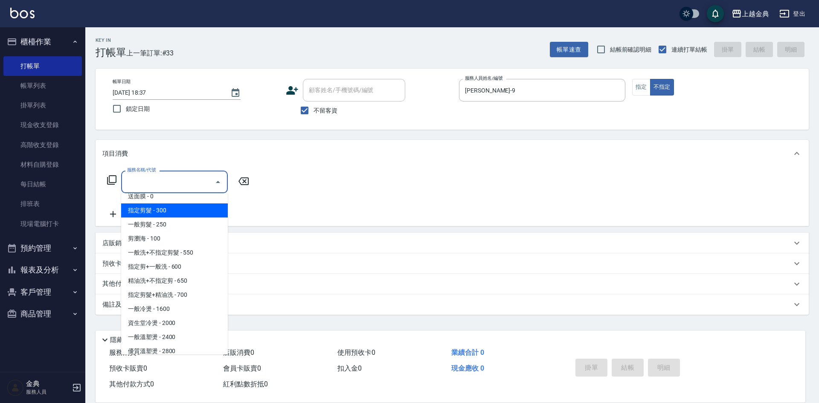
scroll to position [85, 0]
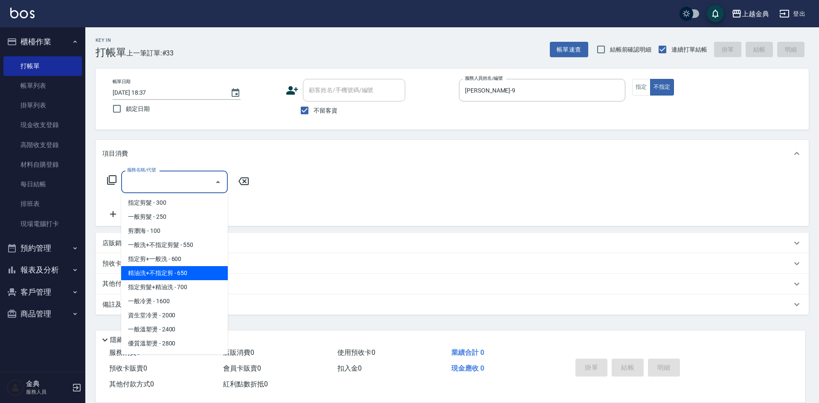
click at [207, 271] on span "精油洗+不指定剪 - 650" at bounding box center [174, 273] width 107 height 14
type input "精油洗+不指定剪(205)"
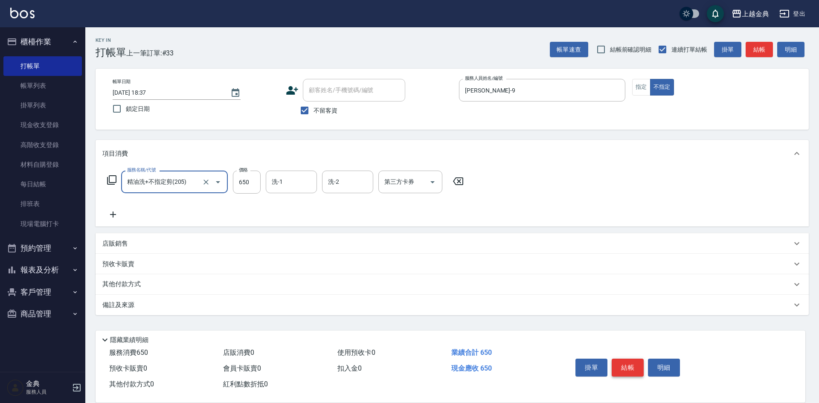
click at [624, 365] on button "結帳" at bounding box center [627, 368] width 32 height 18
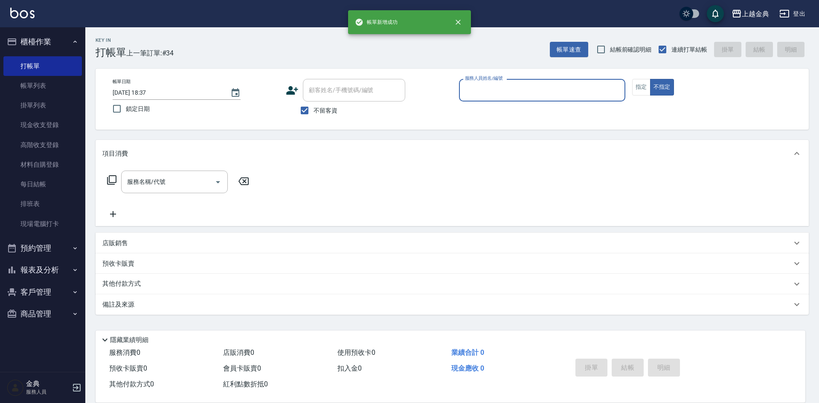
click at [588, 88] on input "服務人員姓名/編號" at bounding box center [542, 90] width 159 height 15
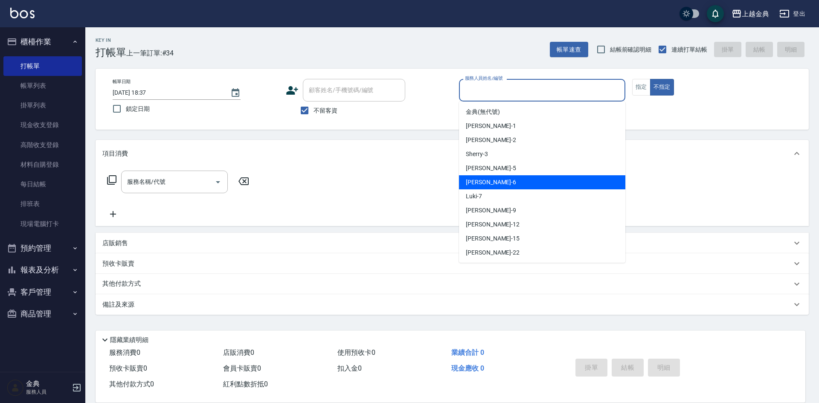
click at [553, 182] on div "[PERSON_NAME] -6" at bounding box center [542, 182] width 166 height 14
type input "[PERSON_NAME]-6"
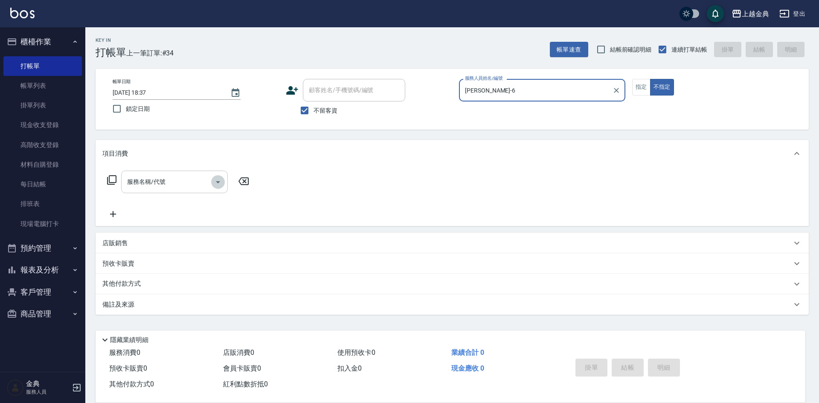
click at [215, 184] on icon "Open" at bounding box center [218, 182] width 10 height 10
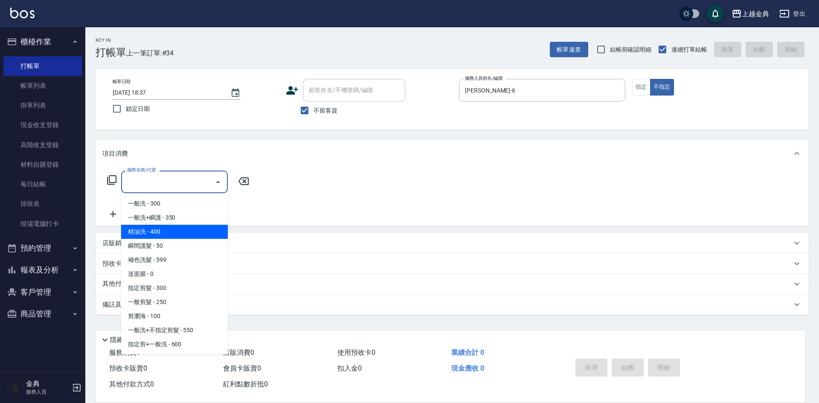
click at [194, 232] on span "精油洗 - 400" at bounding box center [174, 232] width 107 height 14
type input "精油洗(102)"
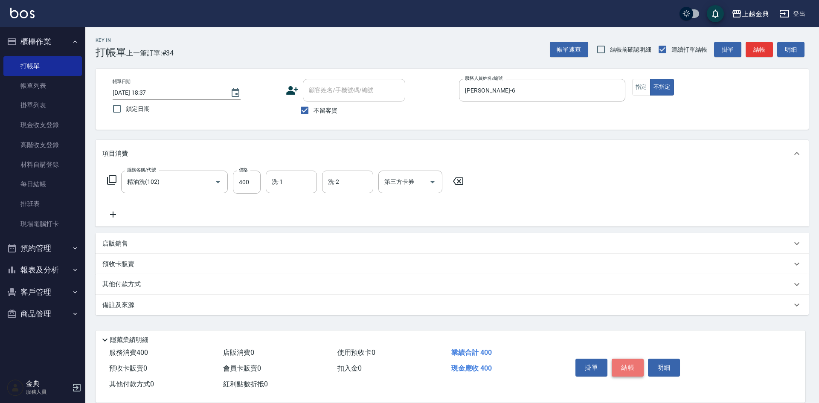
click at [614, 361] on button "結帳" at bounding box center [627, 368] width 32 height 18
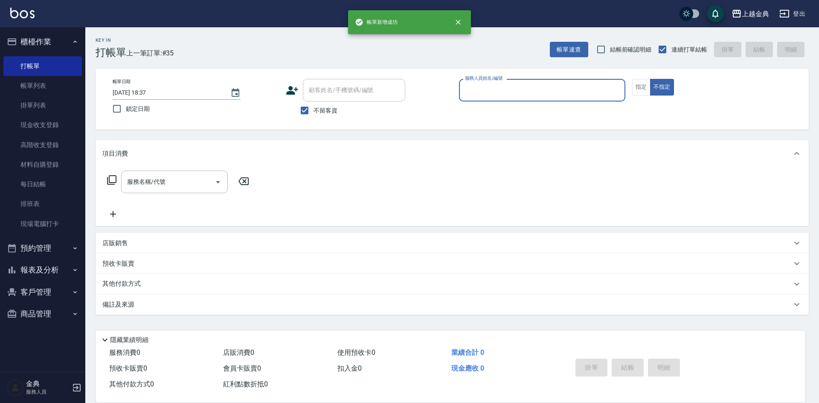
click at [553, 87] on input "服務人員姓名/編號" at bounding box center [542, 90] width 159 height 15
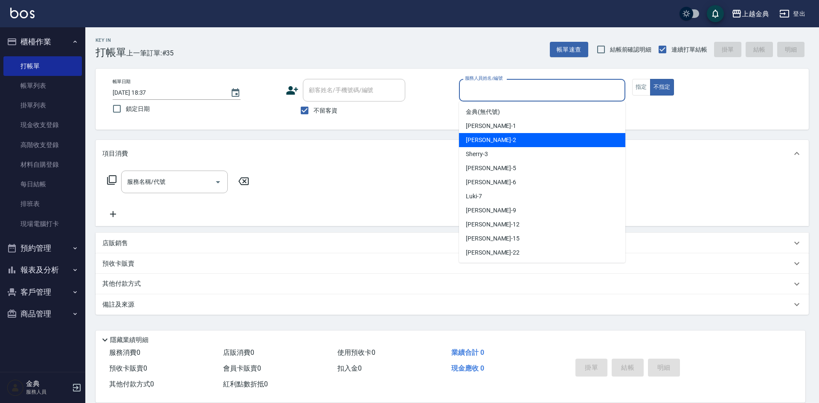
click at [541, 134] on div "Cindy -2" at bounding box center [542, 140] width 166 height 14
type input "Cindy-2"
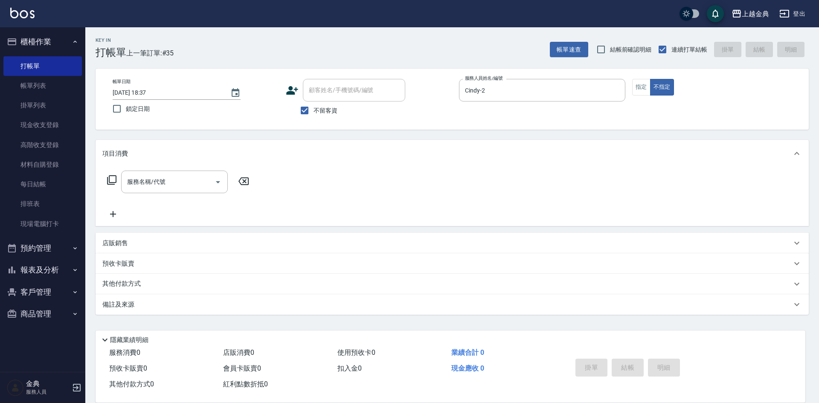
click at [110, 179] on icon at bounding box center [112, 180] width 10 height 10
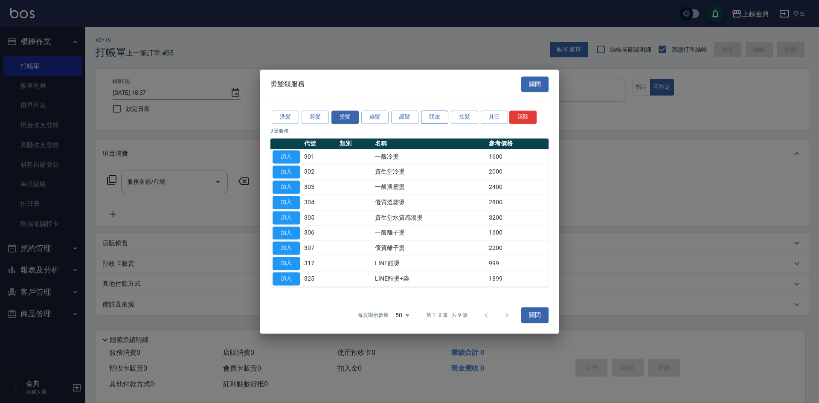
click at [436, 119] on button "頭皮" at bounding box center [434, 116] width 27 height 13
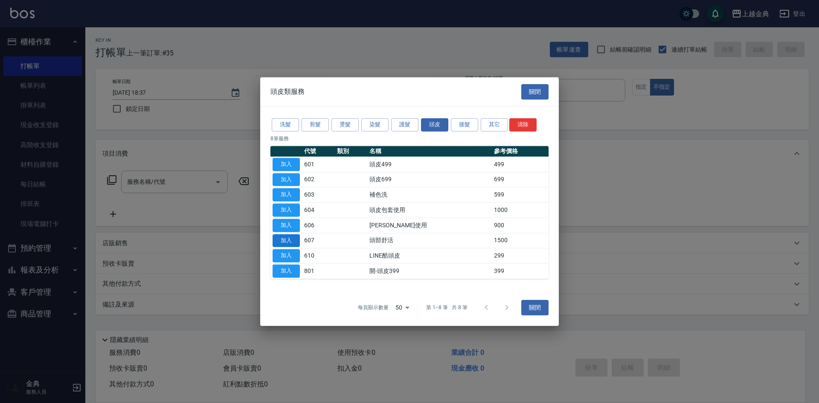
click at [285, 238] on button "加入" at bounding box center [285, 240] width 27 height 13
type input "頭部舒活(607)"
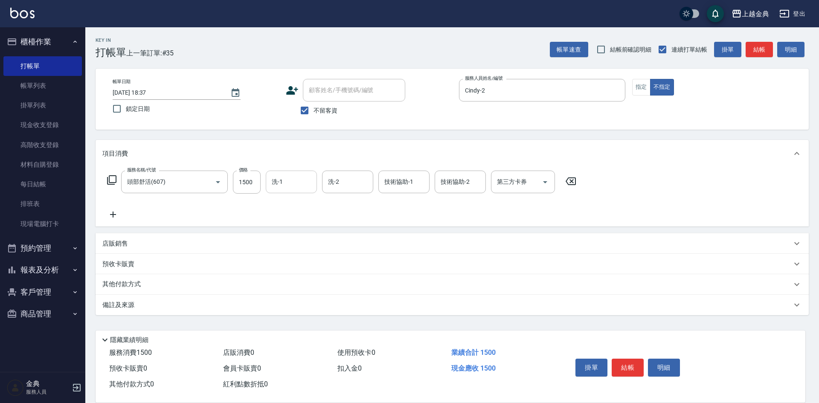
click at [286, 184] on input "洗-1" at bounding box center [290, 181] width 43 height 15
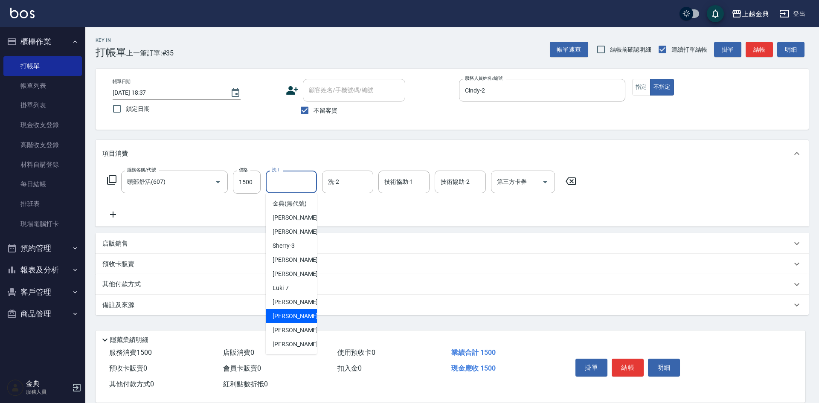
click at [287, 321] on span "[PERSON_NAME]-12" at bounding box center [299, 316] width 54 height 9
type input "[PERSON_NAME]-12"
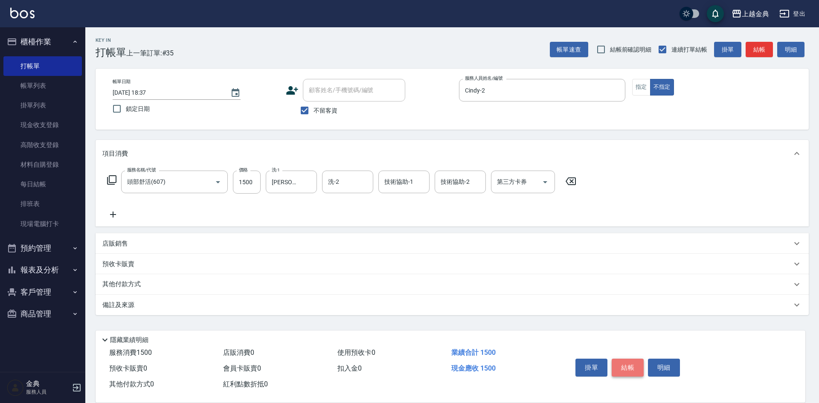
click at [624, 365] on button "結帳" at bounding box center [627, 368] width 32 height 18
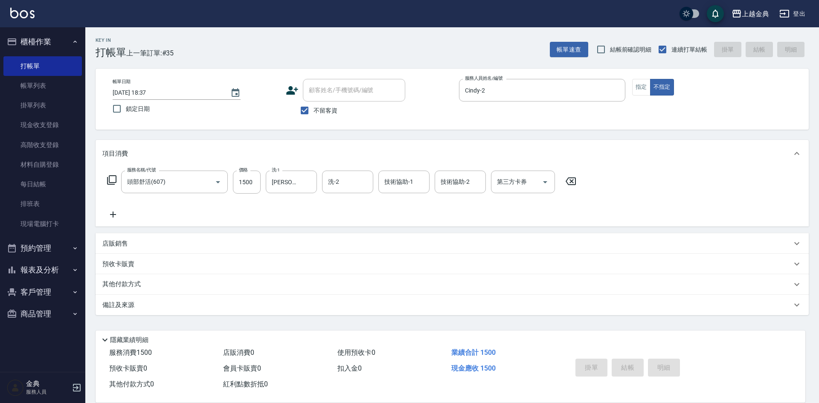
type input "[DATE] 18:38"
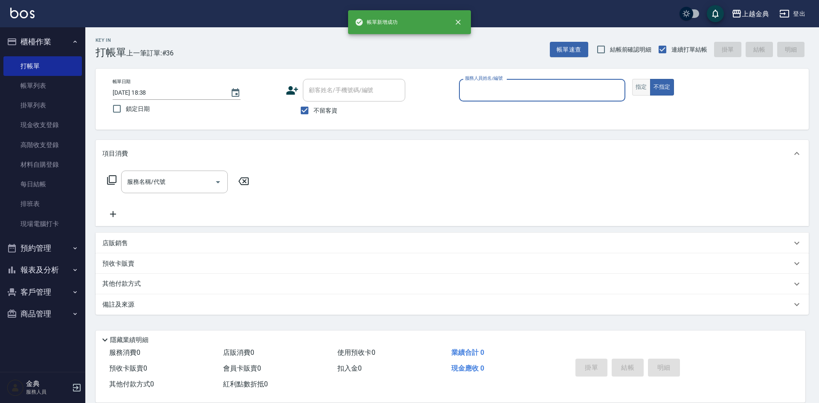
click at [640, 94] on button "指定" at bounding box center [641, 87] width 18 height 17
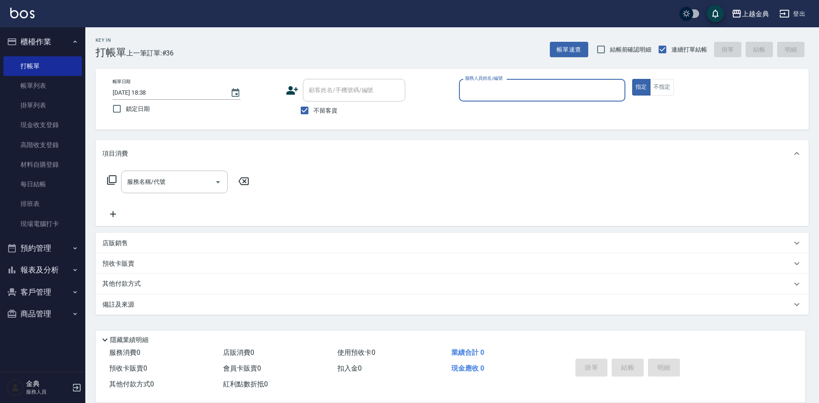
click at [566, 84] on input "服務人員姓名/編號" at bounding box center [542, 90] width 159 height 15
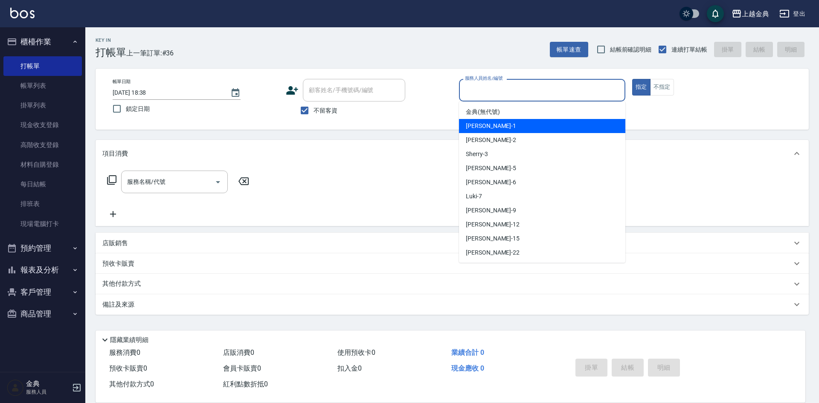
click at [541, 123] on div "Emma -1" at bounding box center [542, 126] width 166 height 14
type input "Emma-1"
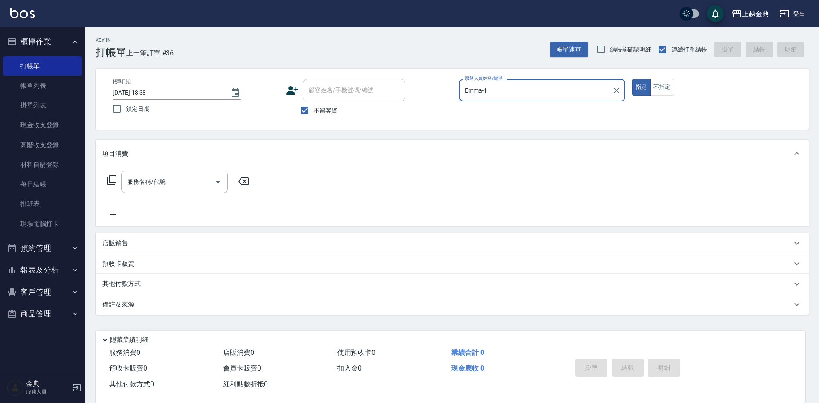
click at [112, 178] on icon at bounding box center [112, 180] width 10 height 10
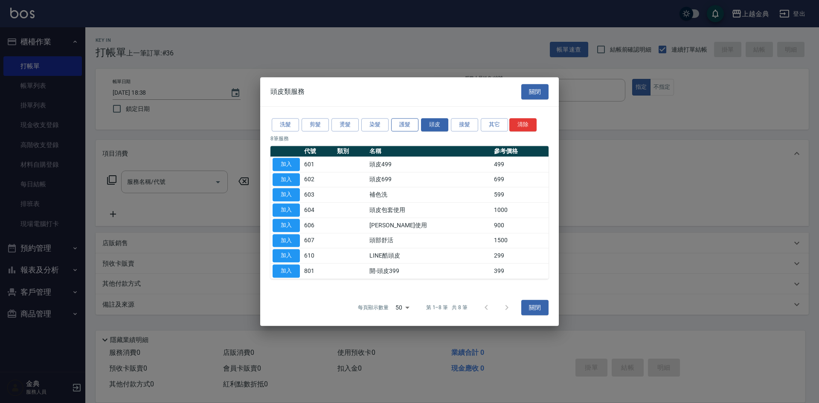
click at [408, 125] on button "護髮" at bounding box center [404, 124] width 27 height 13
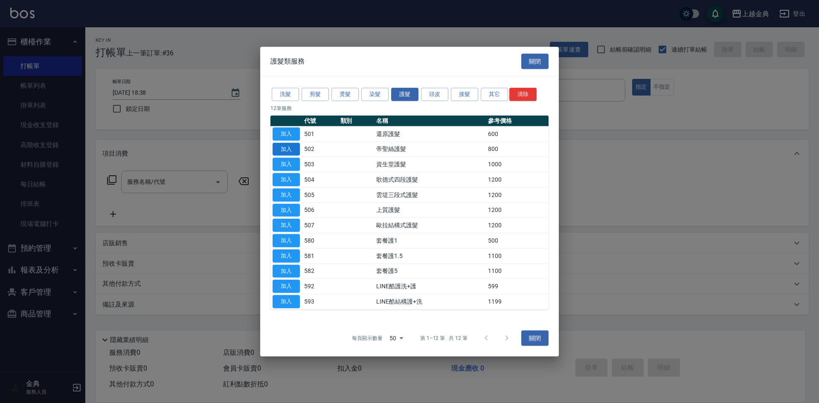
click at [292, 146] on button "加入" at bounding box center [285, 148] width 27 height 13
type input "帝聖絲護髮(502)"
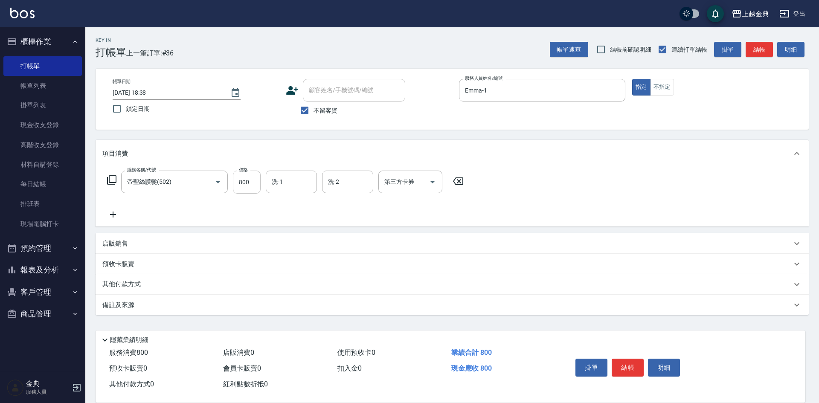
click at [253, 183] on input "800" at bounding box center [247, 182] width 28 height 23
type input "1500"
click at [626, 359] on button "結帳" at bounding box center [627, 368] width 32 height 18
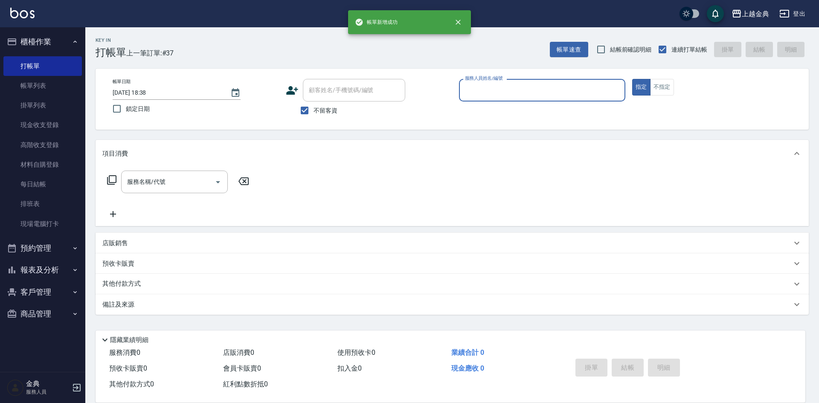
click at [565, 90] on input "服務人員姓名/編號" at bounding box center [542, 90] width 159 height 15
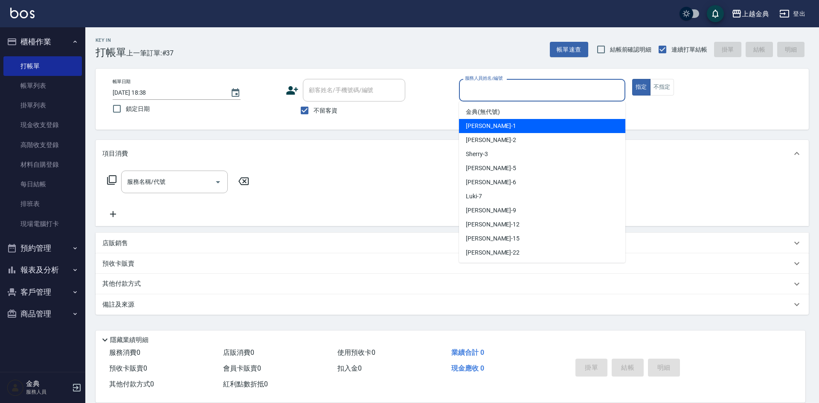
click at [538, 121] on div "Emma -1" at bounding box center [542, 126] width 166 height 14
type input "Emma-1"
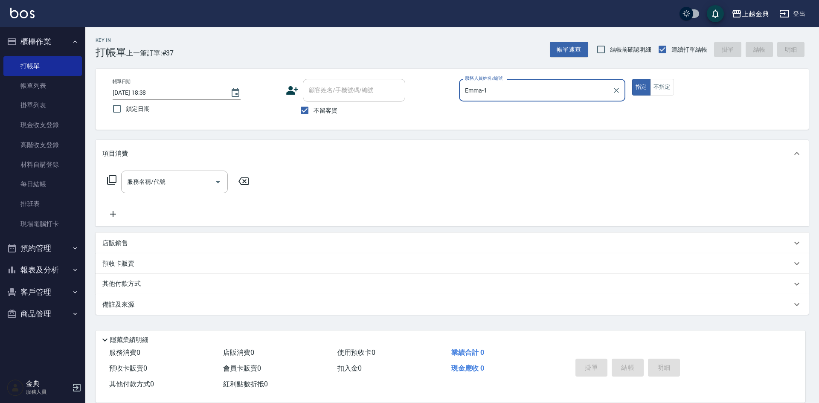
click at [110, 180] on icon at bounding box center [112, 180] width 10 height 10
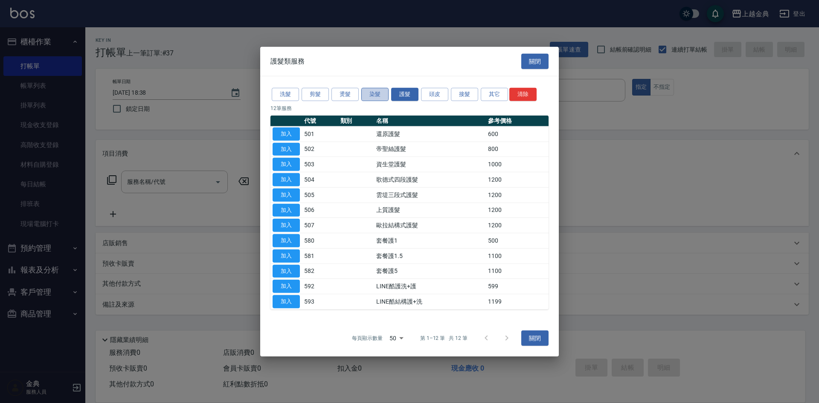
click at [370, 92] on button "染髮" at bounding box center [374, 94] width 27 height 13
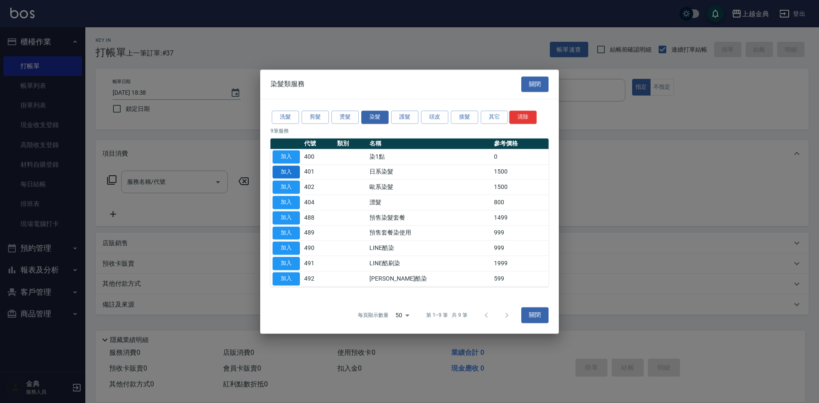
click at [293, 171] on button "加入" at bounding box center [285, 171] width 27 height 13
type input "日系染髮(401)"
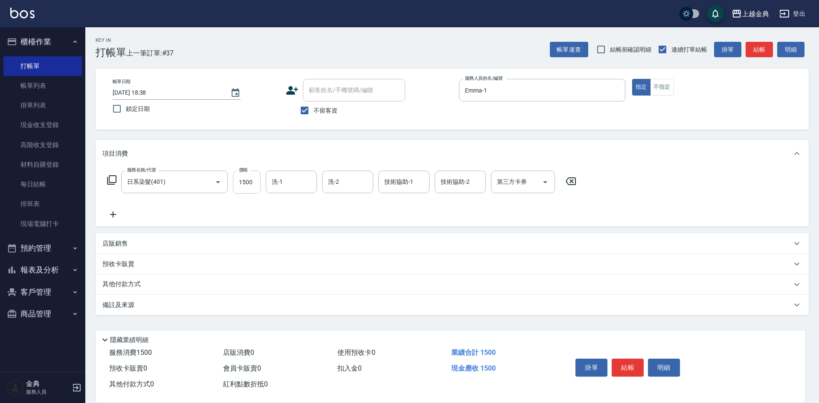
click at [255, 180] on input "1500" at bounding box center [247, 182] width 28 height 23
type input "1800"
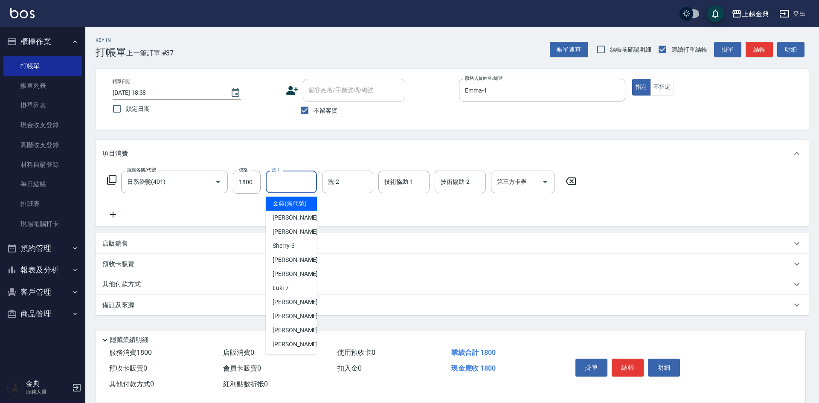
click at [287, 181] on input "洗-1" at bounding box center [290, 181] width 43 height 15
click at [289, 321] on span "[PERSON_NAME]-12" at bounding box center [299, 316] width 54 height 9
type input "[PERSON_NAME]-12"
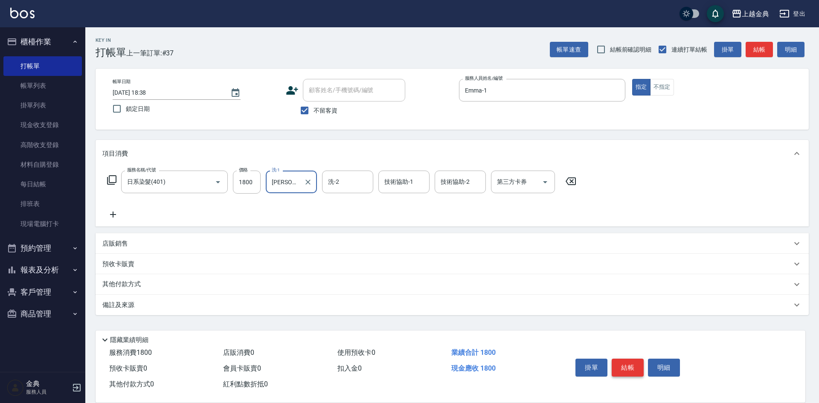
click at [634, 360] on button "結帳" at bounding box center [627, 368] width 32 height 18
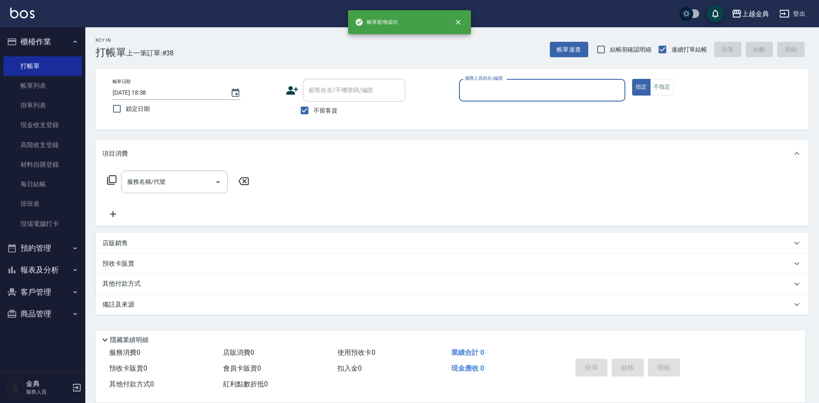
click at [580, 92] on input "服務人員姓名/編號" at bounding box center [542, 90] width 159 height 15
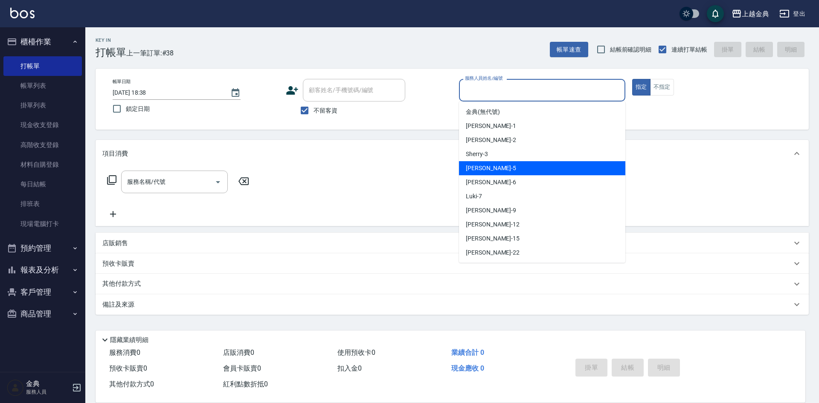
click at [538, 173] on div "[PERSON_NAME] -5" at bounding box center [542, 168] width 166 height 14
type input "[PERSON_NAME]-5"
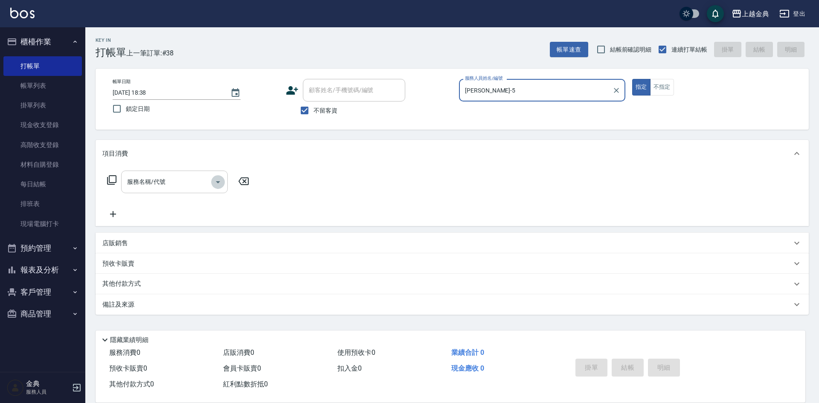
click at [217, 184] on icon "Open" at bounding box center [218, 182] width 10 height 10
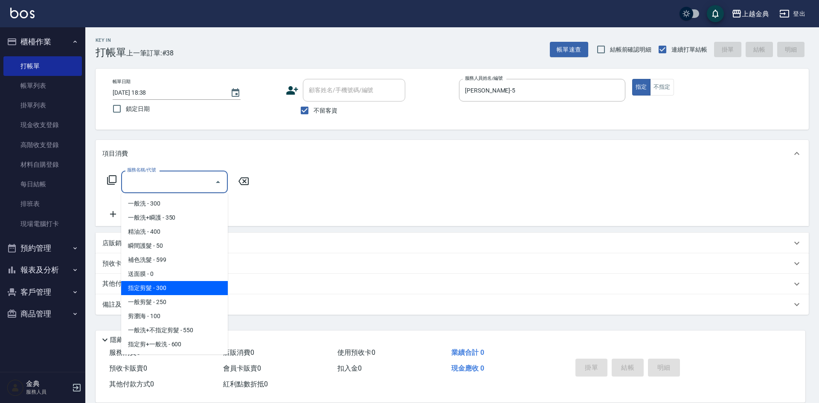
click at [183, 284] on span "指定剪髮 - 300" at bounding box center [174, 288] width 107 height 14
type input "指定剪髮(199)"
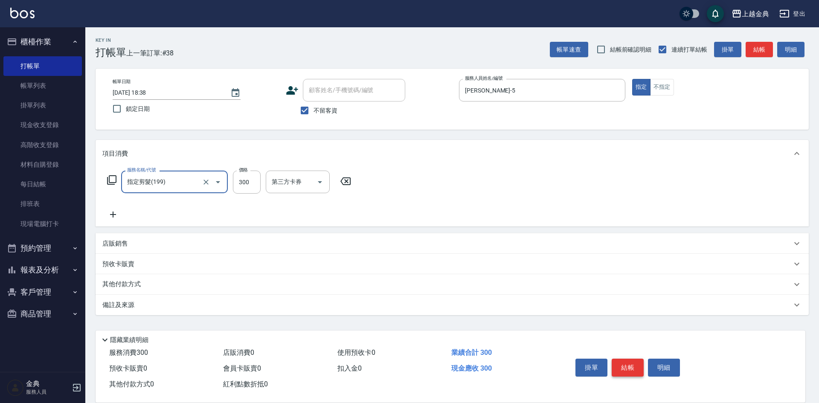
click at [633, 366] on button "結帳" at bounding box center [627, 368] width 32 height 18
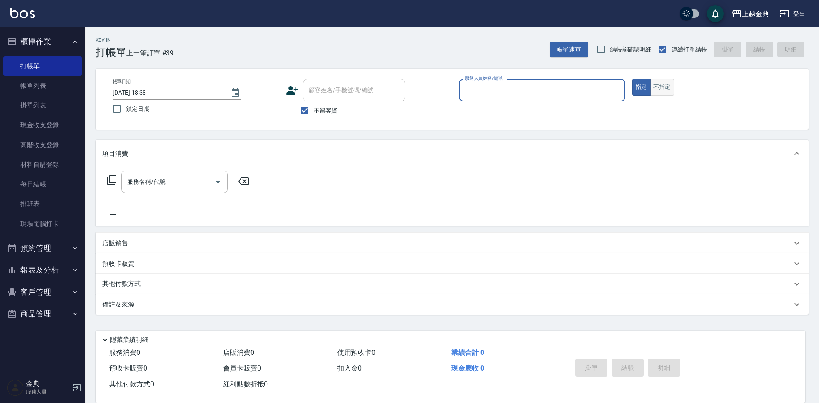
click at [667, 86] on button "不指定" at bounding box center [662, 87] width 24 height 17
click at [533, 95] on input "服務人員姓名/編號" at bounding box center [542, 90] width 159 height 15
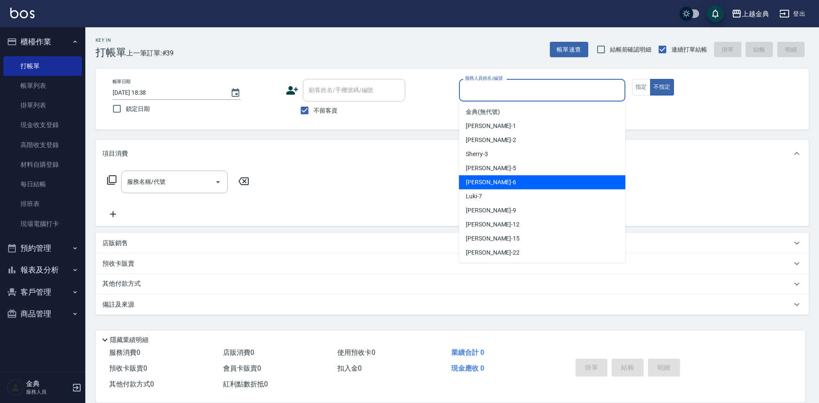
click at [514, 179] on div "[PERSON_NAME] -6" at bounding box center [542, 182] width 166 height 14
type input "[PERSON_NAME]-6"
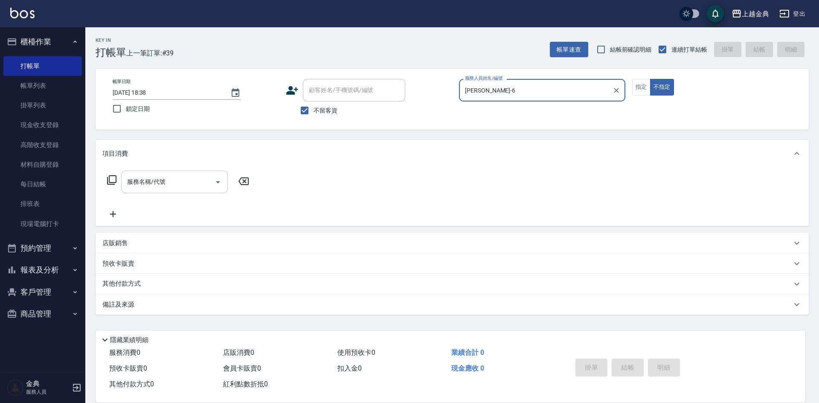
click at [218, 181] on icon "Open" at bounding box center [218, 182] width 4 height 2
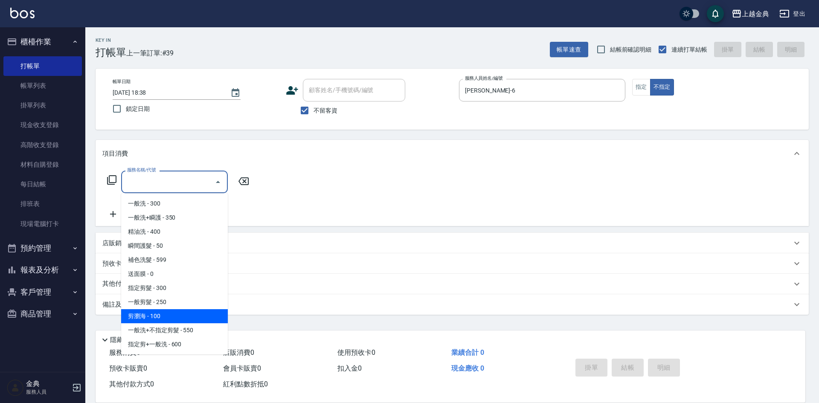
click at [171, 313] on span "剪瀏海 - 100" at bounding box center [174, 316] width 107 height 14
type input "剪瀏海(202)"
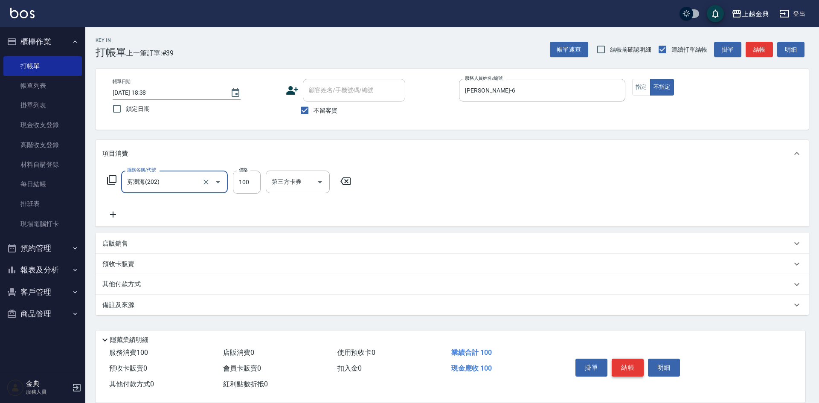
click at [631, 370] on button "結帳" at bounding box center [627, 368] width 32 height 18
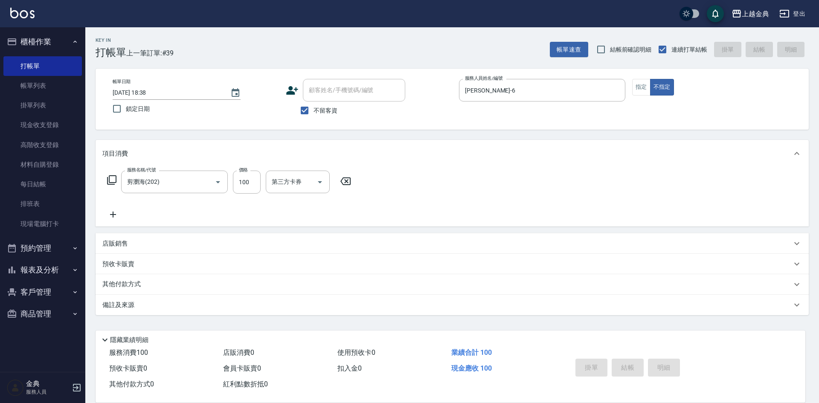
type input "[DATE] 18:39"
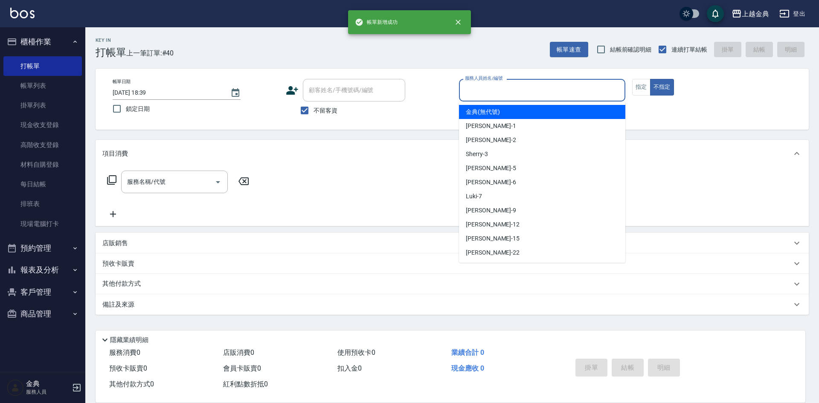
click at [526, 83] on input "服務人員姓名/編號" at bounding box center [542, 90] width 159 height 15
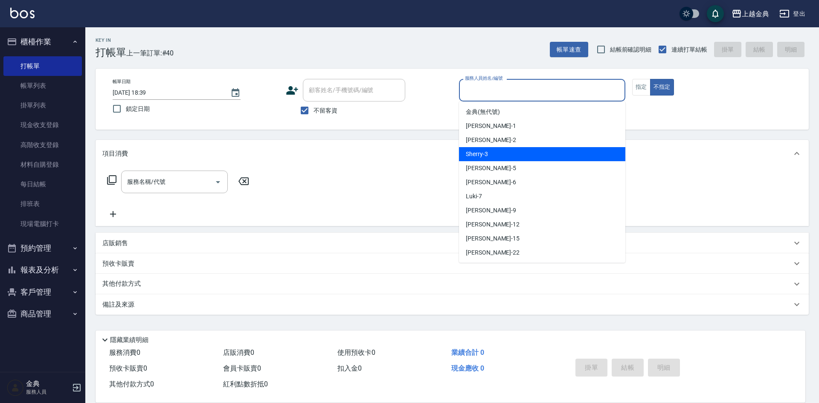
click at [536, 156] on div "Sherry -3" at bounding box center [542, 154] width 166 height 14
type input "Sherry-3"
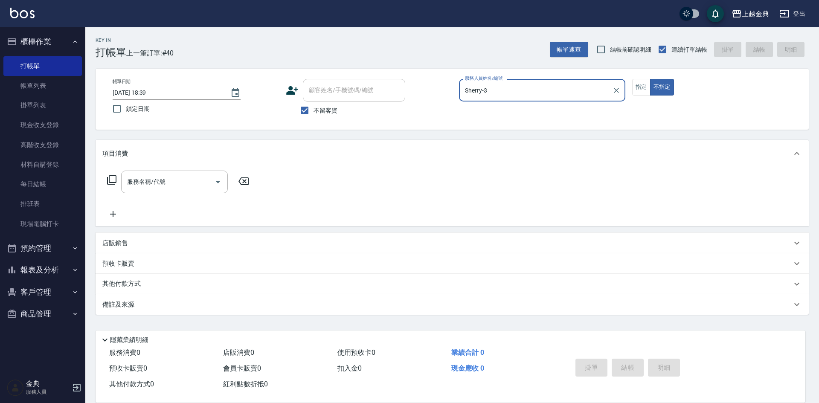
click at [112, 177] on icon at bounding box center [112, 180] width 10 height 10
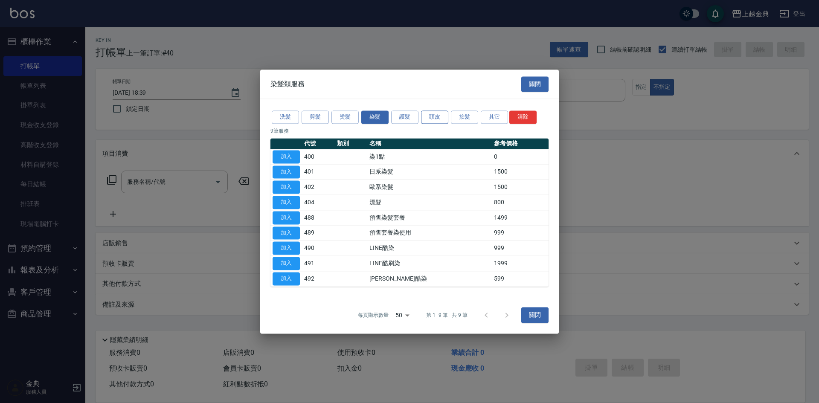
click at [440, 118] on button "頭皮" at bounding box center [434, 116] width 27 height 13
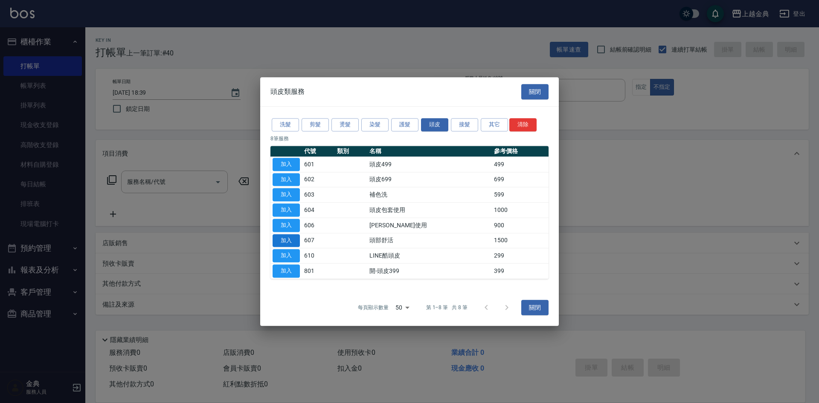
click at [289, 238] on button "加入" at bounding box center [285, 240] width 27 height 13
type input "頭部舒活(607)"
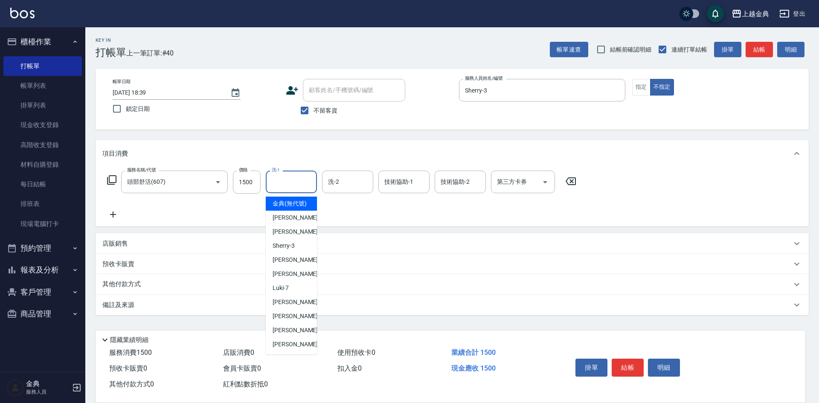
click at [295, 179] on input "洗-1" at bounding box center [290, 181] width 43 height 15
click at [292, 337] on div "[PERSON_NAME] -15" at bounding box center [291, 330] width 51 height 14
type input "[PERSON_NAME]-15"
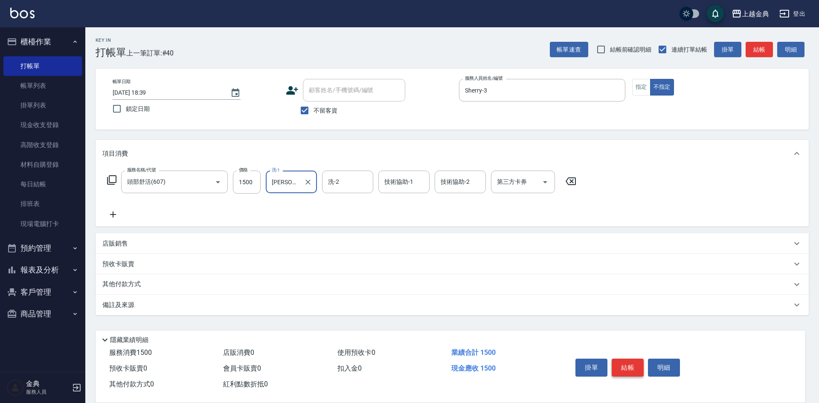
click at [626, 363] on button "結帳" at bounding box center [627, 368] width 32 height 18
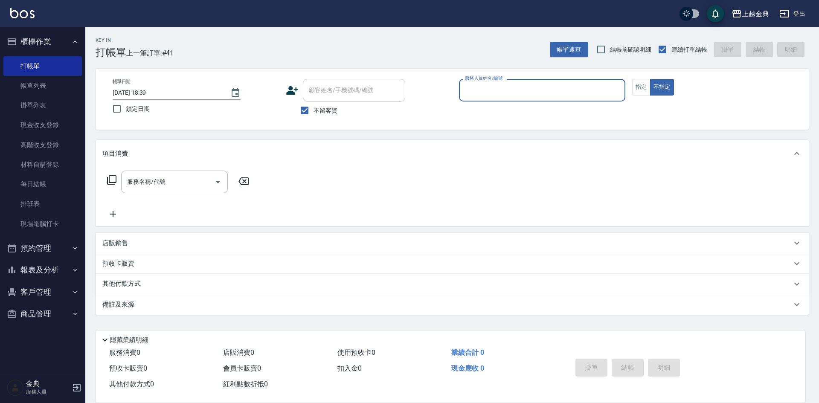
click at [603, 88] on input "服務人員姓名/編號" at bounding box center [542, 90] width 159 height 15
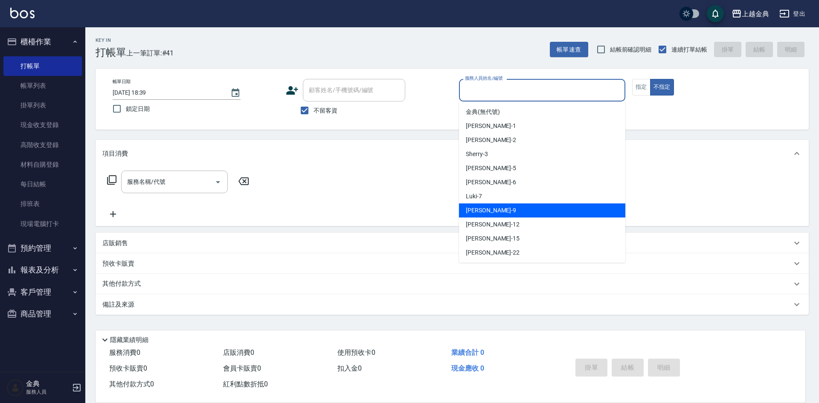
click at [566, 206] on div "[PERSON_NAME] -9" at bounding box center [542, 210] width 166 height 14
type input "[PERSON_NAME]-9"
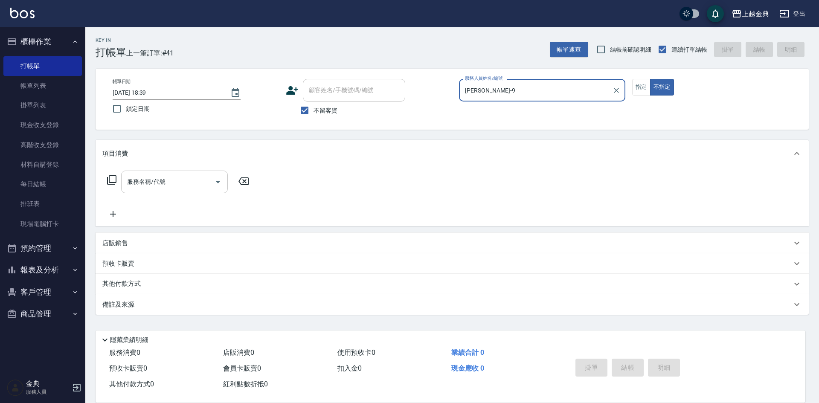
click at [220, 186] on icon "Open" at bounding box center [218, 182] width 10 height 10
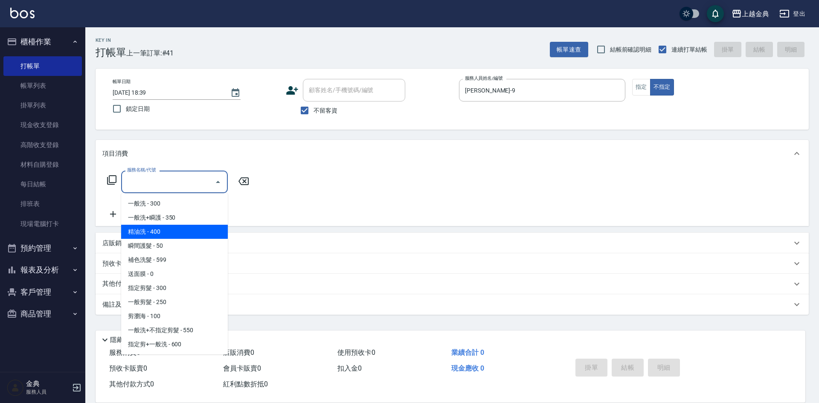
click at [187, 227] on span "精油洗 - 400" at bounding box center [174, 232] width 107 height 14
type input "精油洗(102)"
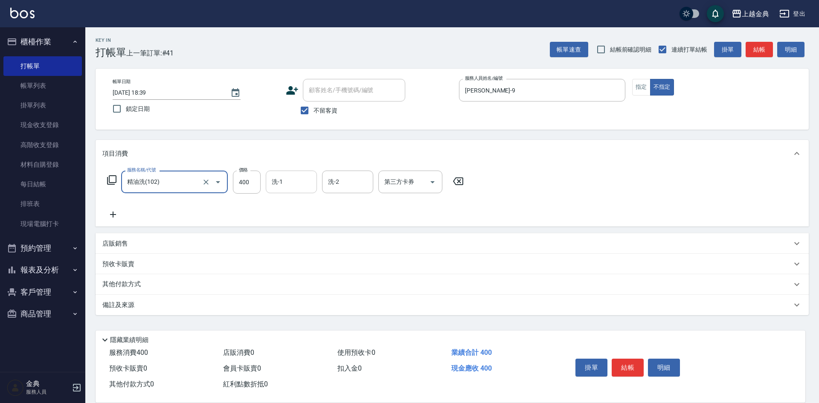
click at [289, 183] on input "洗-1" at bounding box center [290, 181] width 43 height 15
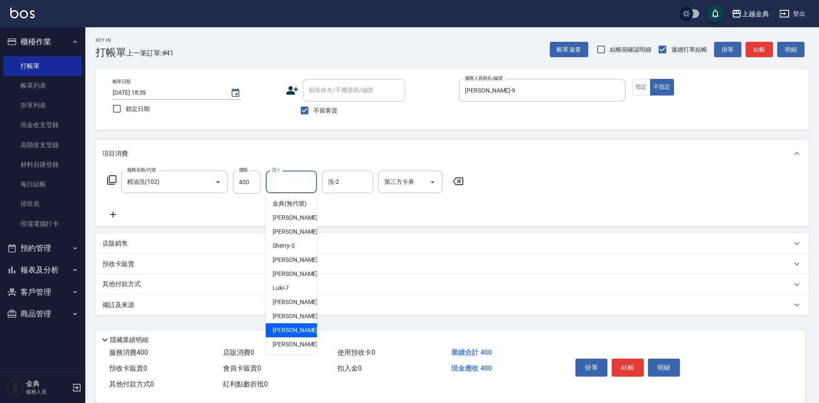
click at [290, 335] on span "[PERSON_NAME] -15" at bounding box center [299, 330] width 54 height 9
type input "[PERSON_NAME]-15"
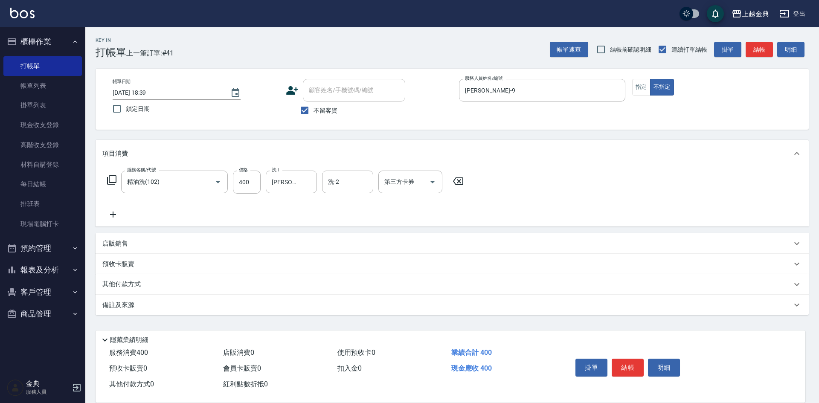
click at [122, 284] on p "其他付款方式" at bounding box center [123, 284] width 43 height 9
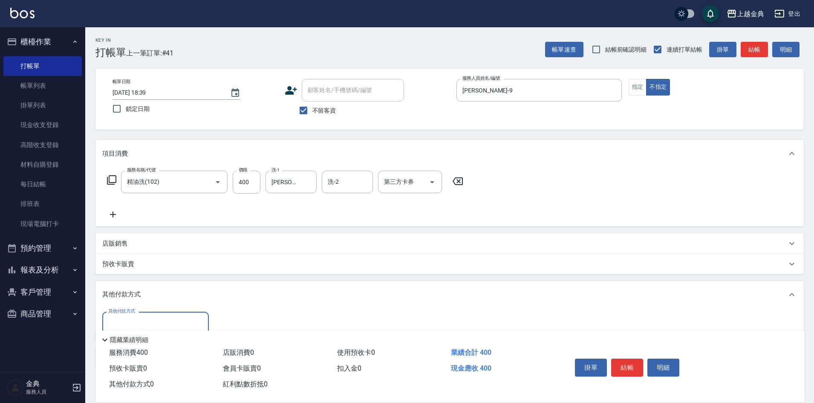
scroll to position [43, 0]
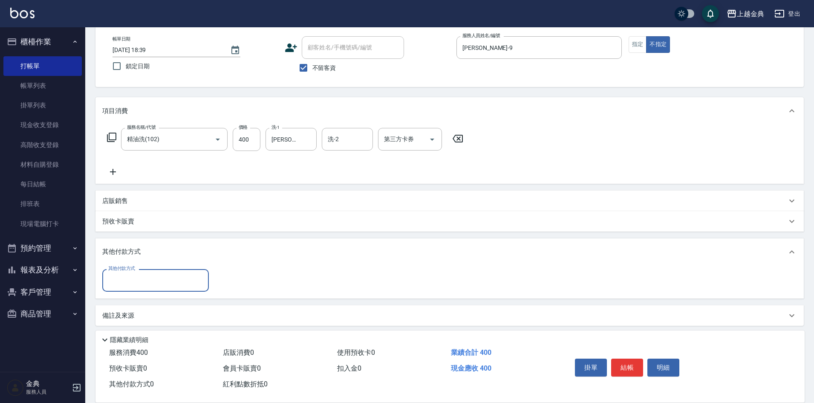
click at [127, 279] on input "其他付款方式" at bounding box center [155, 280] width 99 height 15
click at [123, 344] on span "轉帳" at bounding box center [155, 344] width 107 height 14
type input "轉帳"
click at [217, 279] on input "0" at bounding box center [246, 280] width 64 height 23
type input "400"
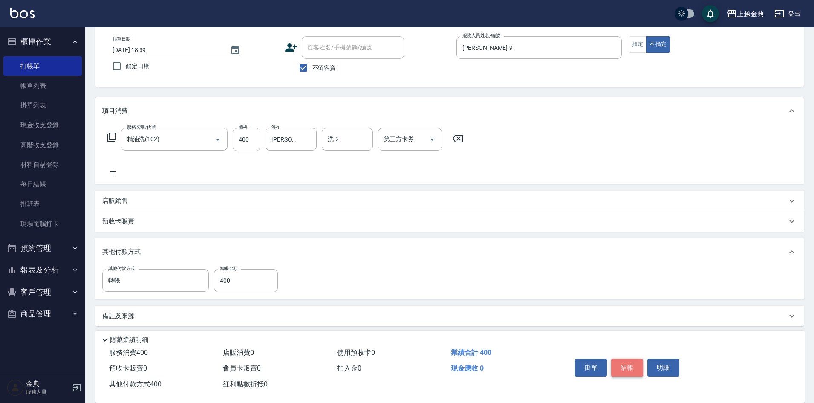
click at [632, 363] on button "結帳" at bounding box center [627, 368] width 32 height 18
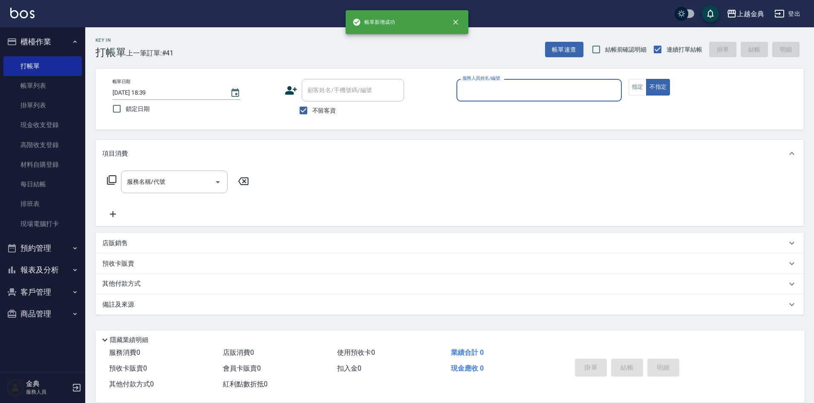
scroll to position [0, 0]
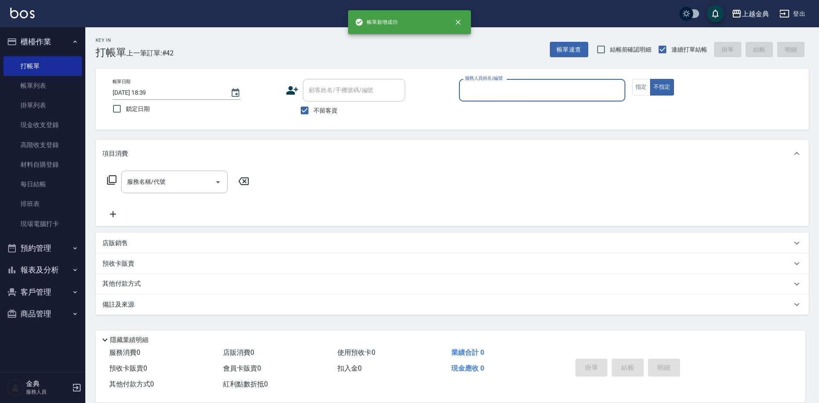
click at [555, 91] on input "服務人員姓名/編號" at bounding box center [542, 90] width 159 height 15
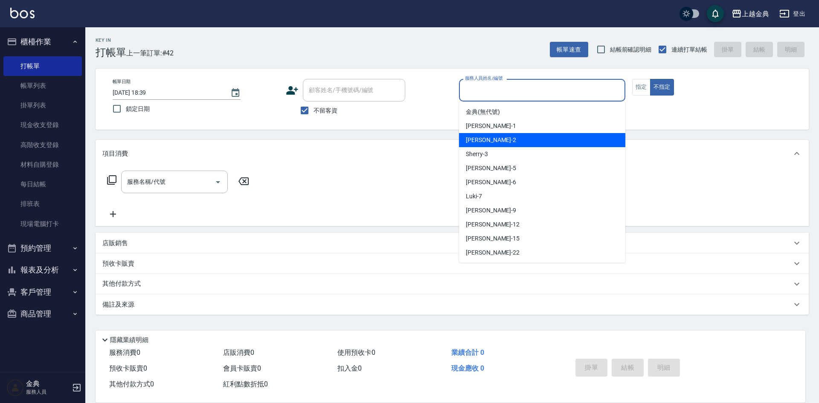
click at [534, 138] on div "Cindy -2" at bounding box center [542, 140] width 166 height 14
type input "Cindy-2"
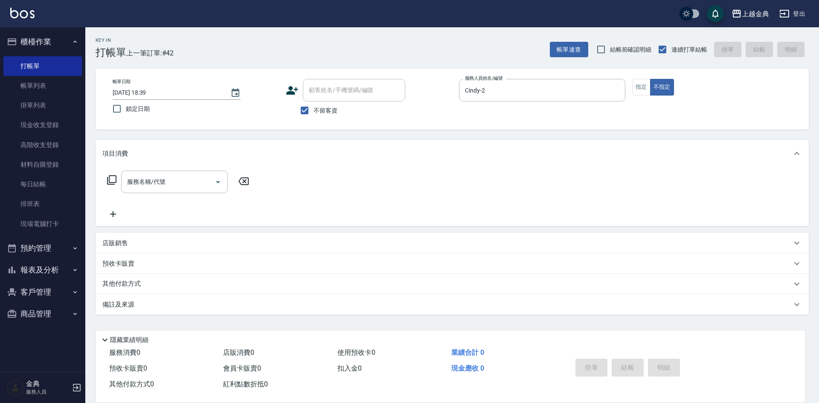
click at [112, 180] on icon at bounding box center [112, 180] width 10 height 10
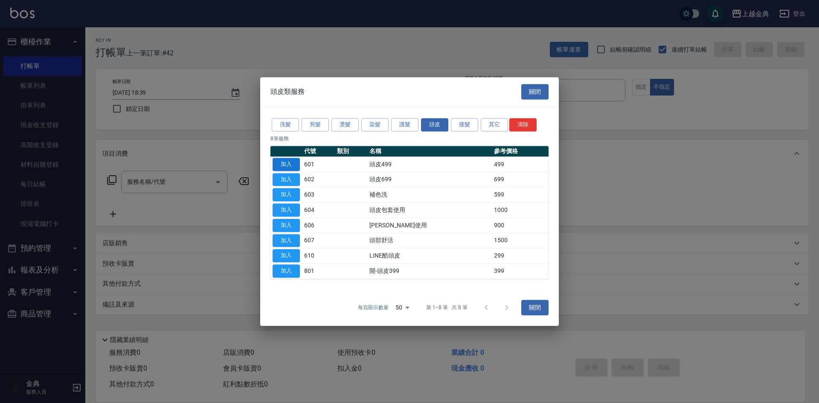
click at [290, 162] on button "加入" at bounding box center [285, 164] width 27 height 13
type input "頭皮499(601)"
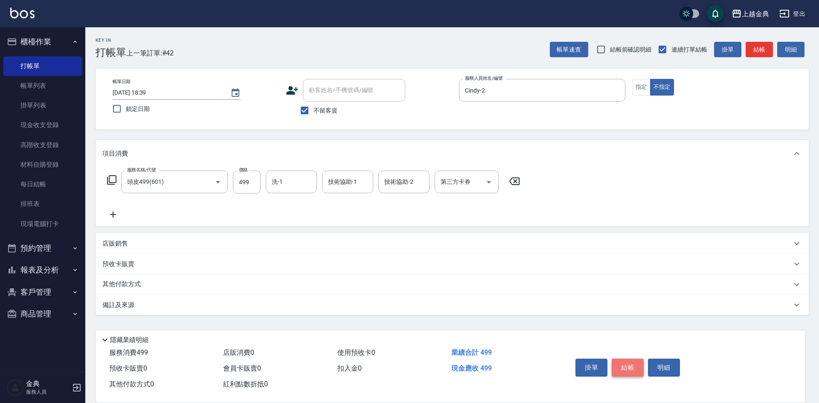
click at [630, 365] on button "結帳" at bounding box center [627, 368] width 32 height 18
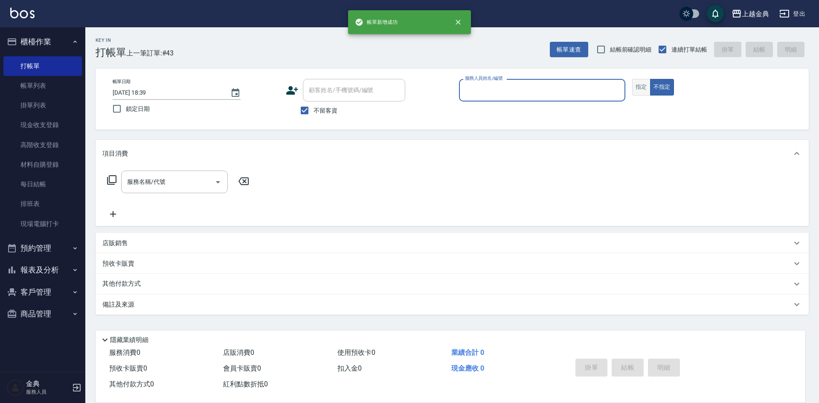
click at [637, 89] on button "指定" at bounding box center [641, 87] width 18 height 17
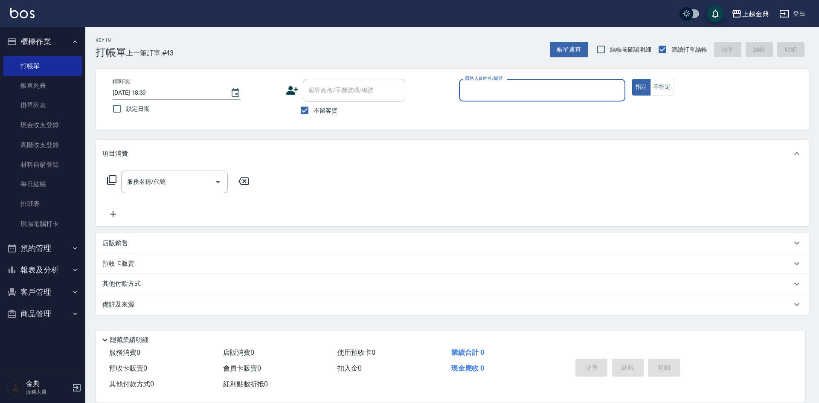
click at [544, 89] on input "服務人員姓名/編號" at bounding box center [542, 90] width 159 height 15
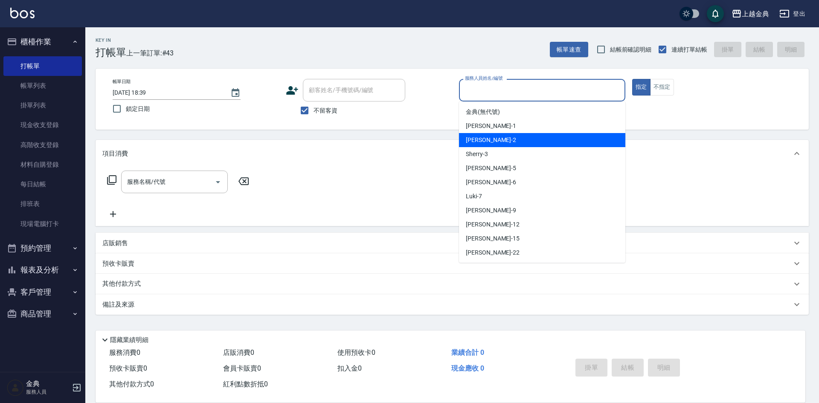
click at [523, 140] on div "Cindy -2" at bounding box center [542, 140] width 166 height 14
type input "Cindy-2"
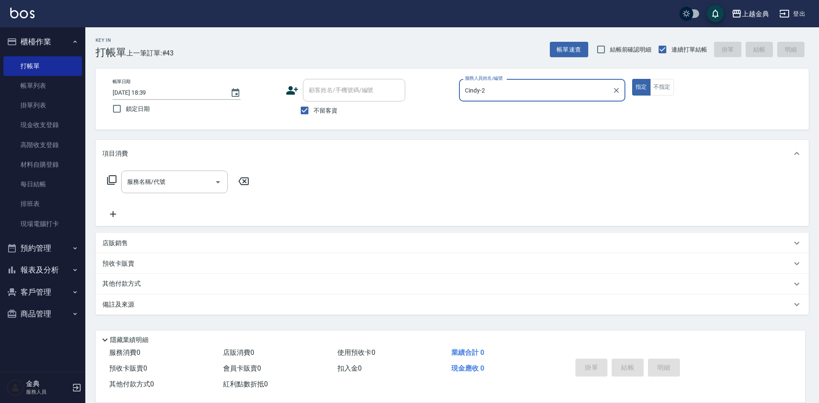
click at [108, 179] on icon at bounding box center [112, 180] width 10 height 10
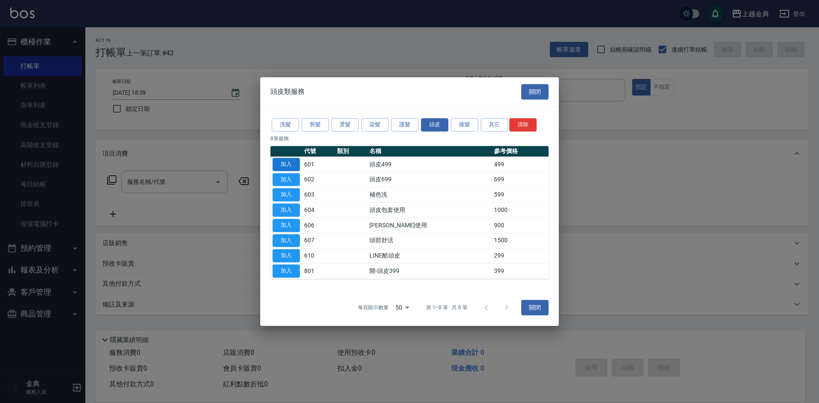
click at [295, 165] on button "加入" at bounding box center [285, 164] width 27 height 13
type input "頭皮499(601)"
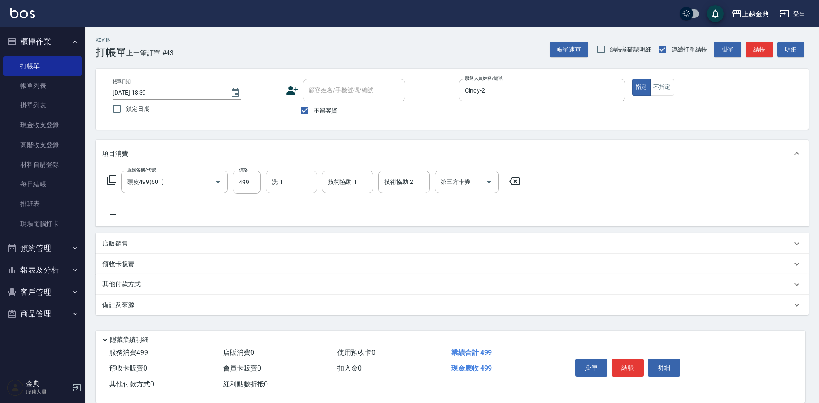
click at [282, 178] on input "洗-1" at bounding box center [290, 181] width 43 height 15
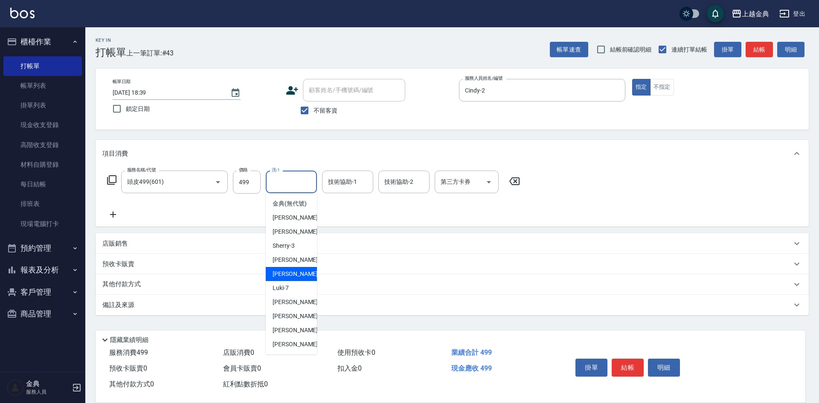
click at [301, 281] on div "[PERSON_NAME] -6" at bounding box center [291, 274] width 51 height 14
type input "[PERSON_NAME]-6"
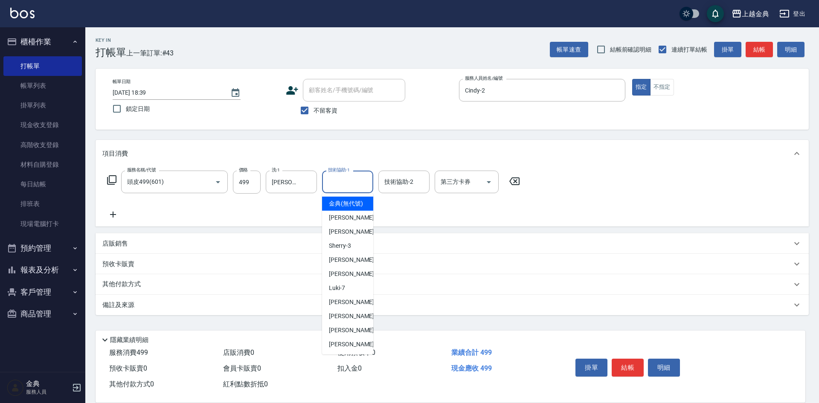
click at [357, 183] on input "技術協助-1" at bounding box center [347, 181] width 43 height 15
click at [356, 281] on div "[PERSON_NAME] -6" at bounding box center [347, 274] width 51 height 14
type input "[PERSON_NAME]-6"
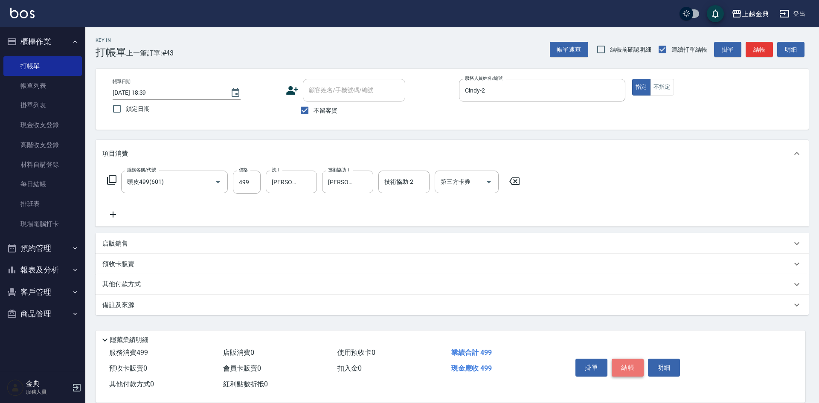
click at [630, 365] on button "結帳" at bounding box center [627, 368] width 32 height 18
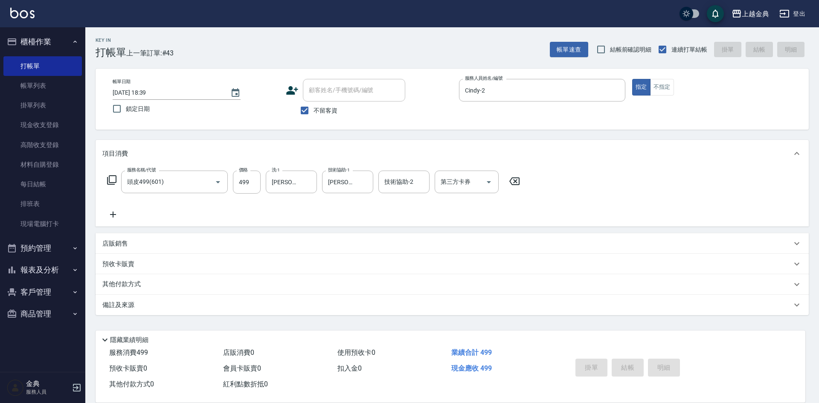
type input "[DATE] 18:40"
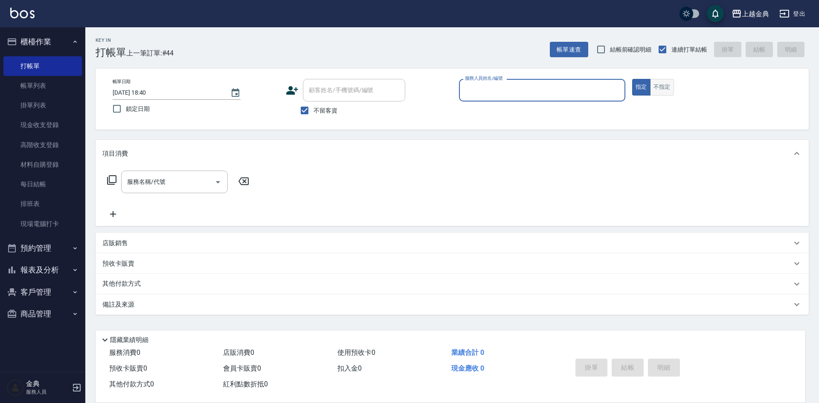
click at [659, 90] on button "不指定" at bounding box center [662, 87] width 24 height 17
click at [540, 94] on input "服務人員姓名/編號" at bounding box center [542, 90] width 159 height 15
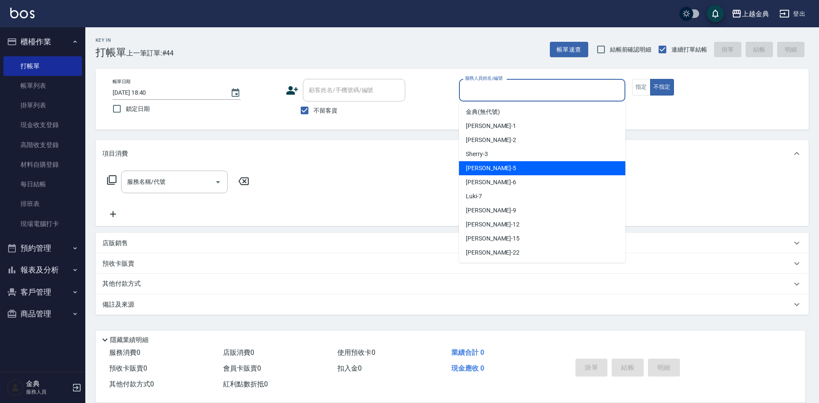
click at [530, 170] on div "[PERSON_NAME] -5" at bounding box center [542, 168] width 166 height 14
type input "[PERSON_NAME]-5"
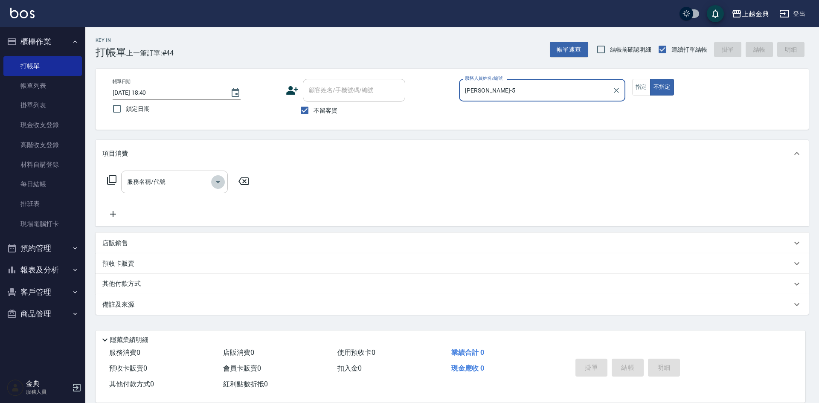
click at [217, 179] on icon "Open" at bounding box center [218, 182] width 10 height 10
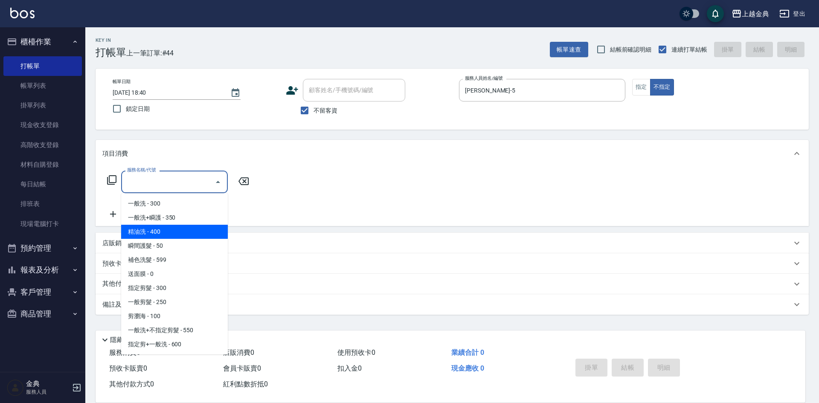
click at [185, 233] on span "精油洗 - 400" at bounding box center [174, 232] width 107 height 14
type input "精油洗(102)"
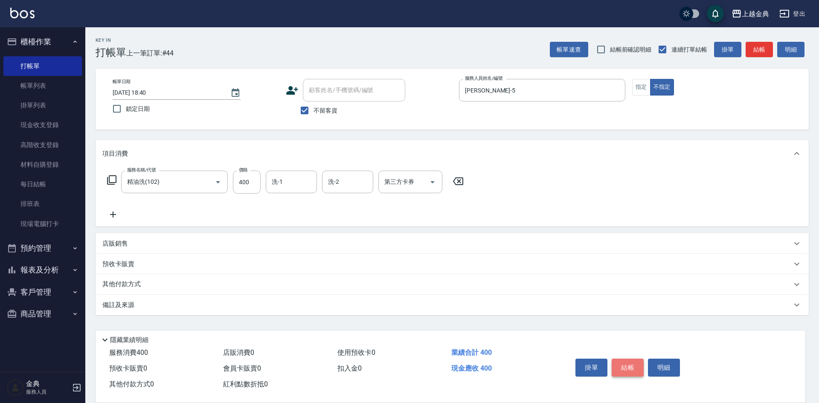
click at [611, 362] on button "結帳" at bounding box center [627, 368] width 32 height 18
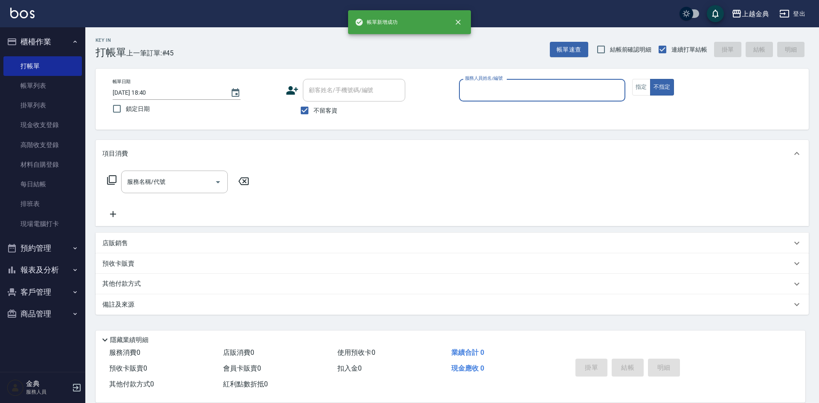
click at [577, 96] on input "服務人員姓名/編號" at bounding box center [542, 90] width 159 height 15
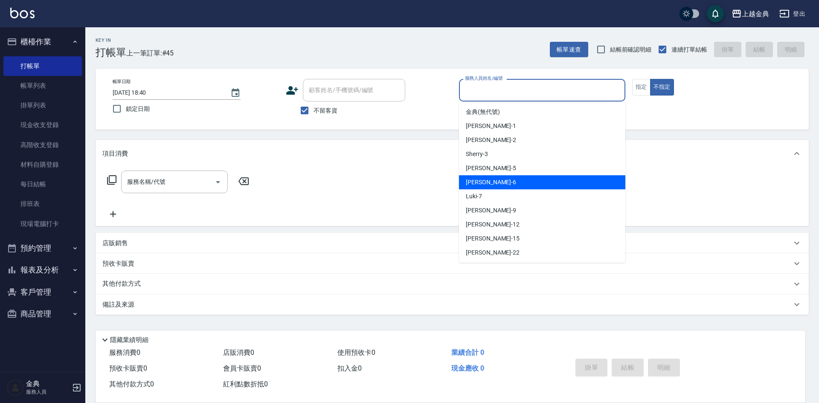
click at [533, 185] on div "[PERSON_NAME] -6" at bounding box center [542, 182] width 166 height 14
type input "[PERSON_NAME]-6"
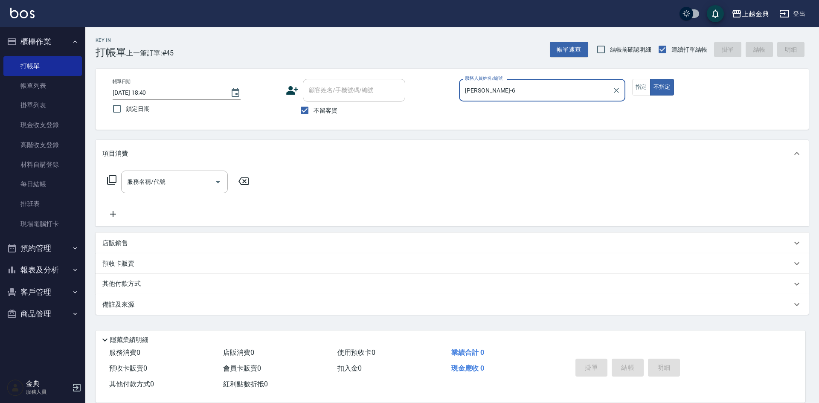
click at [112, 177] on icon at bounding box center [112, 180] width 10 height 10
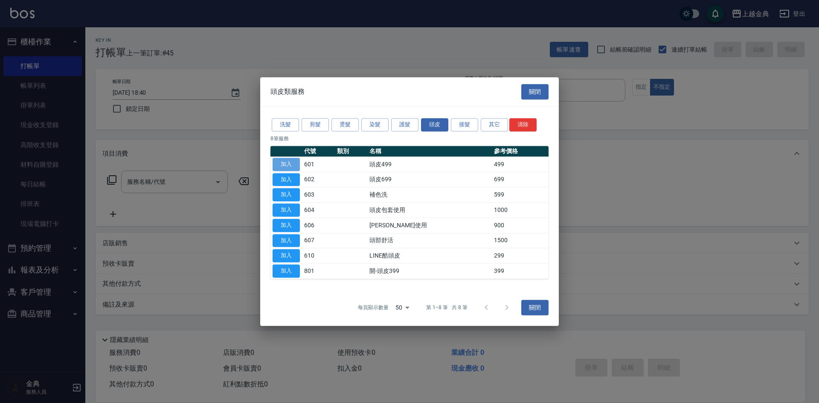
click at [278, 164] on button "加入" at bounding box center [285, 164] width 27 height 13
type input "頭皮499(601)"
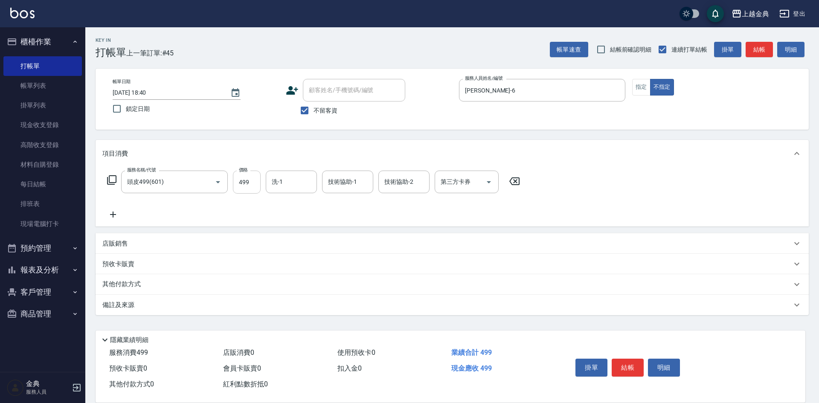
click at [253, 180] on input "499" at bounding box center [247, 182] width 28 height 23
type input "600"
click at [625, 360] on button "結帳" at bounding box center [627, 368] width 32 height 18
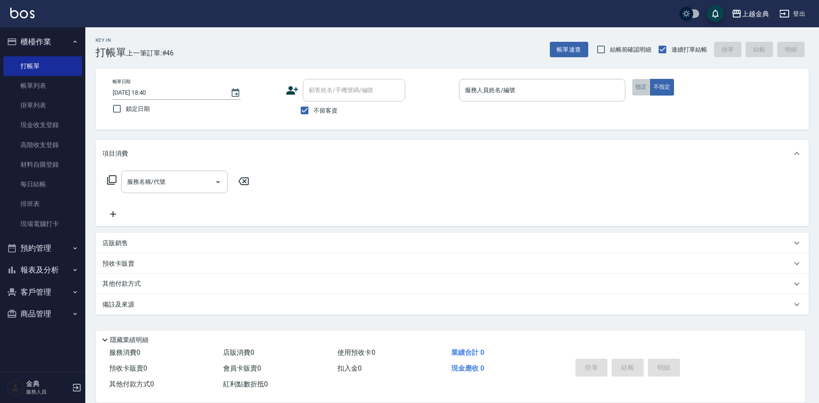
click at [645, 85] on button "指定" at bounding box center [641, 87] width 18 height 17
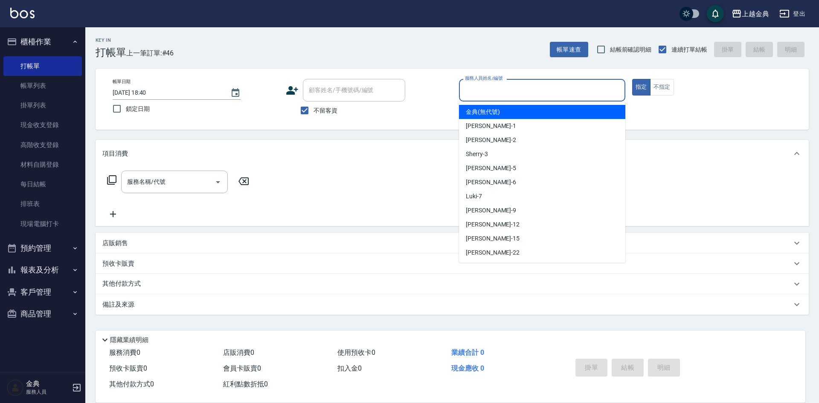
click at [549, 86] on input "服務人員姓名/編號" at bounding box center [542, 90] width 159 height 15
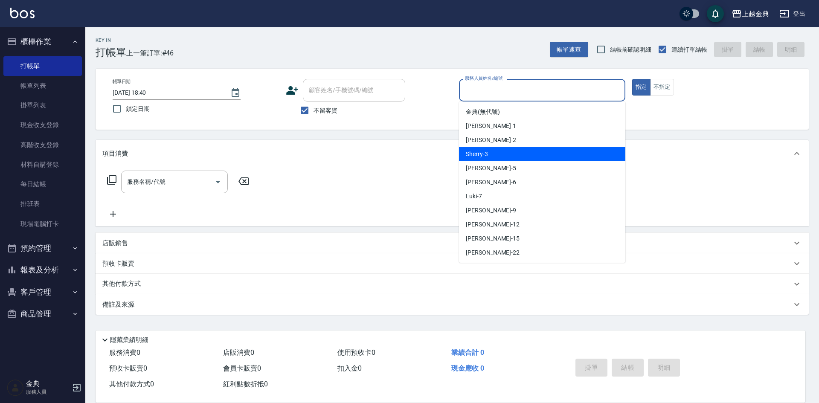
click at [526, 156] on div "Sherry -3" at bounding box center [542, 154] width 166 height 14
type input "Sherry-3"
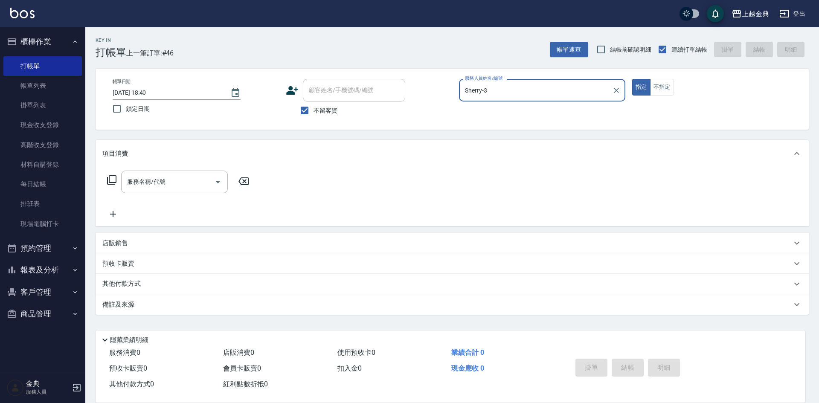
click at [114, 178] on icon at bounding box center [112, 180] width 10 height 10
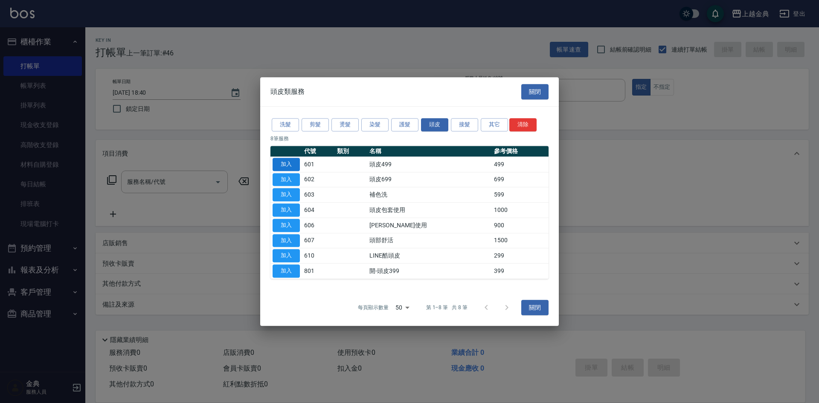
click at [290, 164] on button "加入" at bounding box center [285, 164] width 27 height 13
type input "頭皮499(601)"
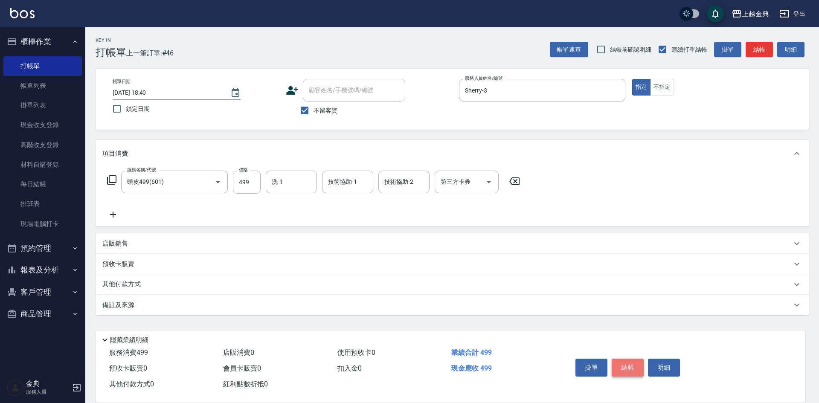
click at [632, 363] on button "結帳" at bounding box center [627, 368] width 32 height 18
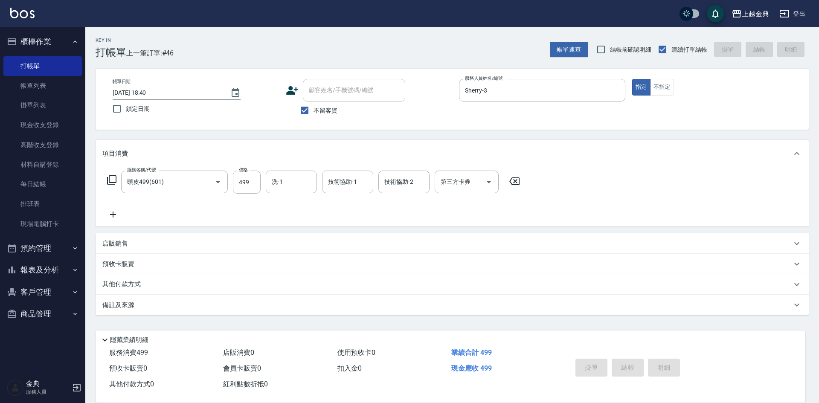
type input "[DATE] 18:49"
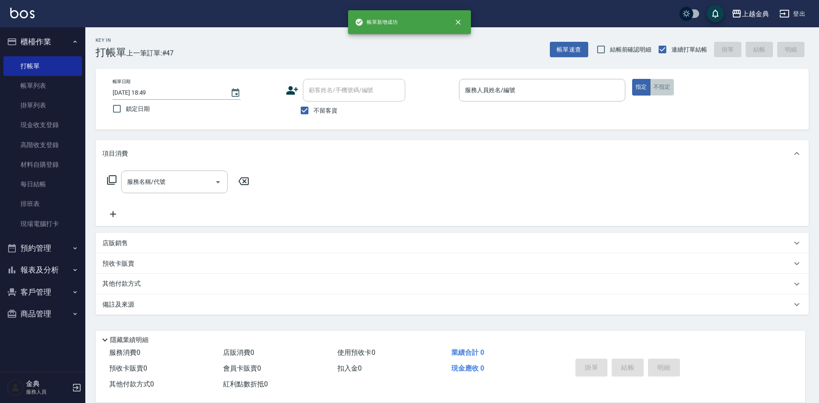
click at [660, 87] on button "不指定" at bounding box center [662, 87] width 24 height 17
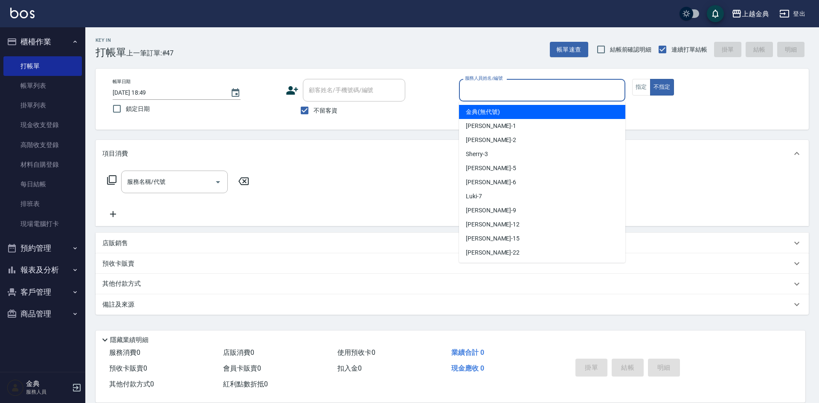
click at [568, 89] on input "服務人員姓名/編號" at bounding box center [542, 90] width 159 height 15
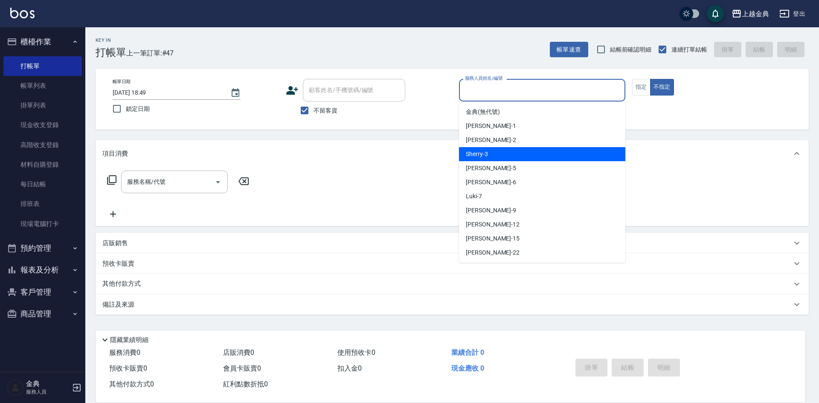
click at [550, 156] on div "Sherry -3" at bounding box center [542, 154] width 166 height 14
type input "Sherry-3"
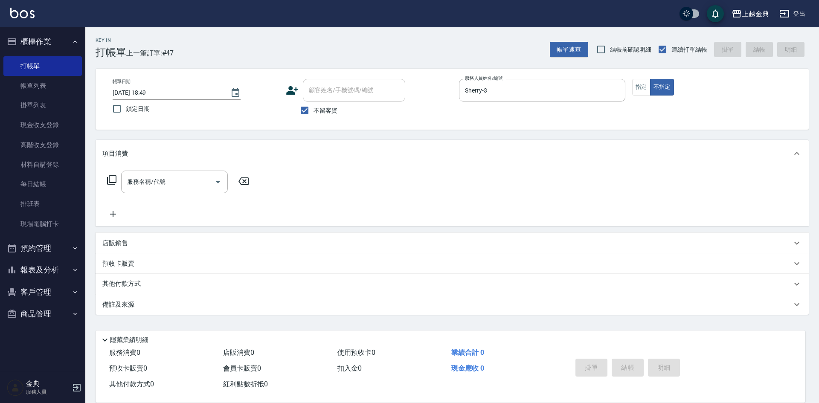
click at [111, 180] on icon at bounding box center [112, 180] width 10 height 10
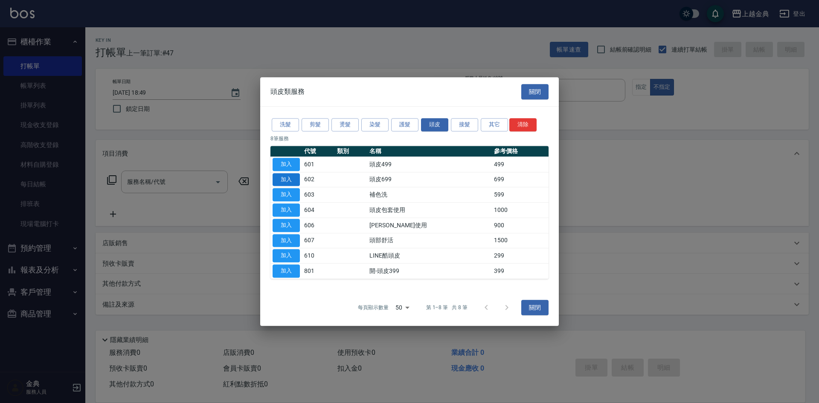
click at [284, 178] on button "加入" at bounding box center [285, 179] width 27 height 13
type input "頭皮699(602)"
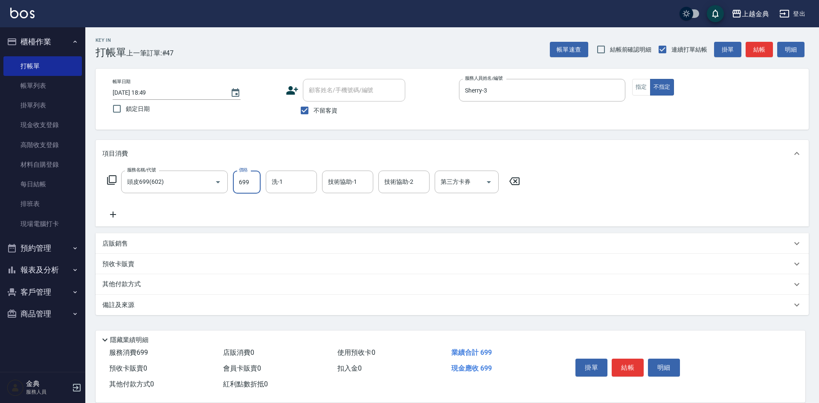
click at [252, 183] on input "699" at bounding box center [247, 182] width 28 height 23
type input "899"
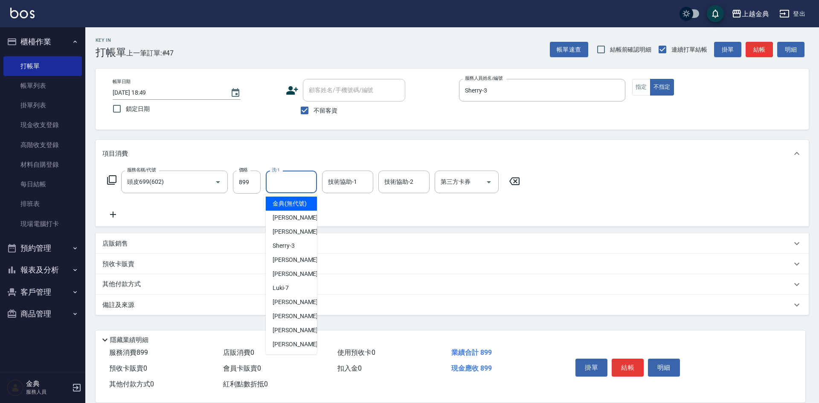
click at [289, 187] on input "洗-1" at bounding box center [290, 181] width 43 height 15
click at [294, 234] on div "Cindy -2" at bounding box center [291, 232] width 51 height 14
type input "Cindy-2"
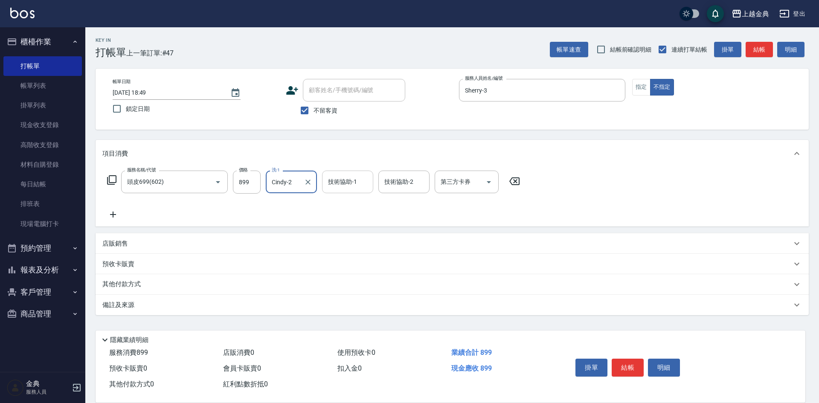
click at [354, 184] on input "技術協助-1" at bounding box center [347, 181] width 43 height 15
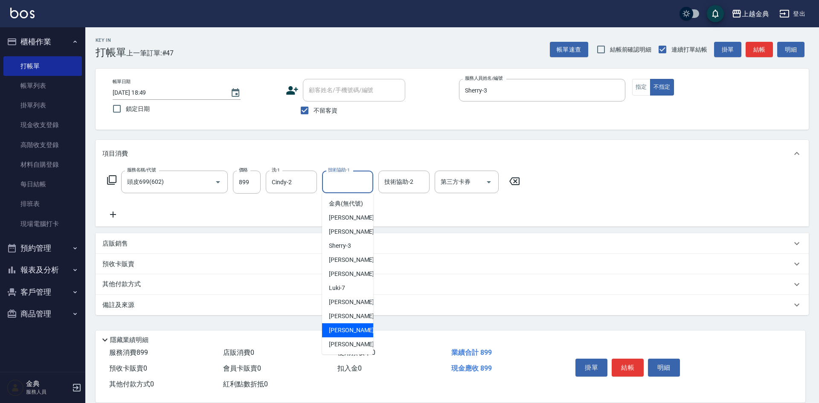
click at [351, 335] on span "[PERSON_NAME] -15" at bounding box center [356, 330] width 54 height 9
type input "[PERSON_NAME]-15"
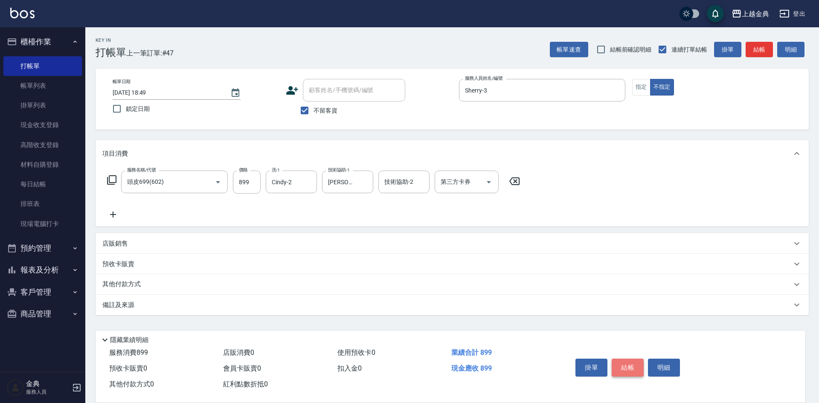
click at [625, 366] on button "結帳" at bounding box center [627, 368] width 32 height 18
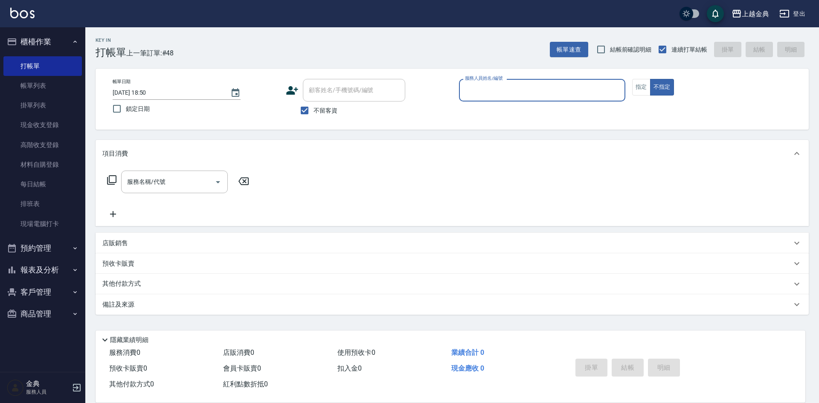
click at [70, 269] on button "報表及分析" at bounding box center [42, 270] width 78 height 22
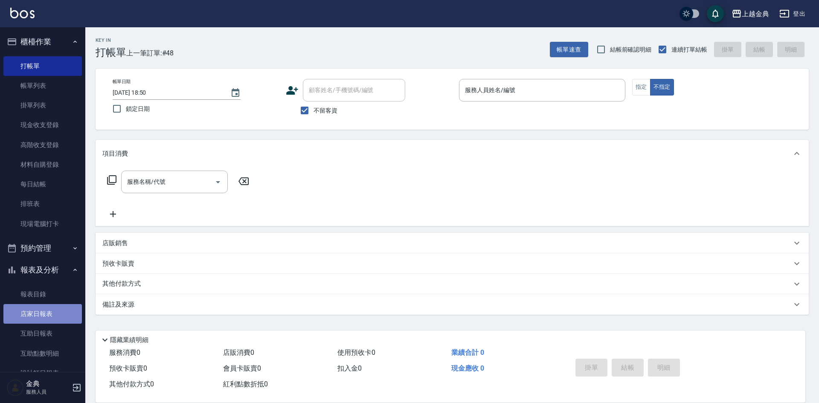
click at [53, 311] on link "店家日報表" at bounding box center [42, 314] width 78 height 20
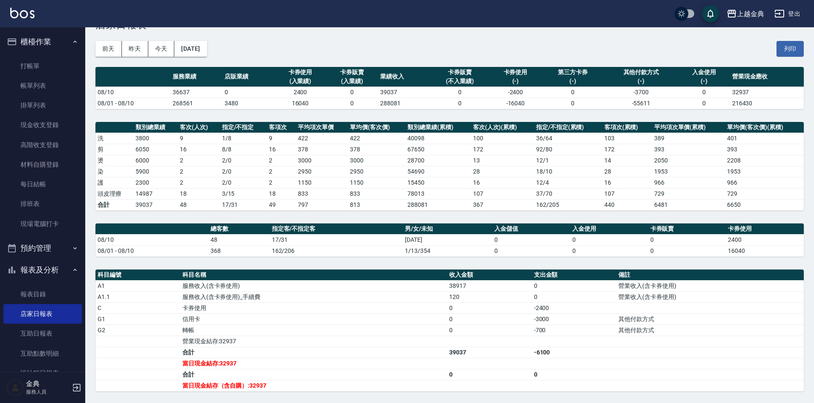
scroll to position [43, 0]
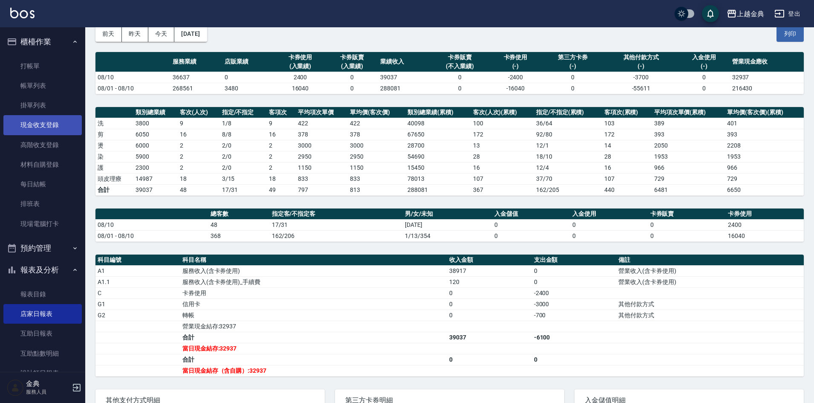
click at [54, 124] on link "現金收支登錄" at bounding box center [42, 125] width 78 height 20
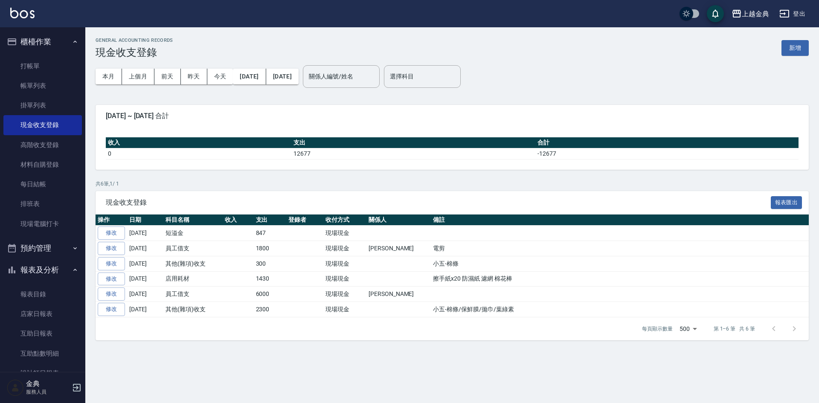
click at [797, 45] on button "新增" at bounding box center [794, 48] width 27 height 16
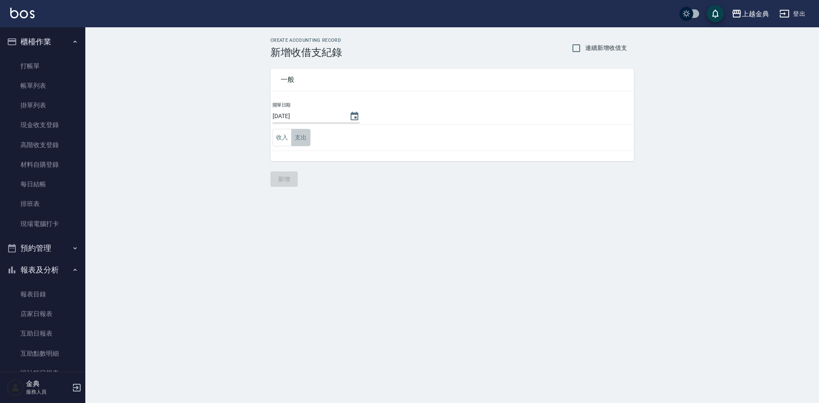
click at [296, 140] on button "支出" at bounding box center [300, 137] width 19 height 17
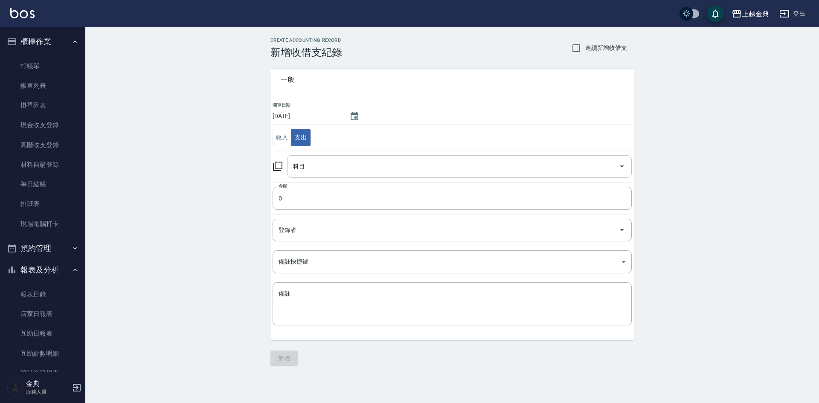
click at [623, 164] on icon "Open" at bounding box center [622, 166] width 10 height 10
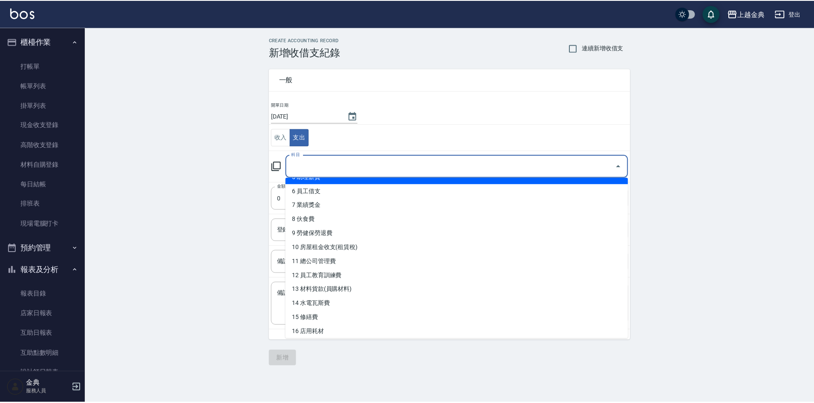
scroll to position [85, 0]
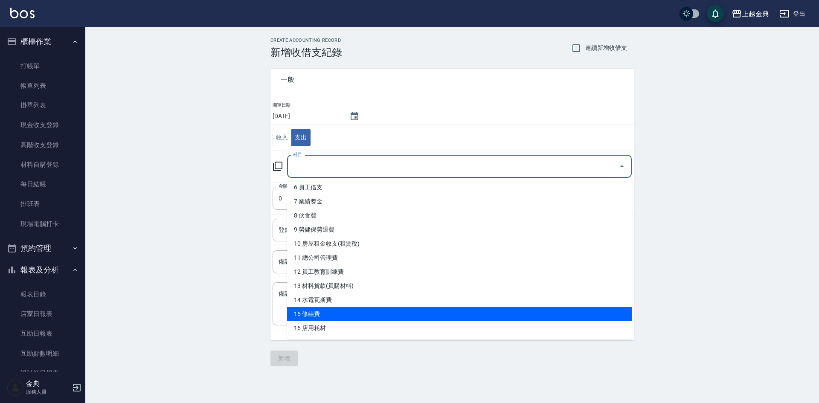
click at [388, 308] on li "15 修繕費" at bounding box center [459, 314] width 345 height 14
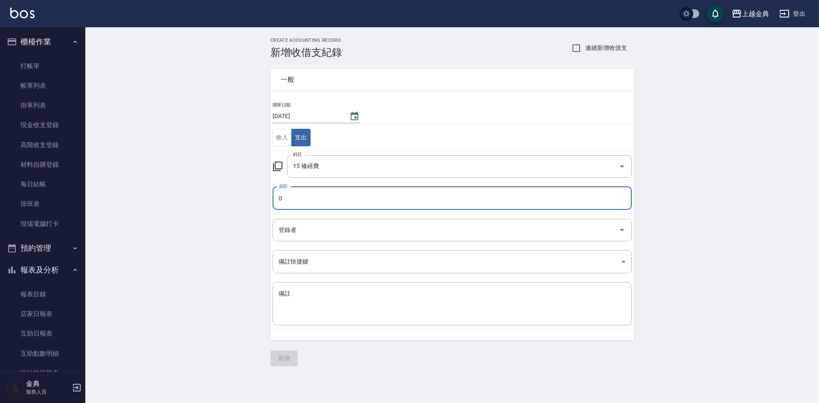
click at [274, 195] on input "0" at bounding box center [451, 198] width 359 height 23
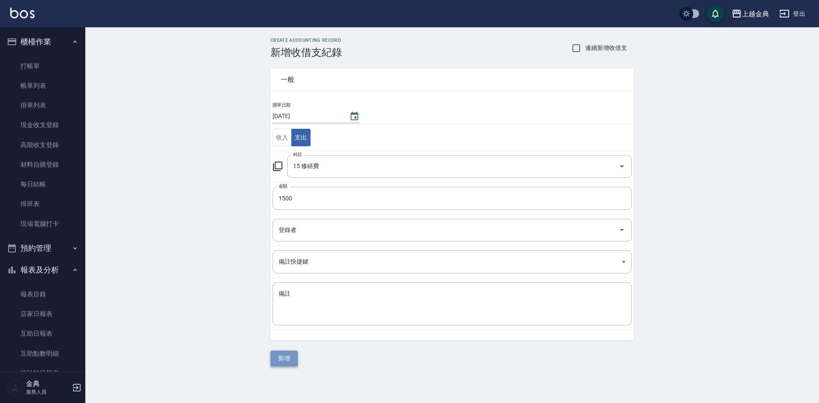
click at [289, 356] on button "新增" at bounding box center [283, 359] width 27 height 16
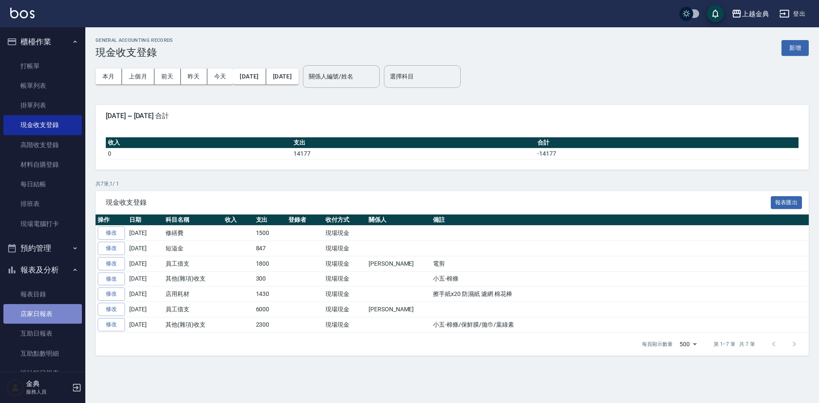
click at [48, 315] on link "店家日報表" at bounding box center [42, 314] width 78 height 20
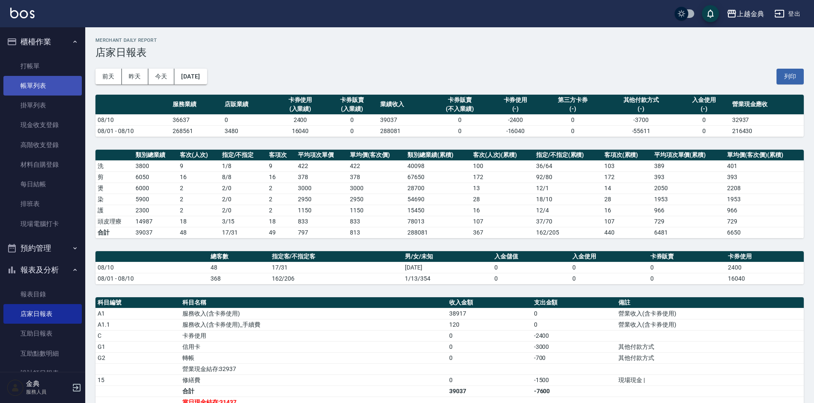
click at [57, 84] on link "帳單列表" at bounding box center [42, 86] width 78 height 20
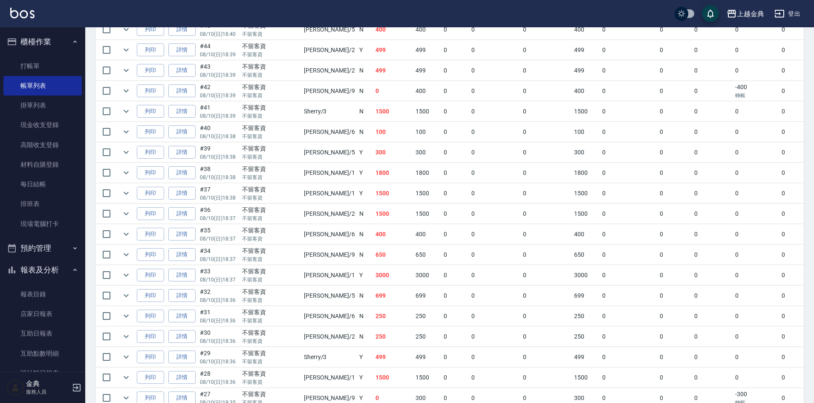
scroll to position [341, 0]
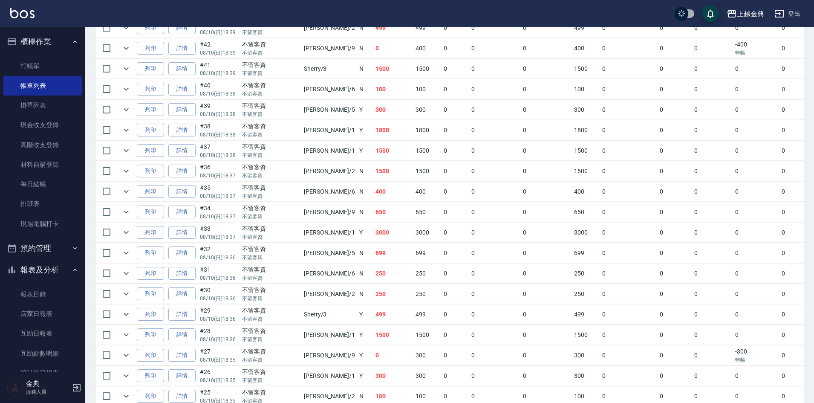
click at [374, 275] on td "250" at bounding box center [394, 274] width 40 height 20
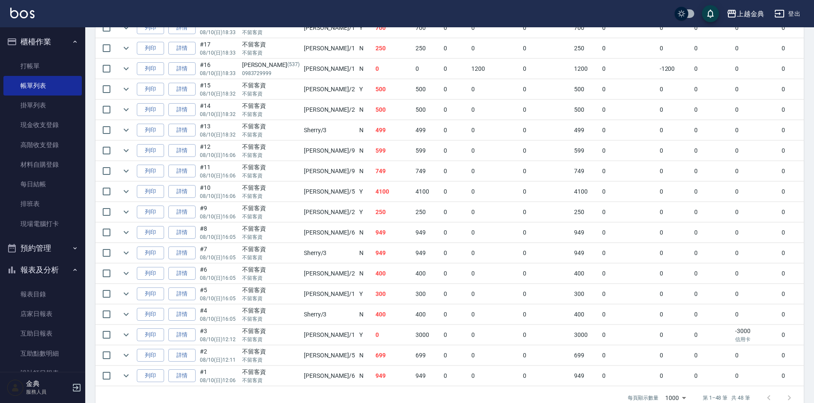
scroll to position [869, 0]
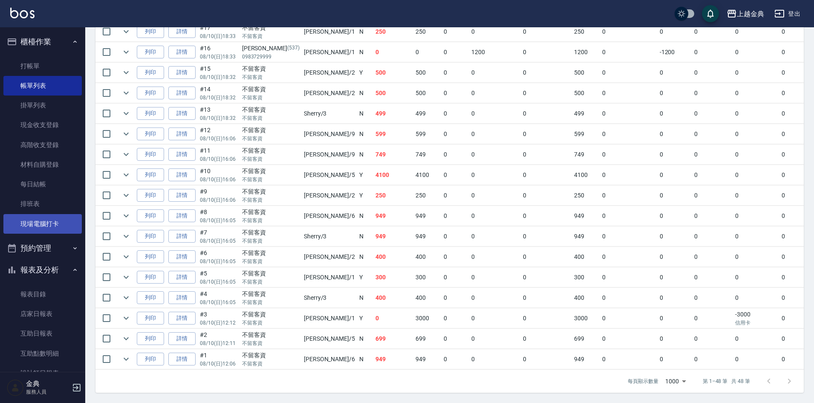
click at [46, 220] on link "現場電腦打卡" at bounding box center [42, 224] width 78 height 20
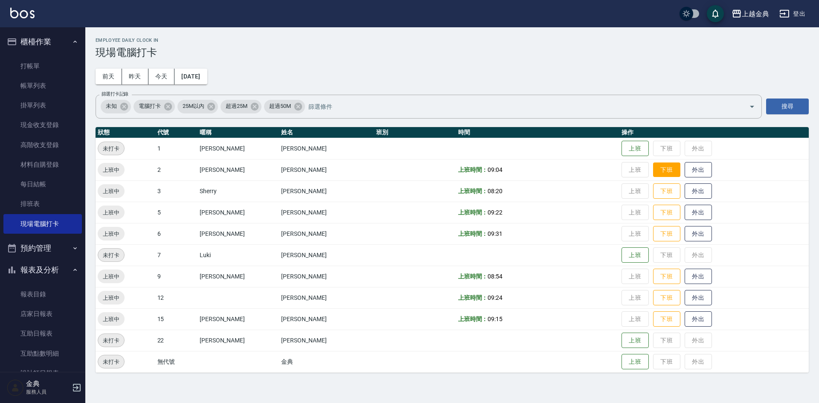
click at [653, 168] on button "下班" at bounding box center [666, 169] width 27 height 15
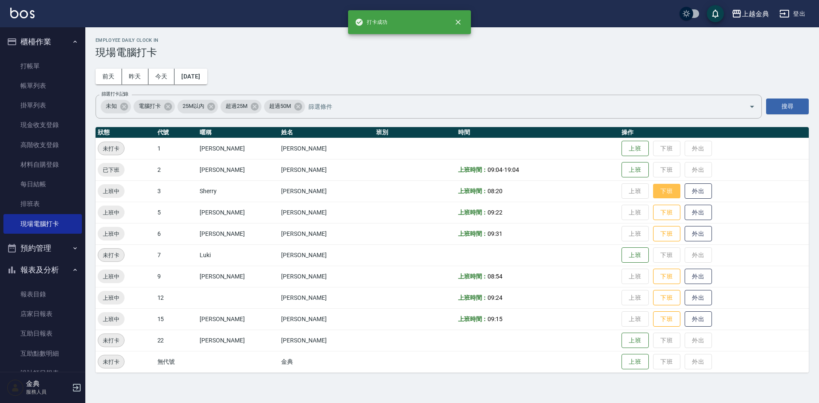
click at [658, 193] on button "下班" at bounding box center [666, 191] width 27 height 15
click at [658, 209] on button "下班" at bounding box center [666, 212] width 27 height 15
click at [653, 233] on button "下班" at bounding box center [666, 233] width 27 height 15
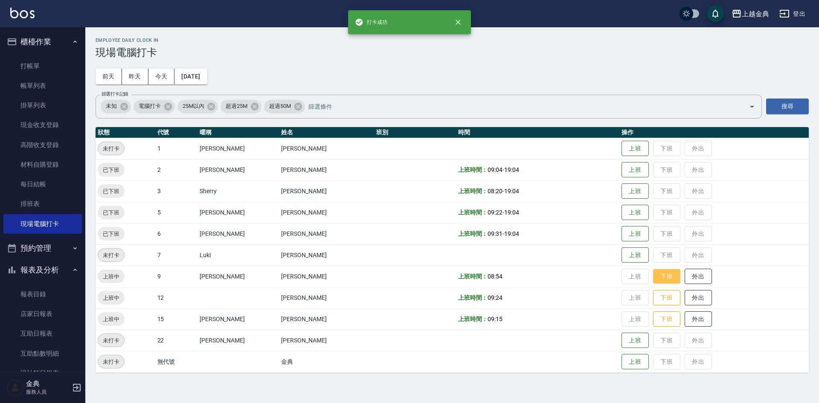
click at [653, 278] on button "下班" at bounding box center [666, 276] width 27 height 15
click at [653, 295] on button "下班" at bounding box center [666, 297] width 27 height 15
click at [653, 317] on button "下班" at bounding box center [666, 319] width 27 height 15
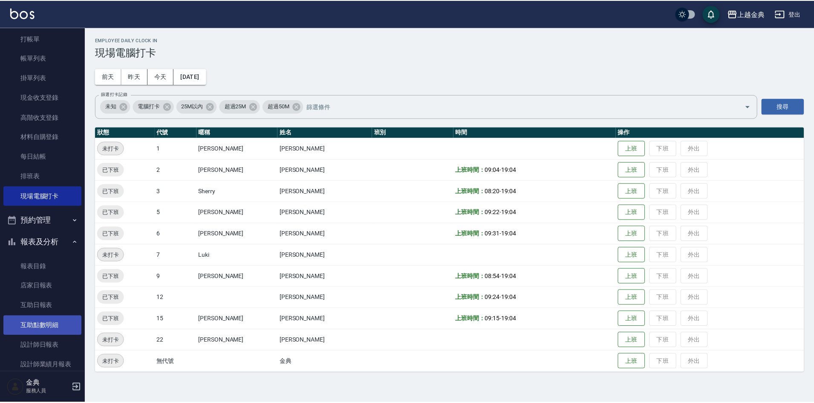
scroll to position [43, 0]
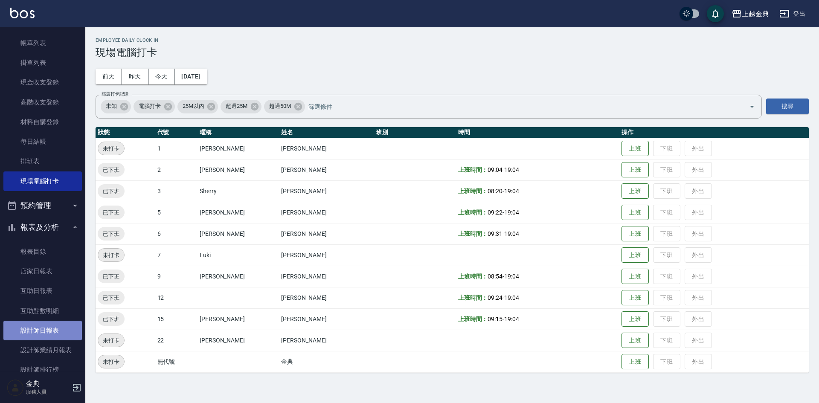
click at [51, 329] on link "設計師日報表" at bounding box center [42, 331] width 78 height 20
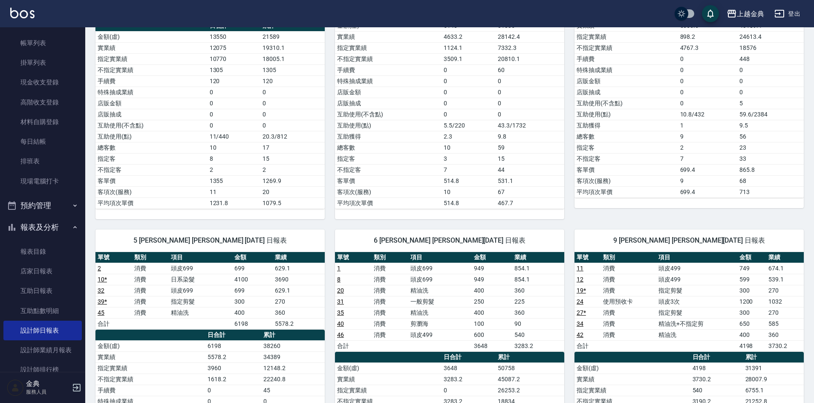
scroll to position [256, 0]
